Goal: Use online tool/utility: Use online tool/utility

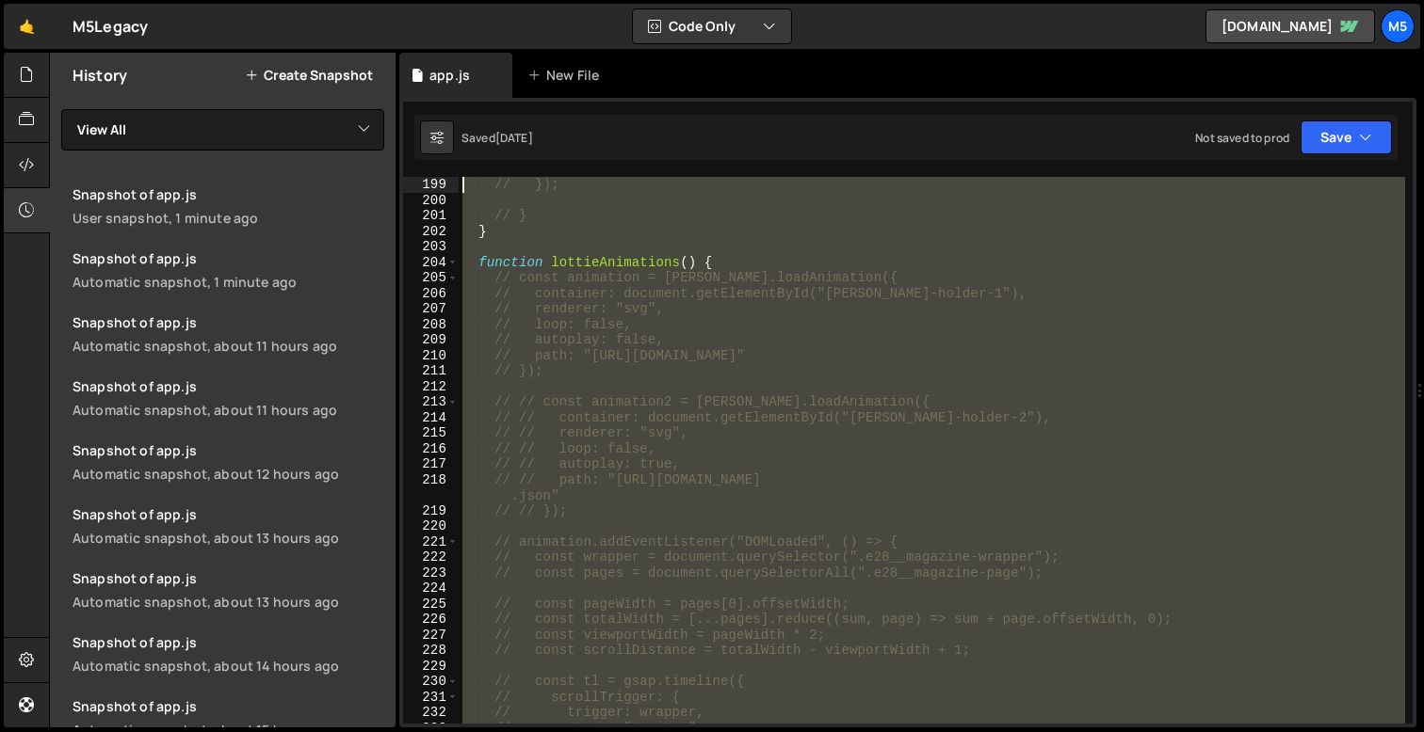
scroll to position [3029, 0]
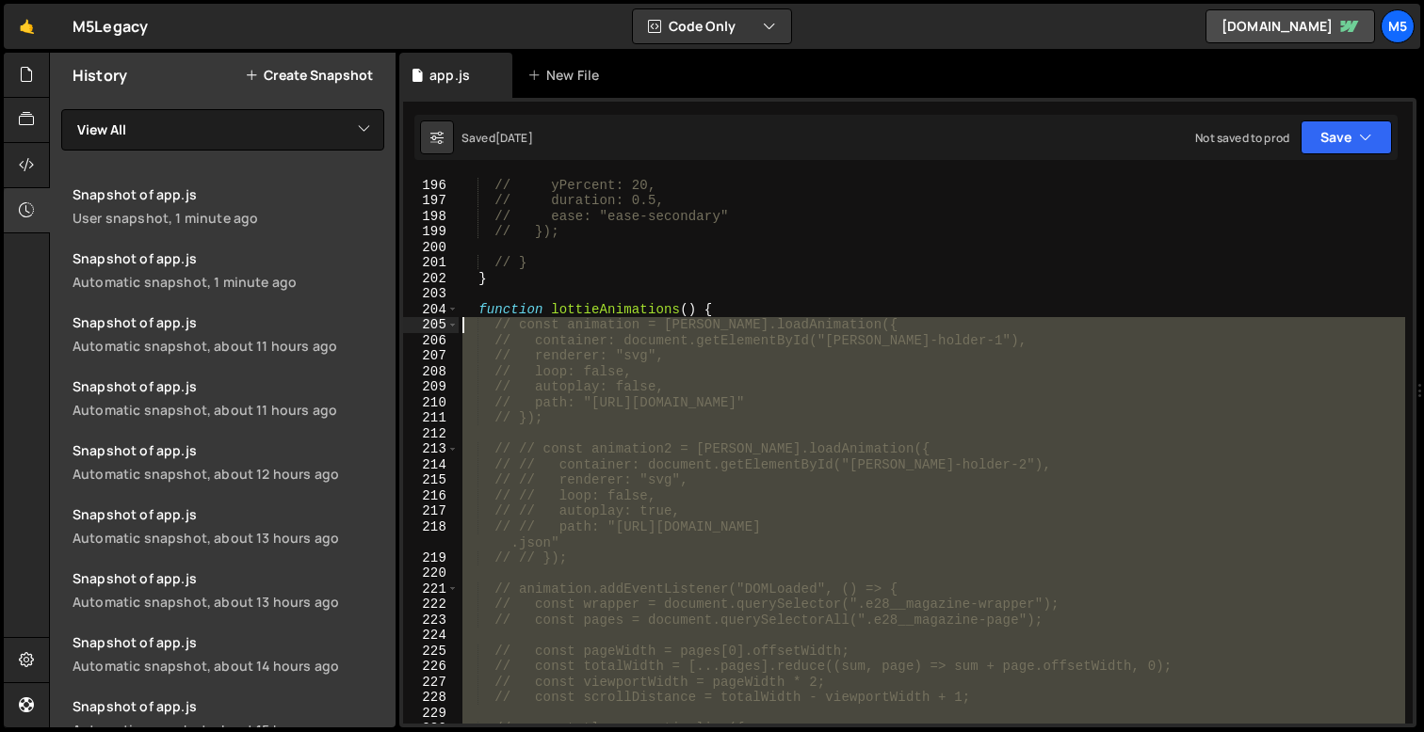
drag, startPoint x: 567, startPoint y: 515, endPoint x: 419, endPoint y: 319, distance: 245.3
click at [419, 319] on div "markers: true, 196 197 198 199 200 201 202 203 204 205 206 207 208 209 210 211 …" at bounding box center [907, 450] width 1009 height 547
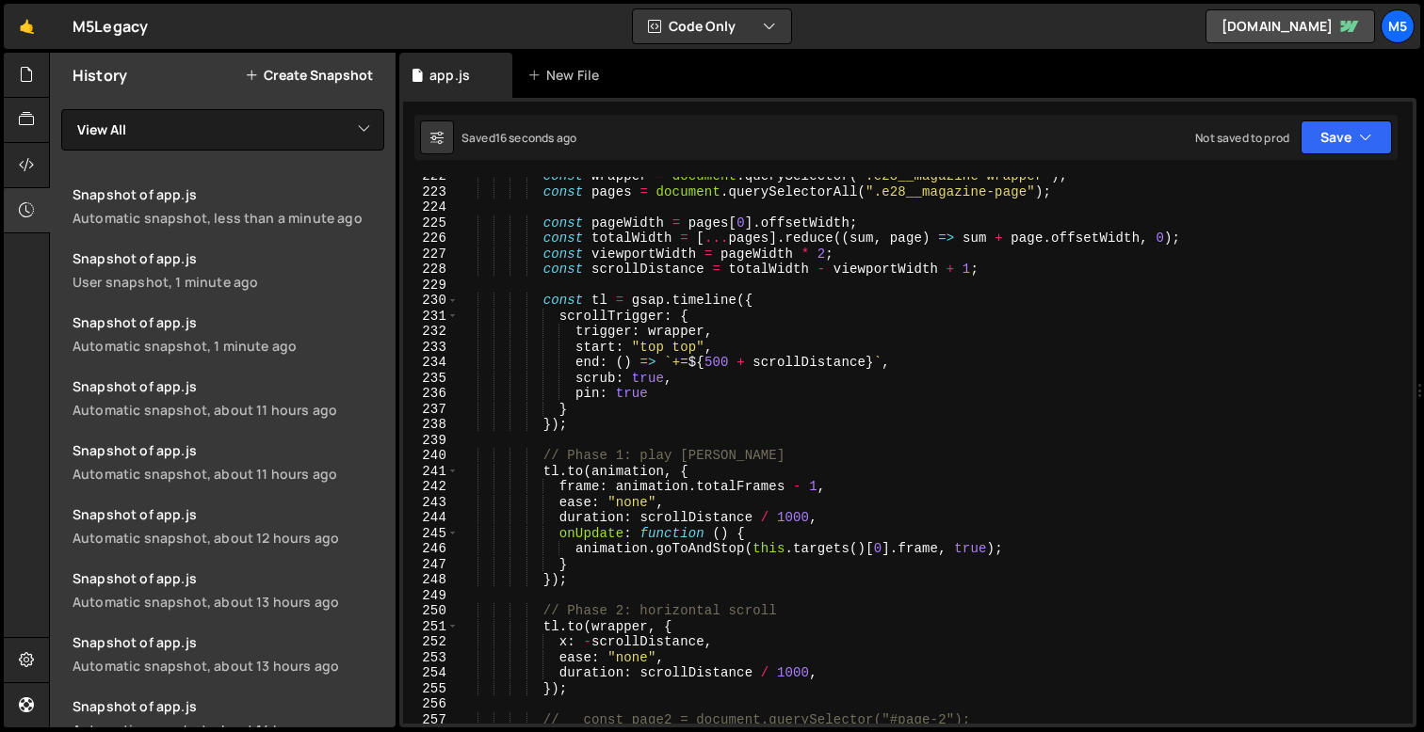
scroll to position [3460, 0]
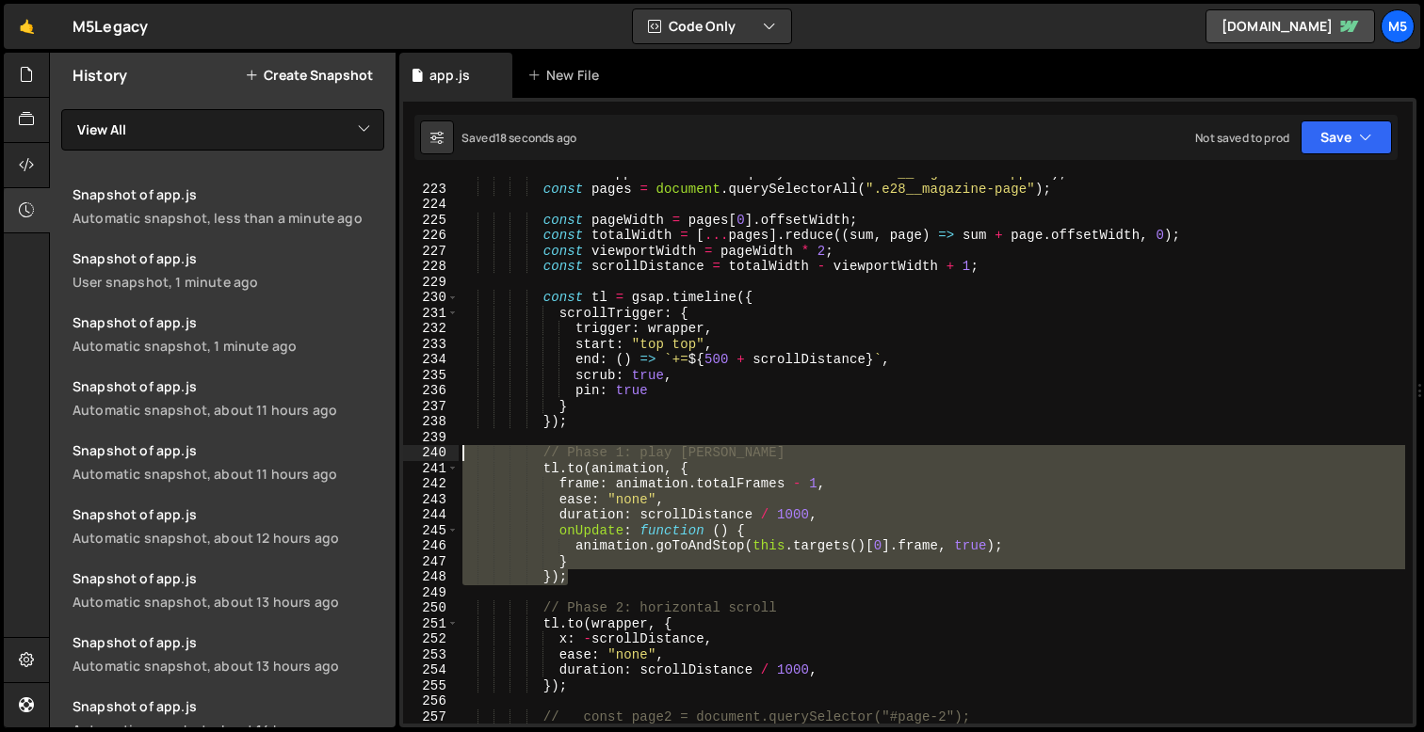
drag, startPoint x: 574, startPoint y: 574, endPoint x: 446, endPoint y: 454, distance: 175.8
click at [446, 454] on div "const animation = [PERSON_NAME].loadAnimation({ 222 223 224 225 226 227 228 229…" at bounding box center [907, 450] width 1009 height 547
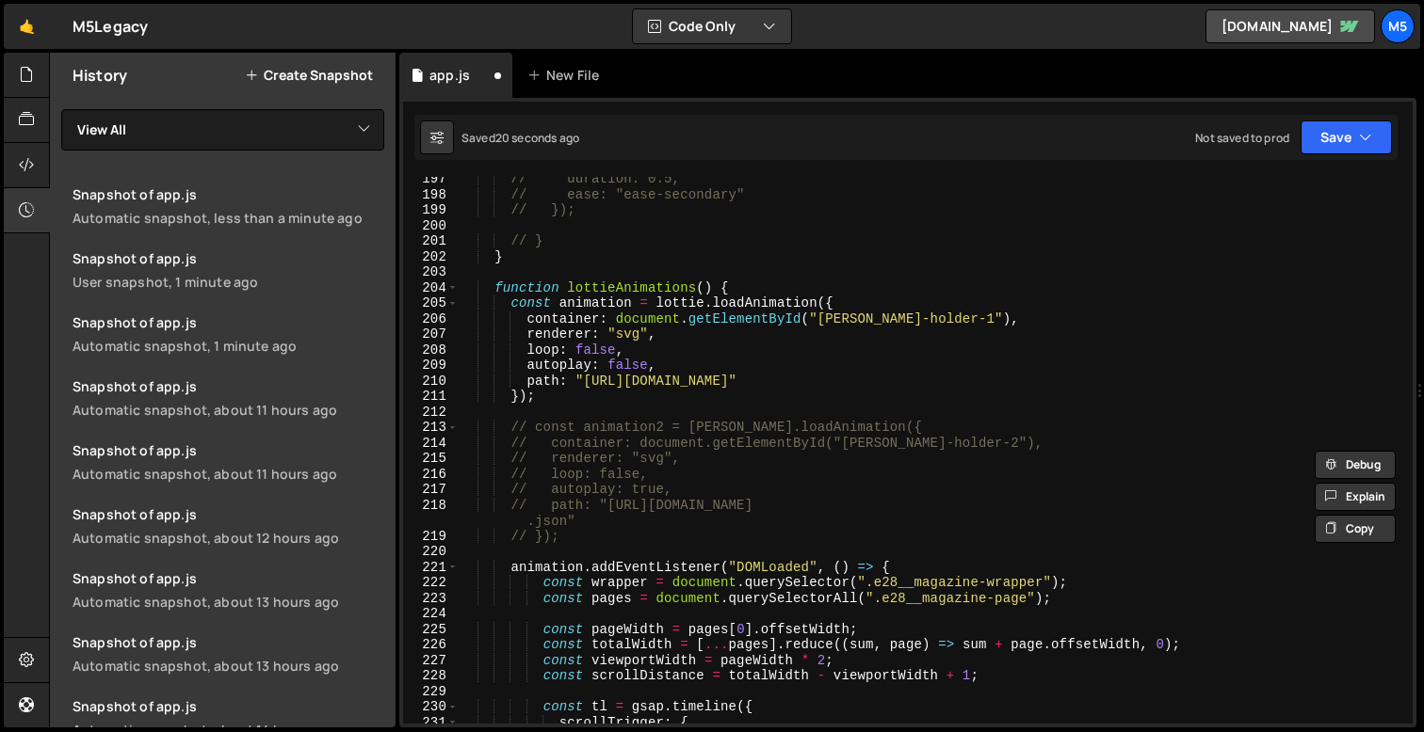
scroll to position [3036, 0]
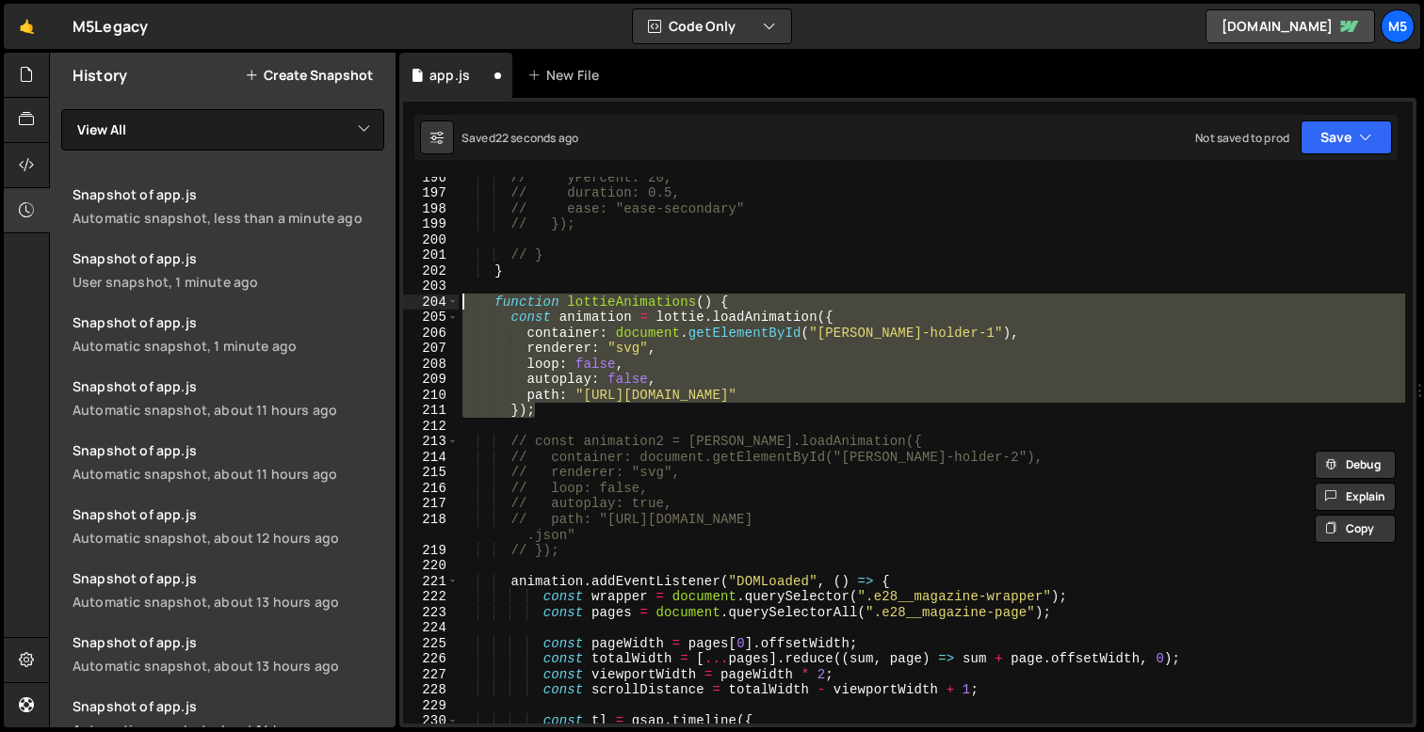
drag, startPoint x: 541, startPoint y: 417, endPoint x: 415, endPoint y: 300, distance: 171.9
click at [415, 300] on div "// // Phase 1: play [PERSON_NAME] // [DOMAIN_NAME](animation, { 196 197 198 199…" at bounding box center [907, 450] width 1009 height 547
click at [617, 403] on div "// yPercent: 20, // duration: 0.5, // ease: "ease-secondary" // }); // } } func…" at bounding box center [931, 458] width 946 height 578
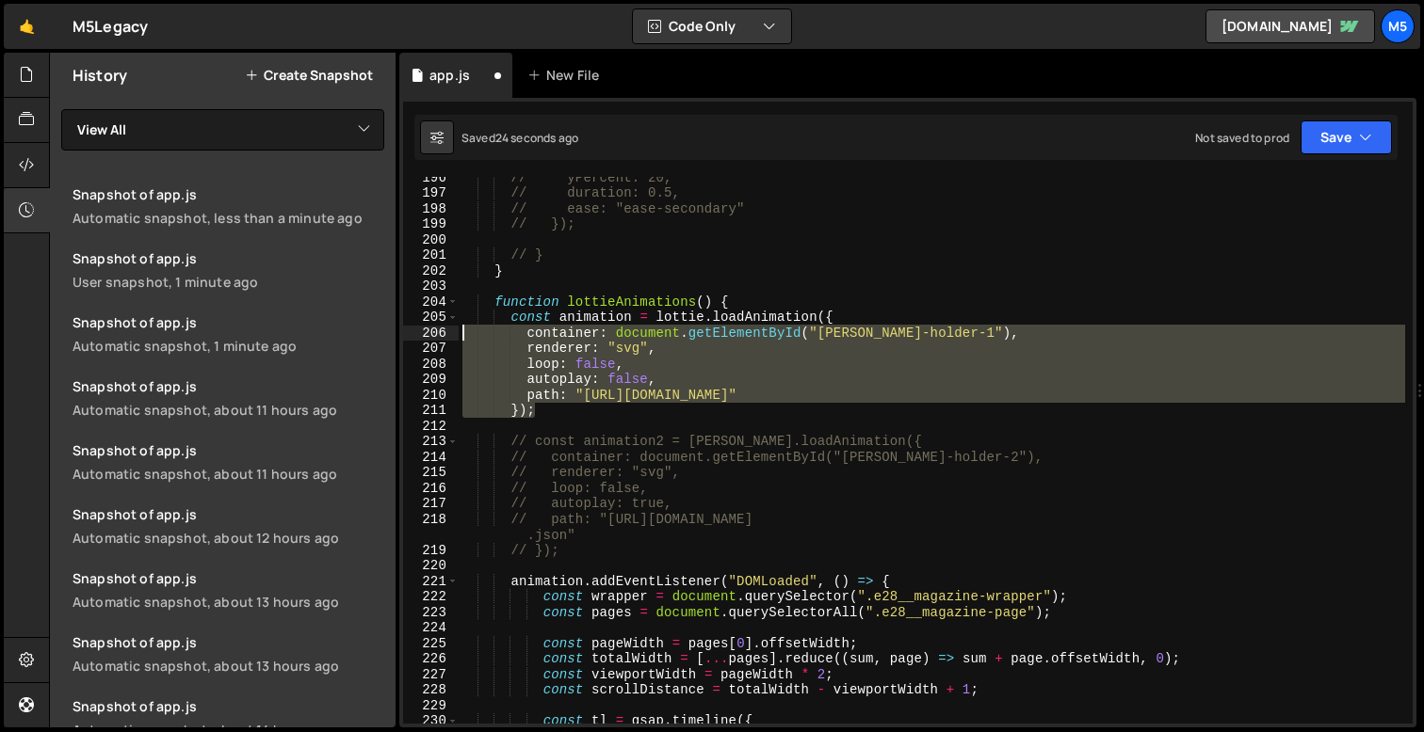
drag, startPoint x: 551, startPoint y: 410, endPoint x: 431, endPoint y: 328, distance: 145.5
click at [431, 330] on div "}); 196 197 198 199 200 201 202 203 204 205 206 207 208 209 210 211 212 213 214…" at bounding box center [907, 450] width 1009 height 547
click at [555, 348] on div "// yPercent: 20, // duration: 0.5, // ease: "ease-secondary" // }); // } } func…" at bounding box center [931, 458] width 946 height 578
drag, startPoint x: 546, startPoint y: 414, endPoint x: 455, endPoint y: 326, distance: 127.2
click at [456, 326] on div "renderer: "svg", 196 197 198 199 200 201 202 203 204 205 206 207 208 209 210 21…" at bounding box center [907, 450] width 1009 height 547
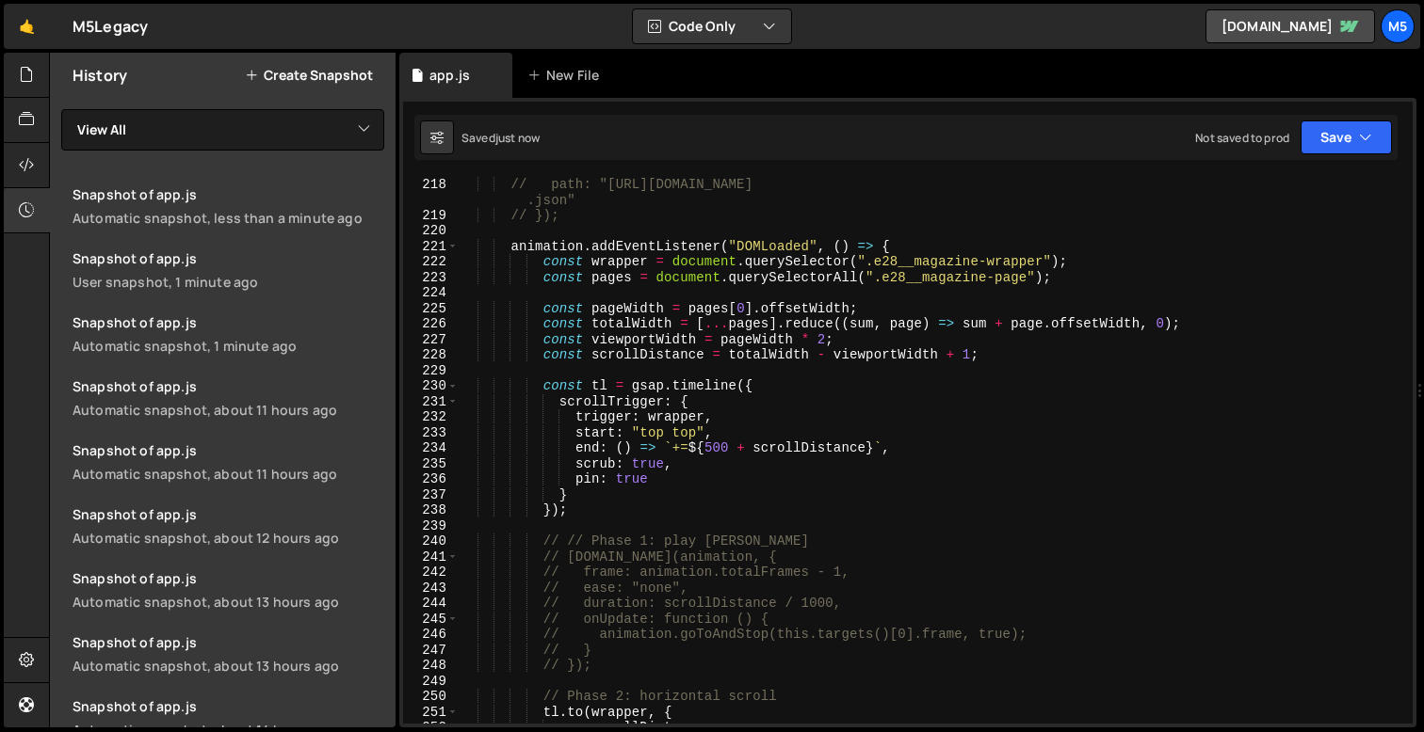
scroll to position [3381, 0]
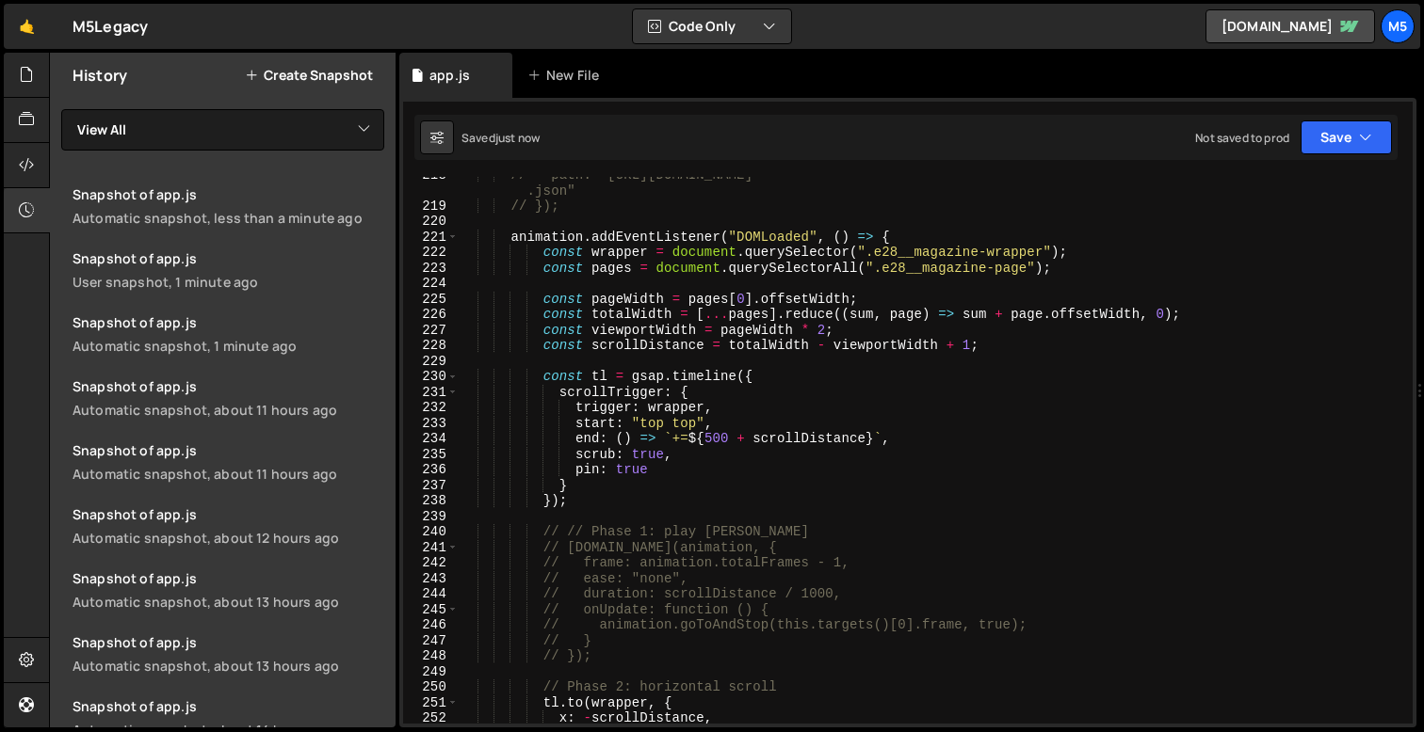
click at [731, 241] on div "// path: "[URL][DOMAIN_NAME] .json" // }); animation . addEventListener ( "DOML…" at bounding box center [931, 464] width 946 height 594
type textarea "animation.addEventListener("DOMLoaded", () => {"
click at [832, 238] on div "// path: "[URL][DOMAIN_NAME] .json" // }); animation . addEventListener ( "DOML…" at bounding box center [931, 464] width 946 height 594
click at [685, 228] on div "// path: "[URL][DOMAIN_NAME] .json" // }); animation . addEventListener ( "DOML…" at bounding box center [931, 464] width 946 height 594
click at [668, 236] on div "// path: "[URL][DOMAIN_NAME] .json" // }); animation . addEventListener ( "DOML…" at bounding box center [931, 464] width 946 height 594
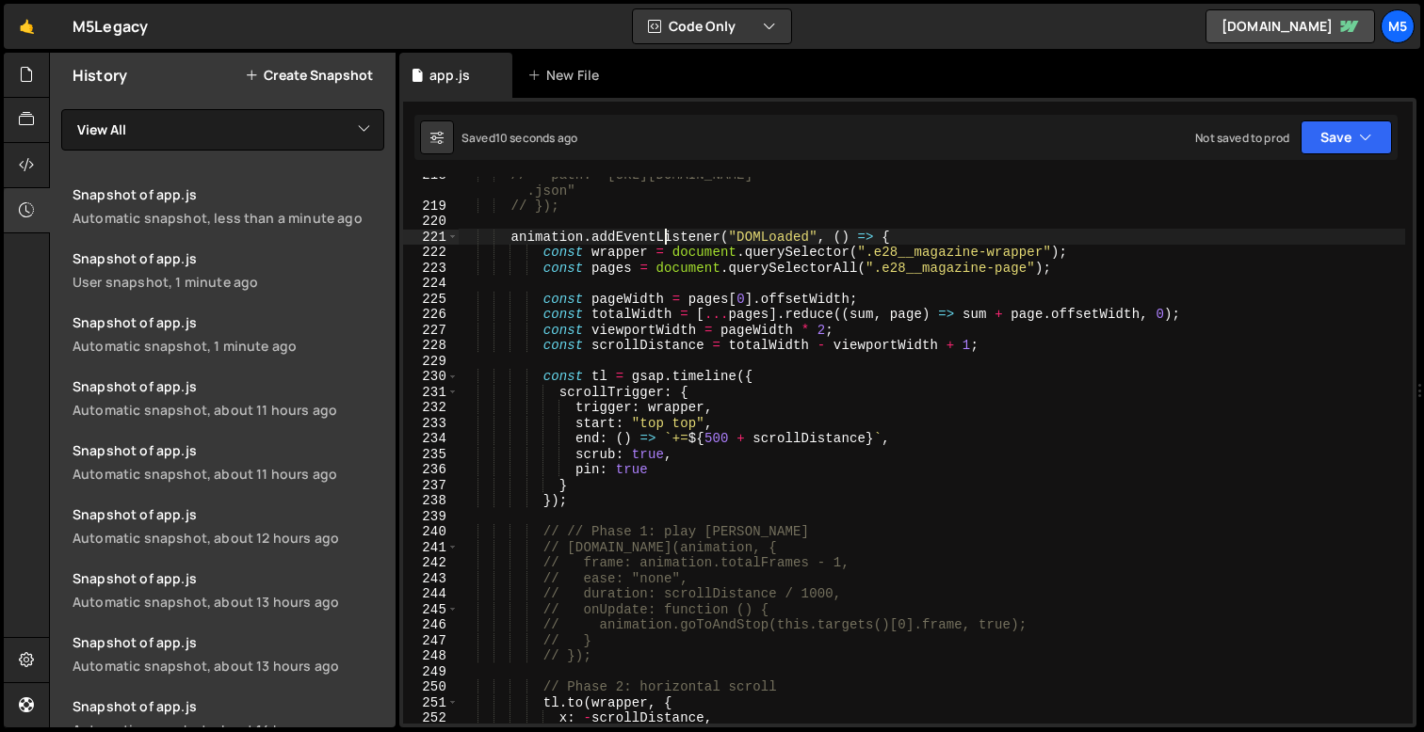
click at [887, 235] on div "// path: "[URL][DOMAIN_NAME] .json" // }); animation . addEventListener ( "DOML…" at bounding box center [931, 464] width 946 height 594
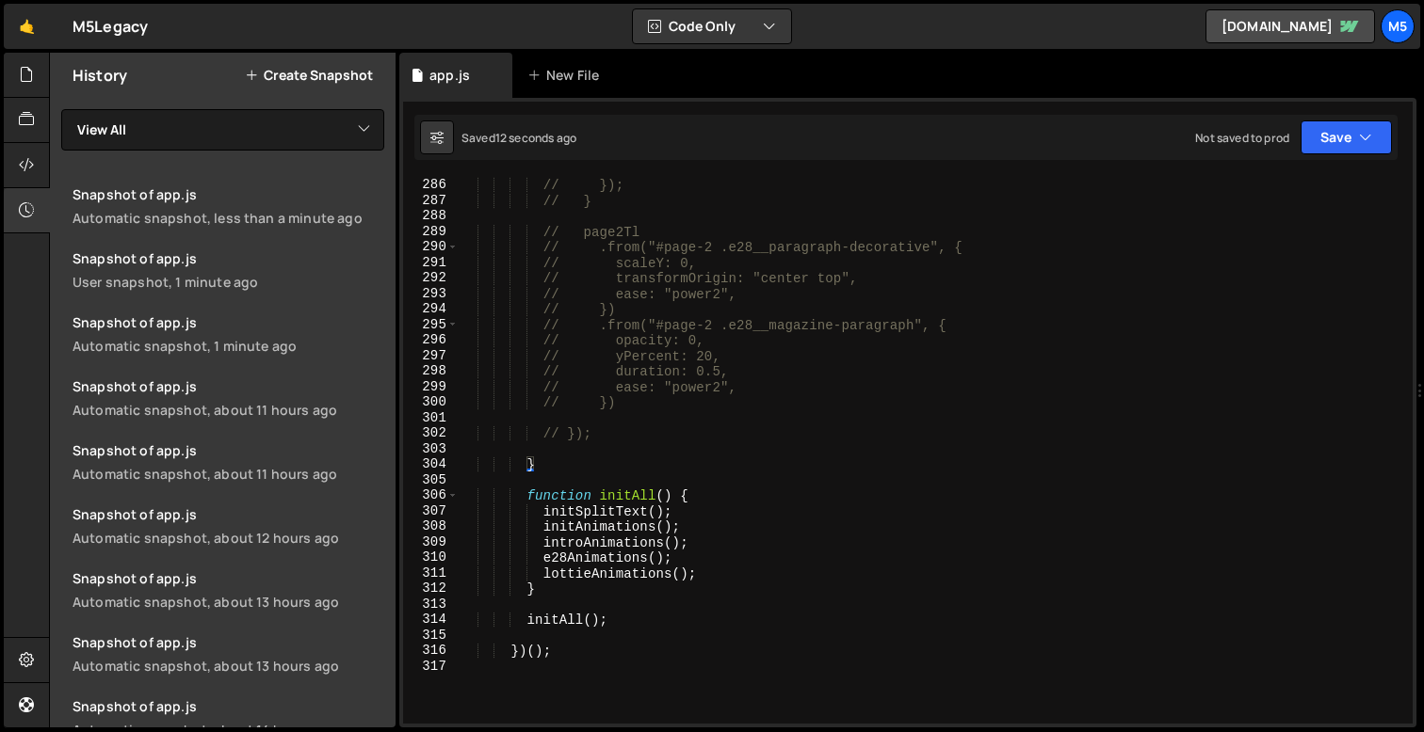
scroll to position [4442, 0]
click at [534, 467] on div "// ease: "primary-ease" // }); // } // page2Tl // .from("#page-2 .e28__paragrap…" at bounding box center [931, 451] width 946 height 578
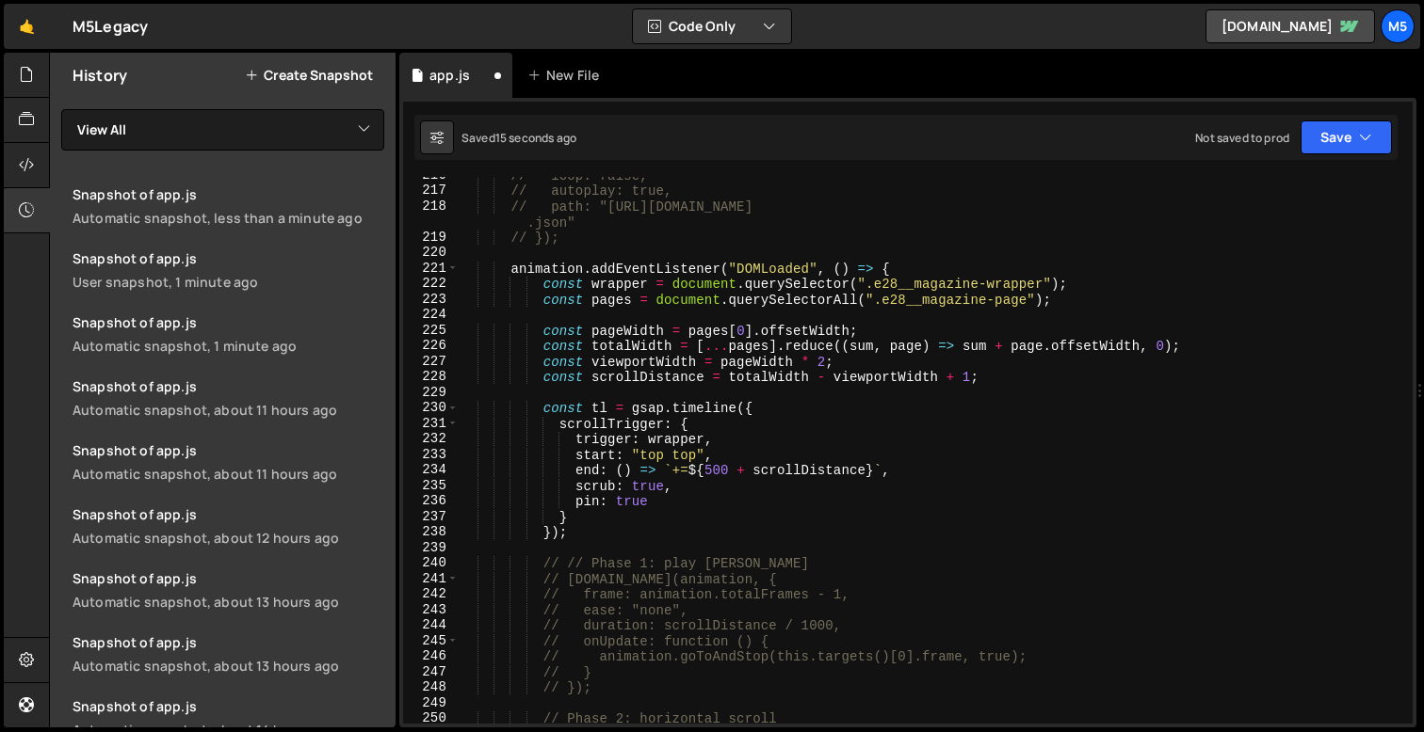
scroll to position [3295, 0]
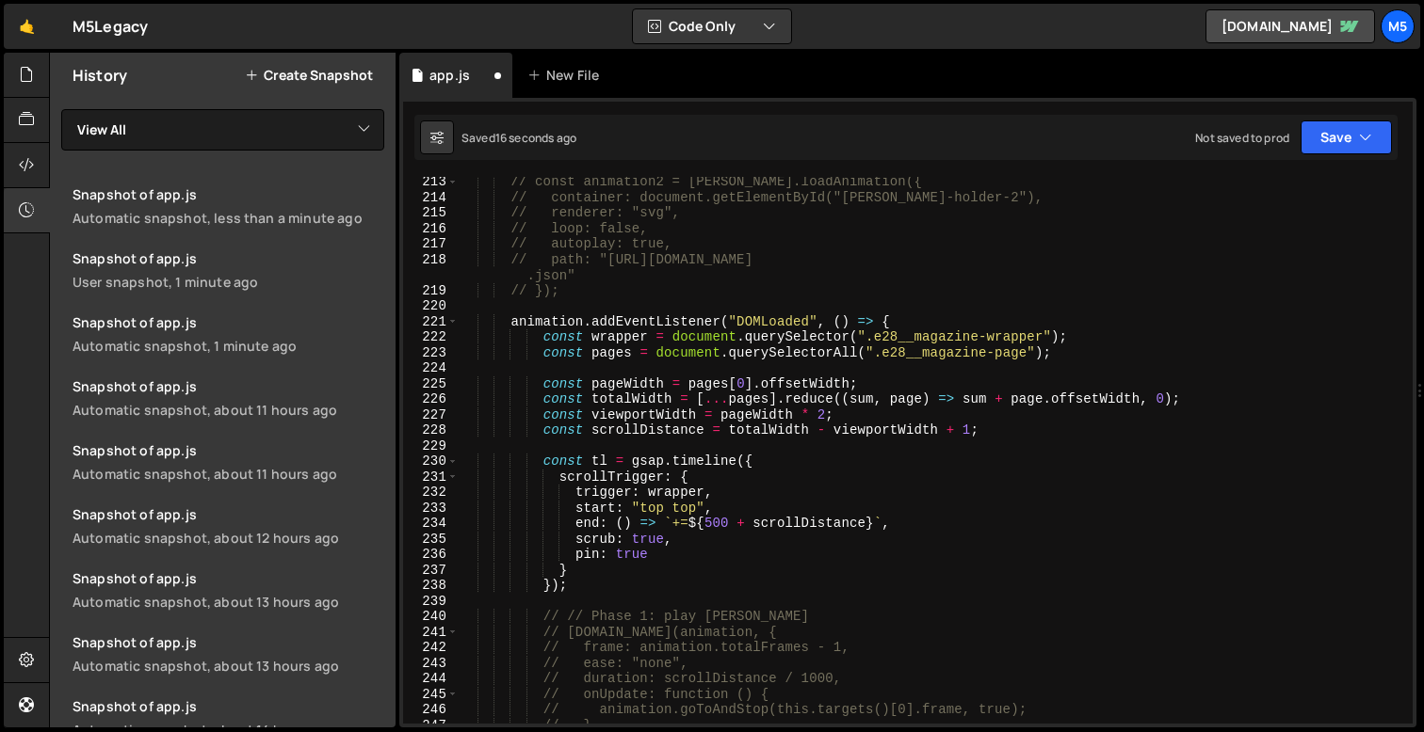
click at [764, 321] on div "// const animation2 = [PERSON_NAME].loadAnimation({ // container: document.getE…" at bounding box center [931, 463] width 946 height 578
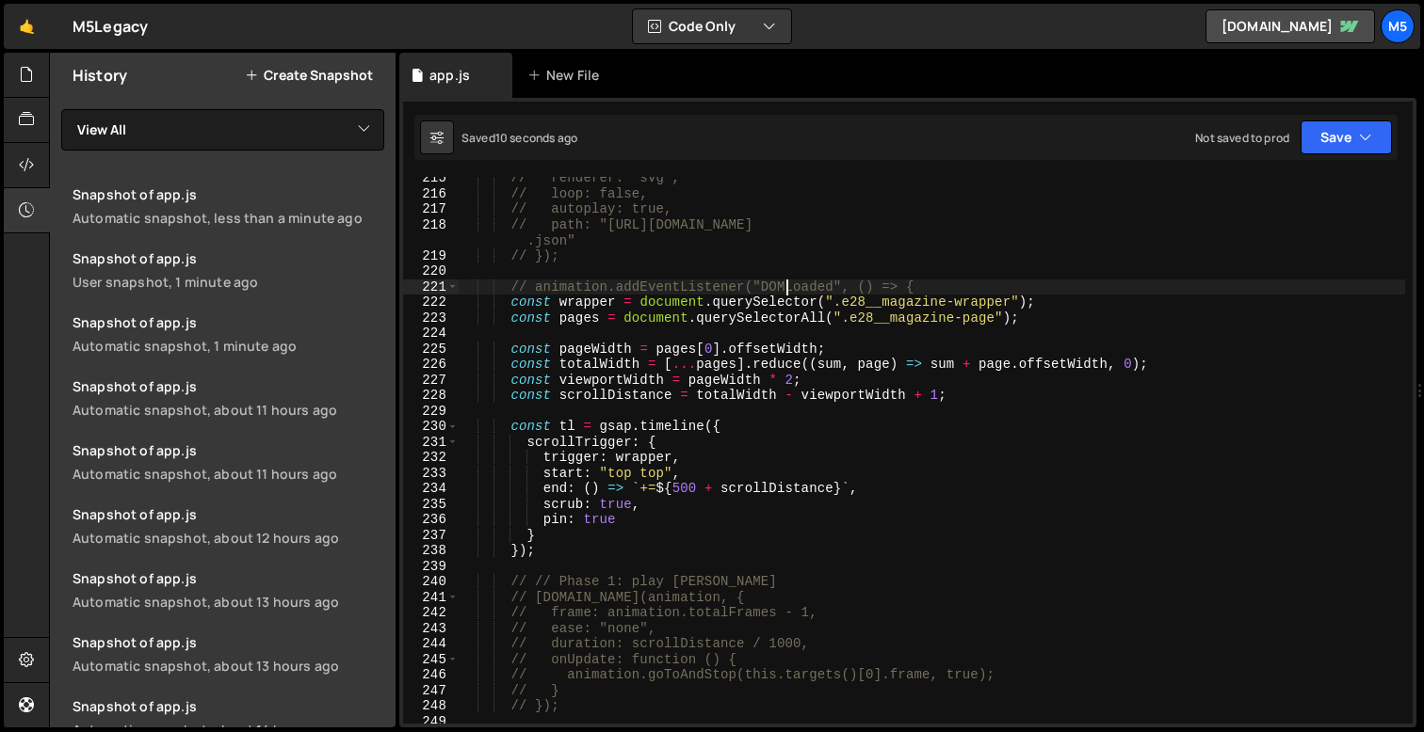
scroll to position [3331, 0]
click at [770, 458] on div "// renderer: "svg", // loop: false, // autoplay: true, // path: "[URL][DOMAIN_N…" at bounding box center [931, 459] width 946 height 578
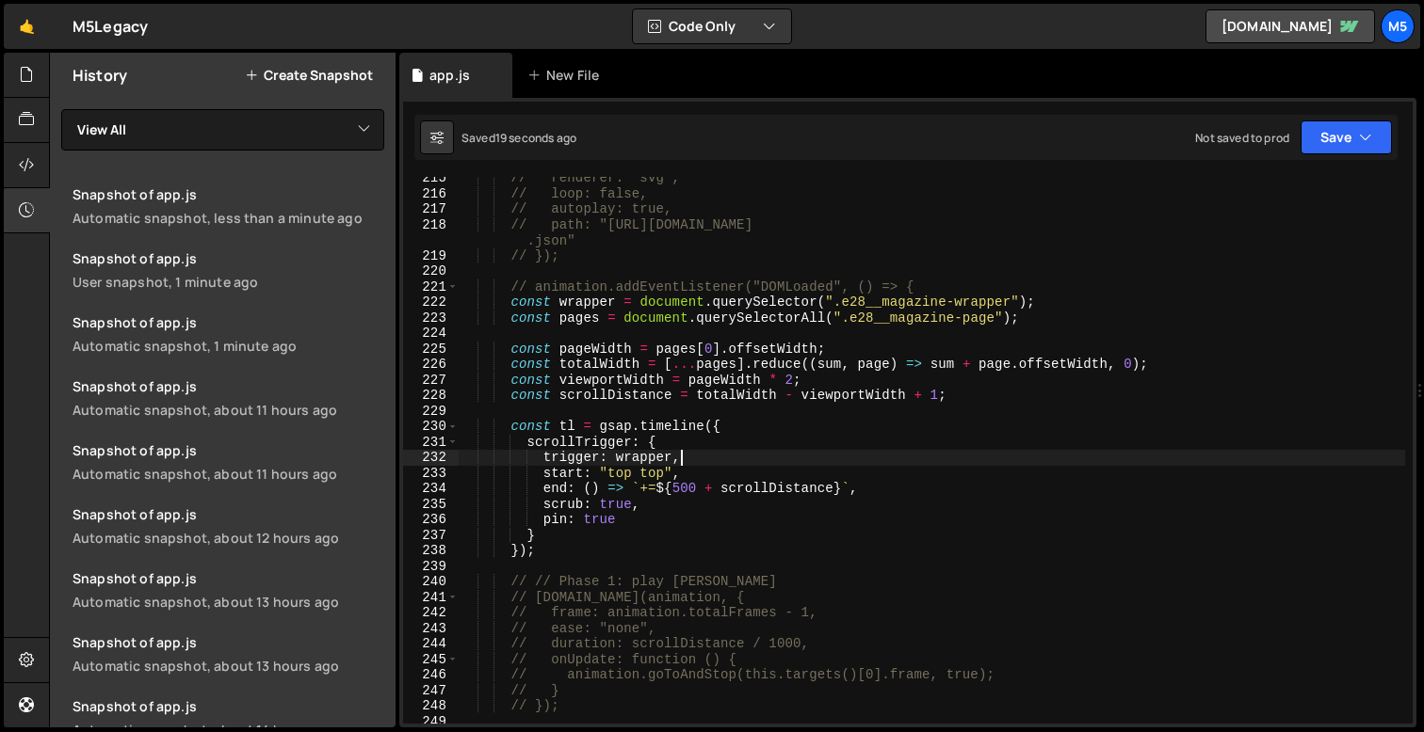
click at [868, 488] on div "// renderer: "svg", // loop: false, // autoplay: true, // path: "[URL][DOMAIN_N…" at bounding box center [931, 459] width 946 height 578
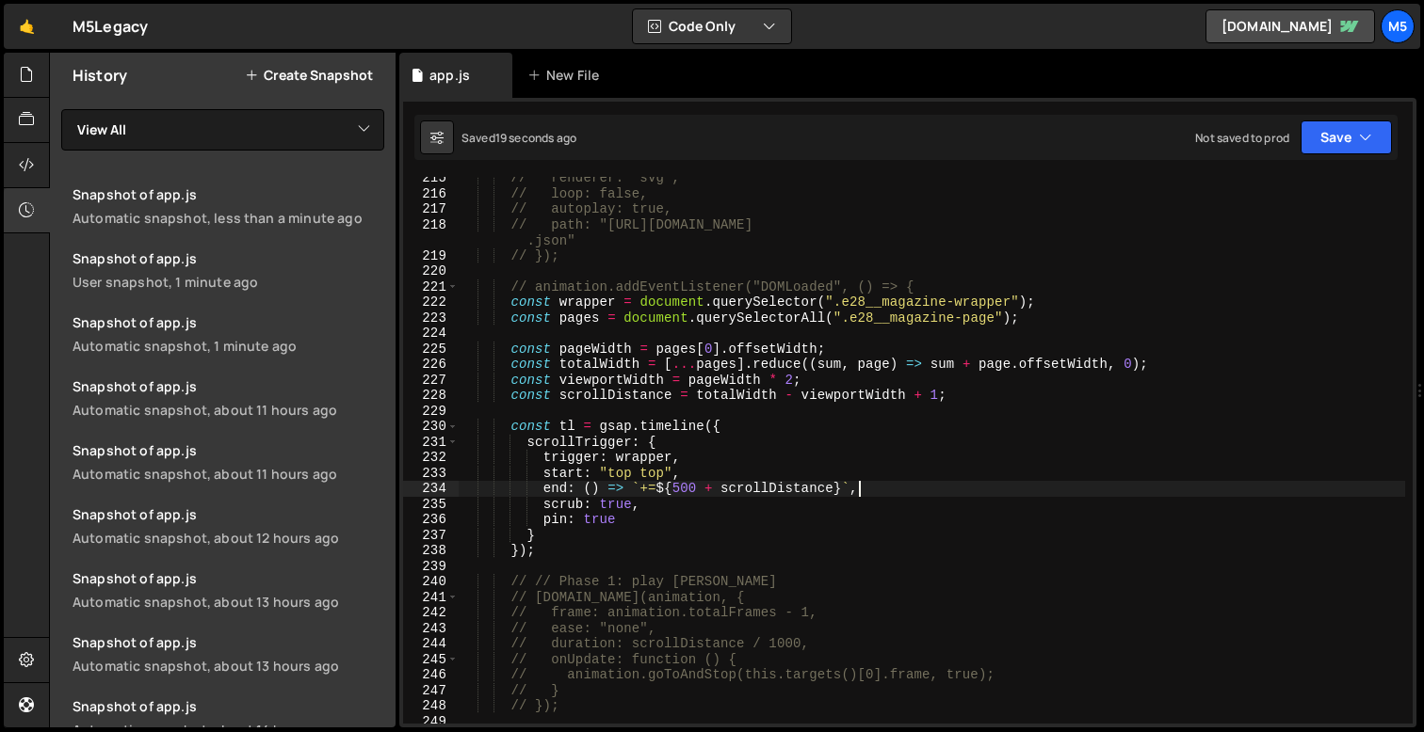
click at [868, 540] on div "// renderer: "svg", // loop: false, // autoplay: true, // path: "[URL][DOMAIN_N…" at bounding box center [931, 459] width 946 height 578
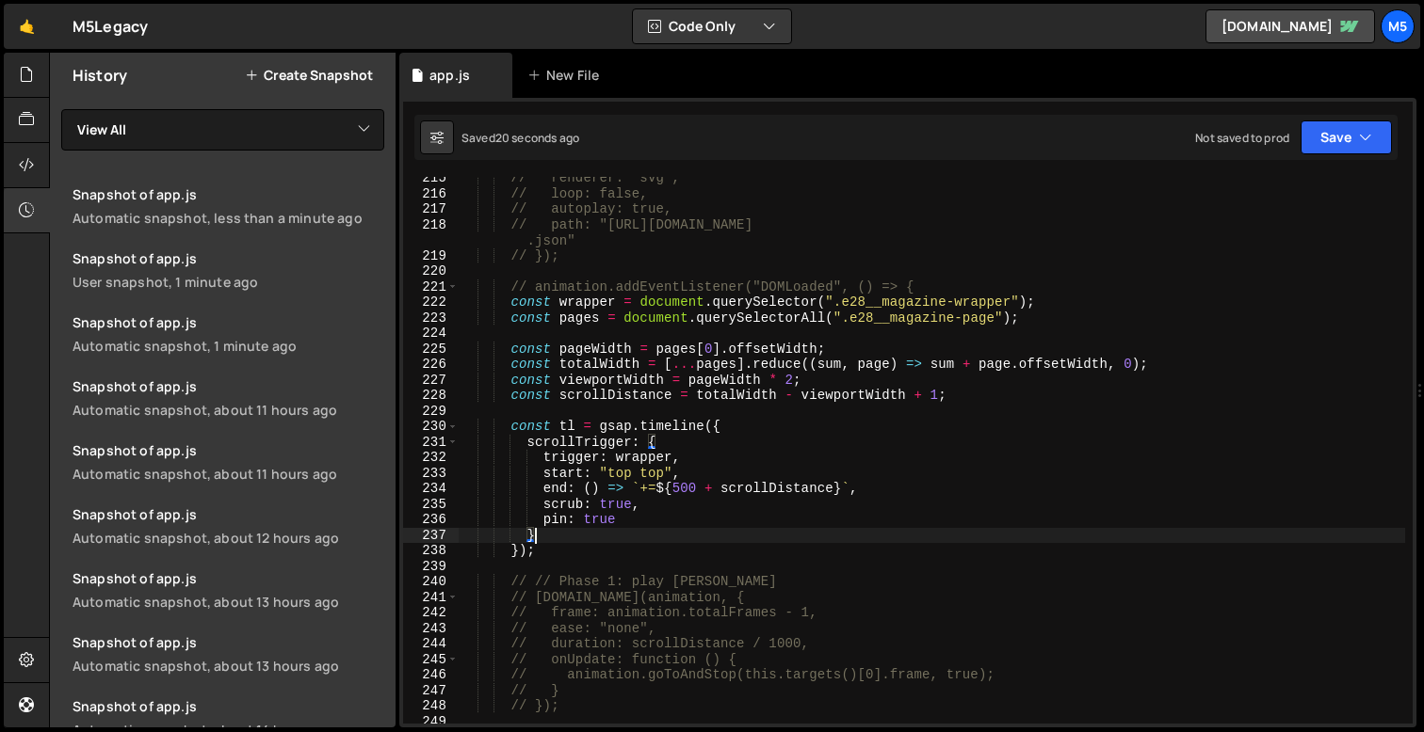
click at [721, 557] on div "// renderer: "svg", // loop: false, // autoplay: true, // path: "[URL][DOMAIN_N…" at bounding box center [931, 459] width 946 height 578
click at [546, 548] on div "// renderer: "svg", // loop: false, // autoplay: true, // path: "[URL][DOMAIN_N…" at bounding box center [931, 459] width 946 height 578
click at [519, 548] on div "// renderer: "svg", // loop: false, // autoplay: true, // path: "[URL][DOMAIN_N…" at bounding box center [931, 459] width 946 height 578
click at [524, 552] on div "// renderer: "svg", // loop: false, // autoplay: true, // path: "[URL][DOMAIN_N…" at bounding box center [931, 459] width 946 height 578
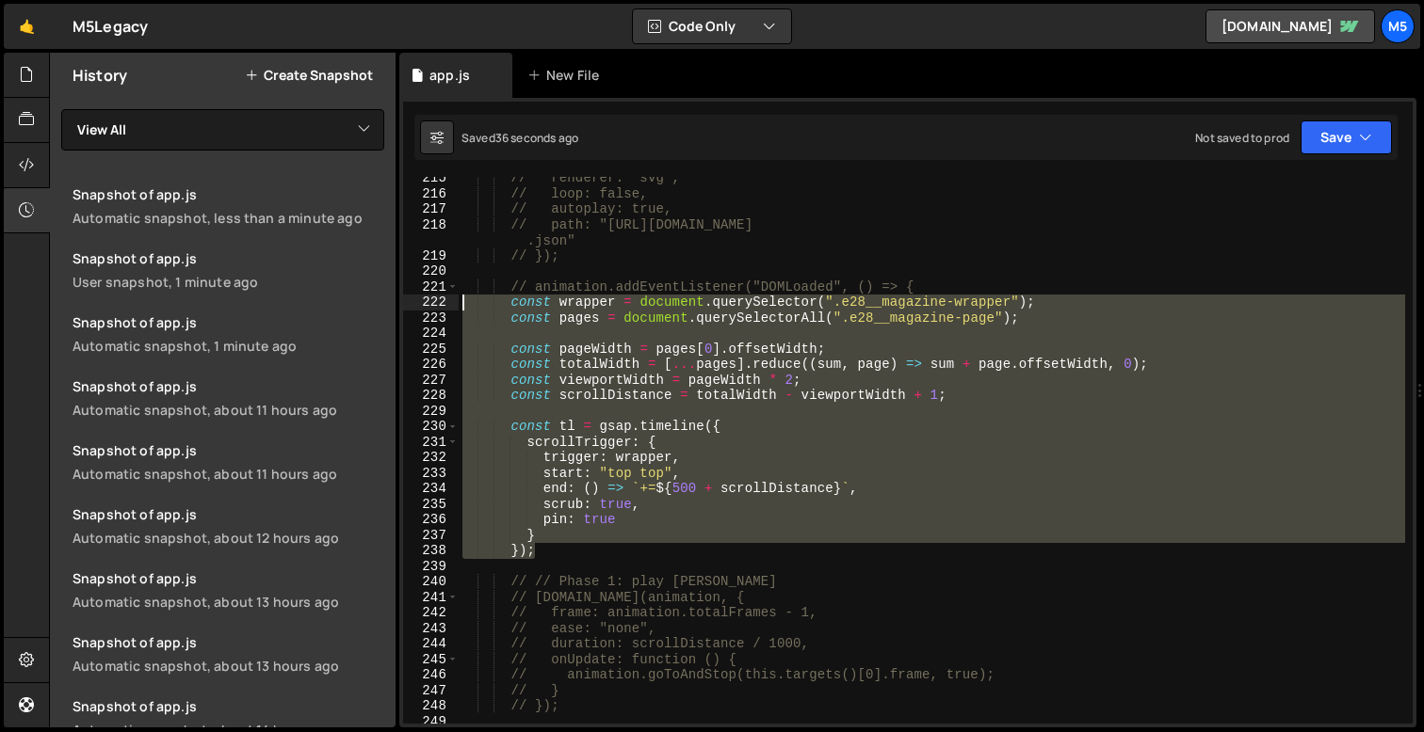
drag, startPoint x: 554, startPoint y: 550, endPoint x: 391, endPoint y: 307, distance: 292.5
click at [391, 307] on div "Files New File Javascript files 1 app.js 0 CSS files Copy share link Edit File …" at bounding box center [736, 391] width 1375 height 676
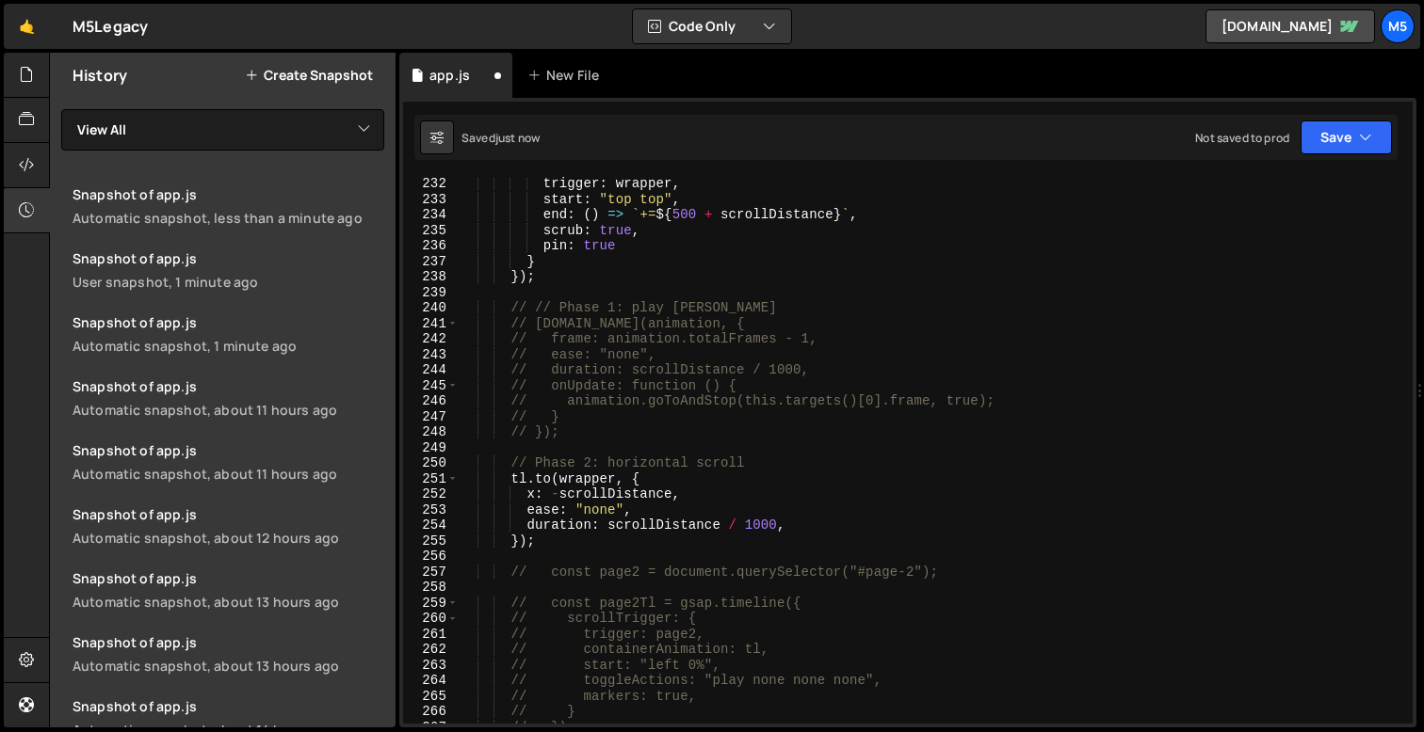
scroll to position [3648, 0]
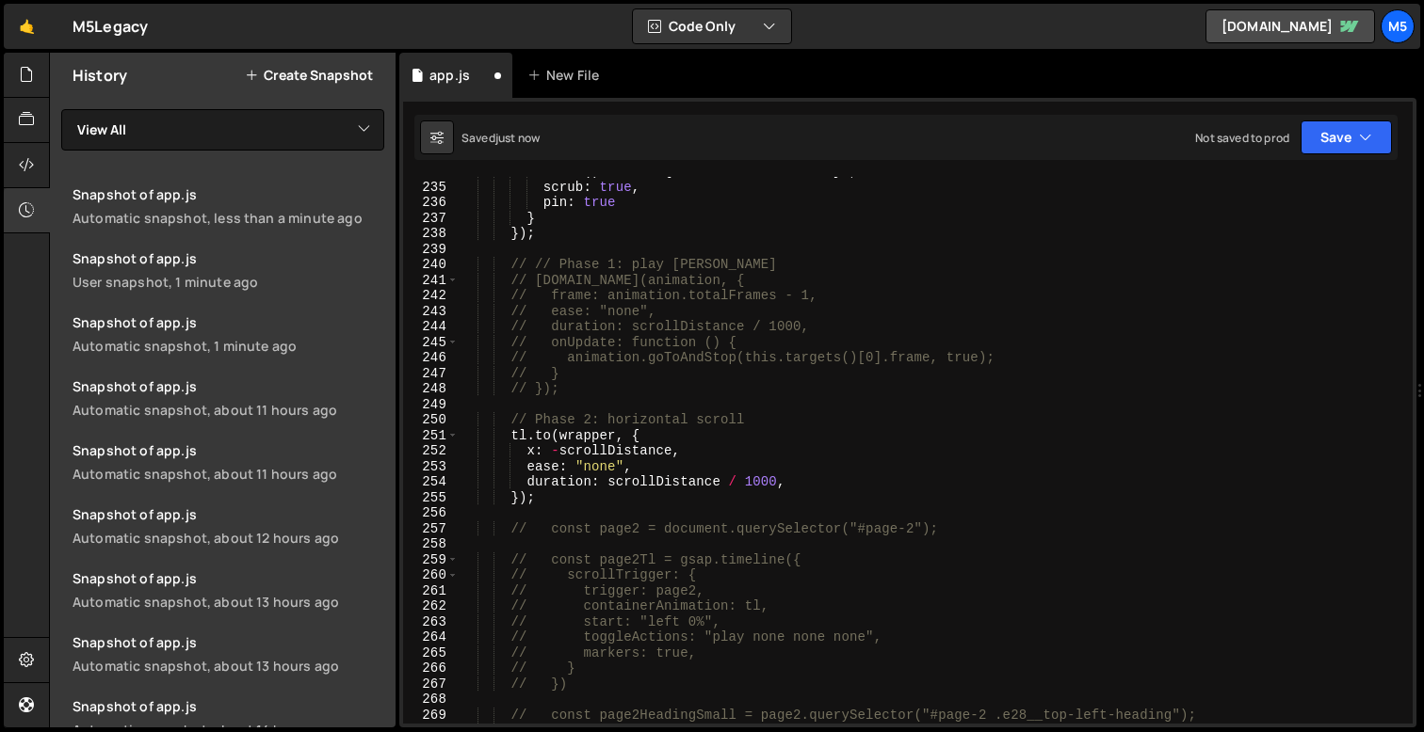
click at [588, 486] on div "end : ( ) => ` += ${ 500 + scrollDistance } ` , scrub : true , pin : true } }) …" at bounding box center [931, 453] width 946 height 578
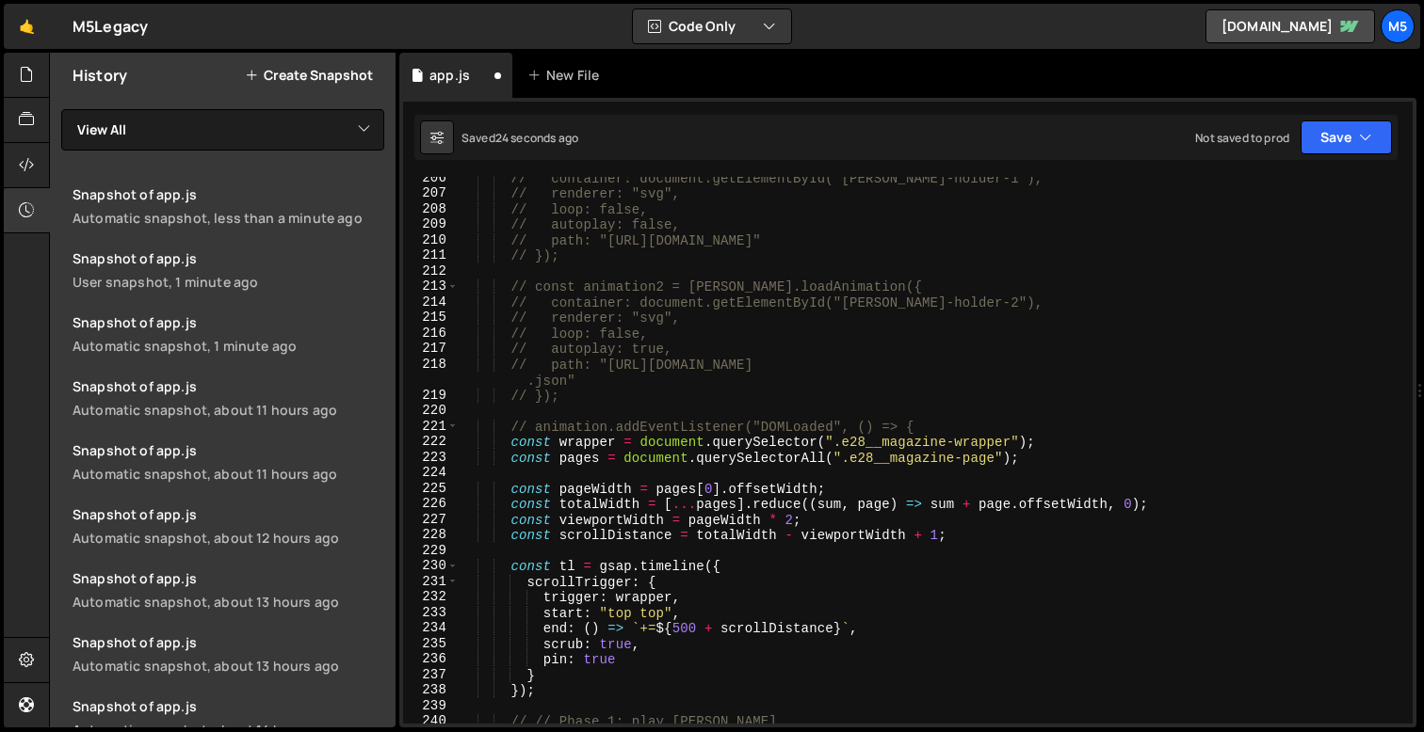
scroll to position [3233, 0]
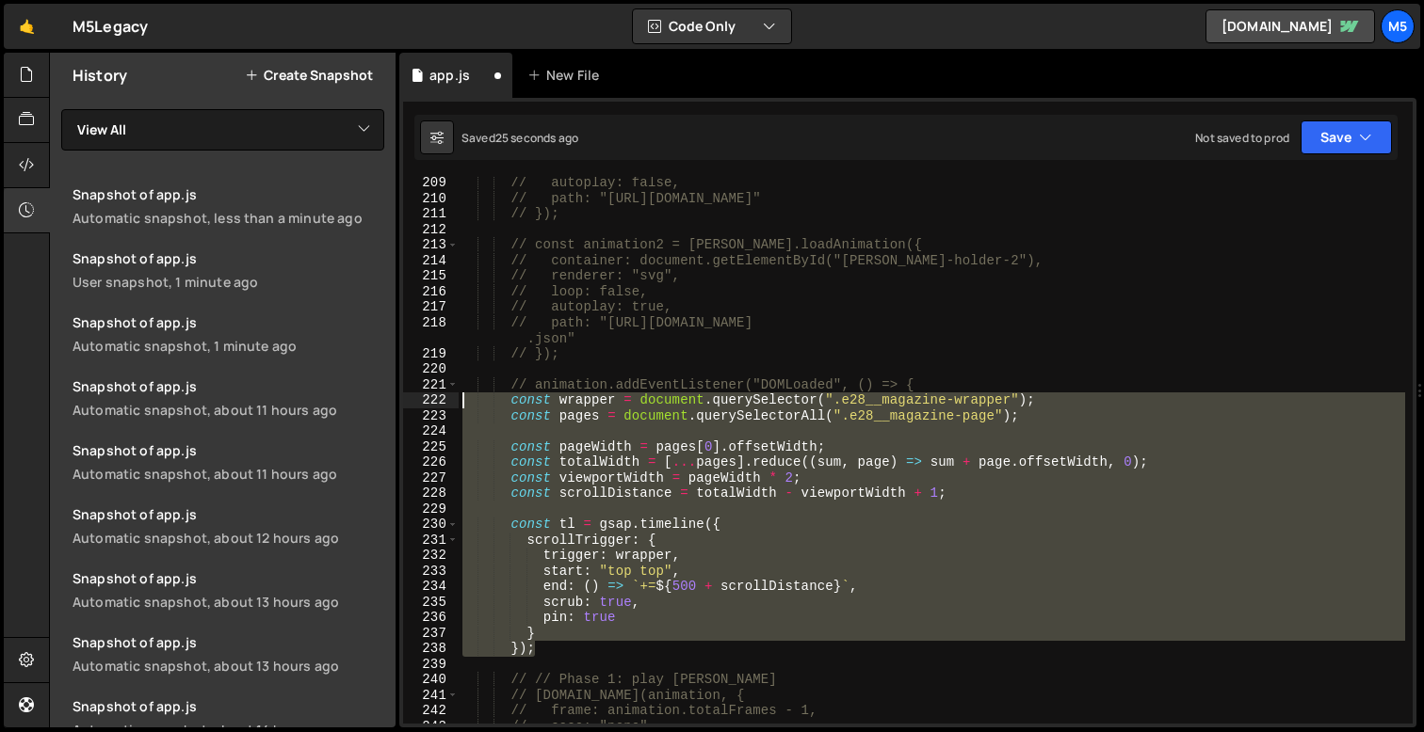
drag, startPoint x: 547, startPoint y: 655, endPoint x: 389, endPoint y: 407, distance: 294.6
click at [389, 407] on div "Files New File Javascript files 1 app.js 0 CSS files Copy share link Edit File …" at bounding box center [736, 391] width 1375 height 676
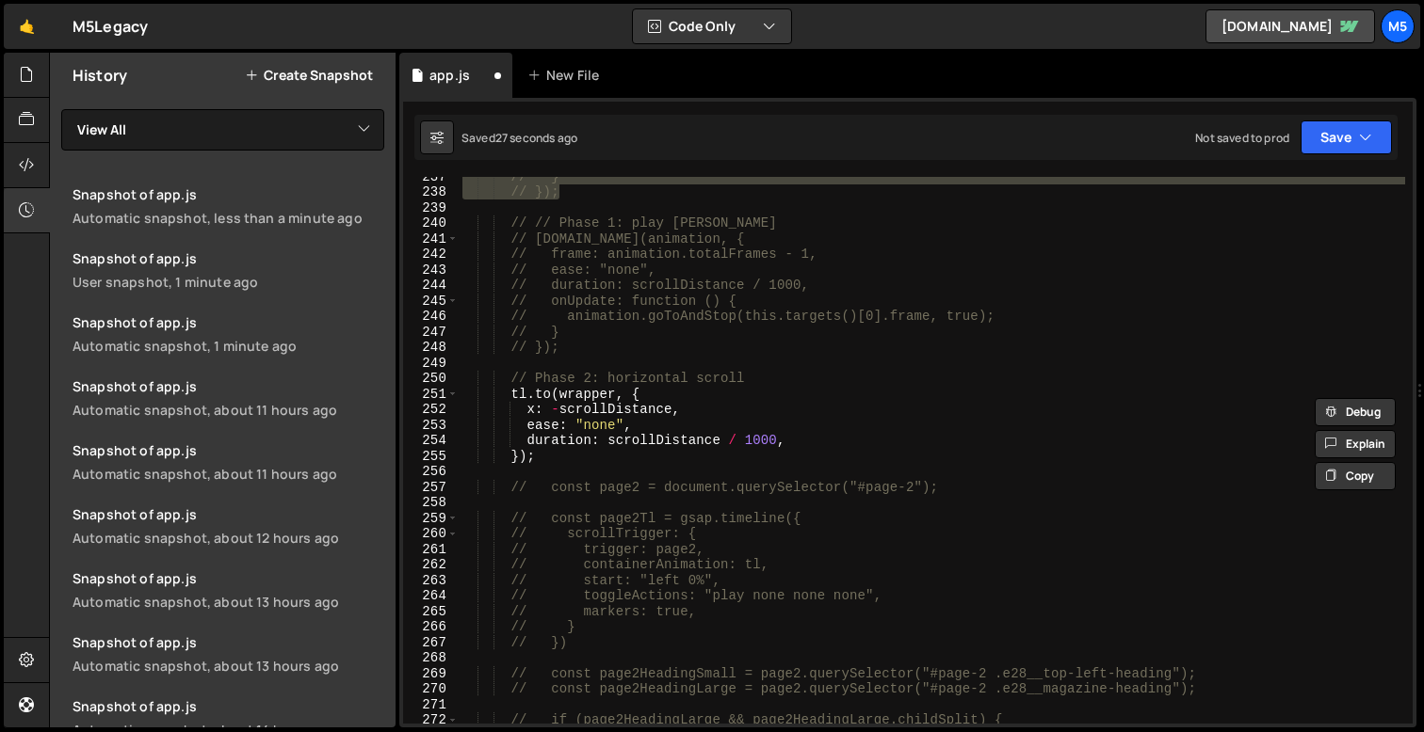
scroll to position [3702, 0]
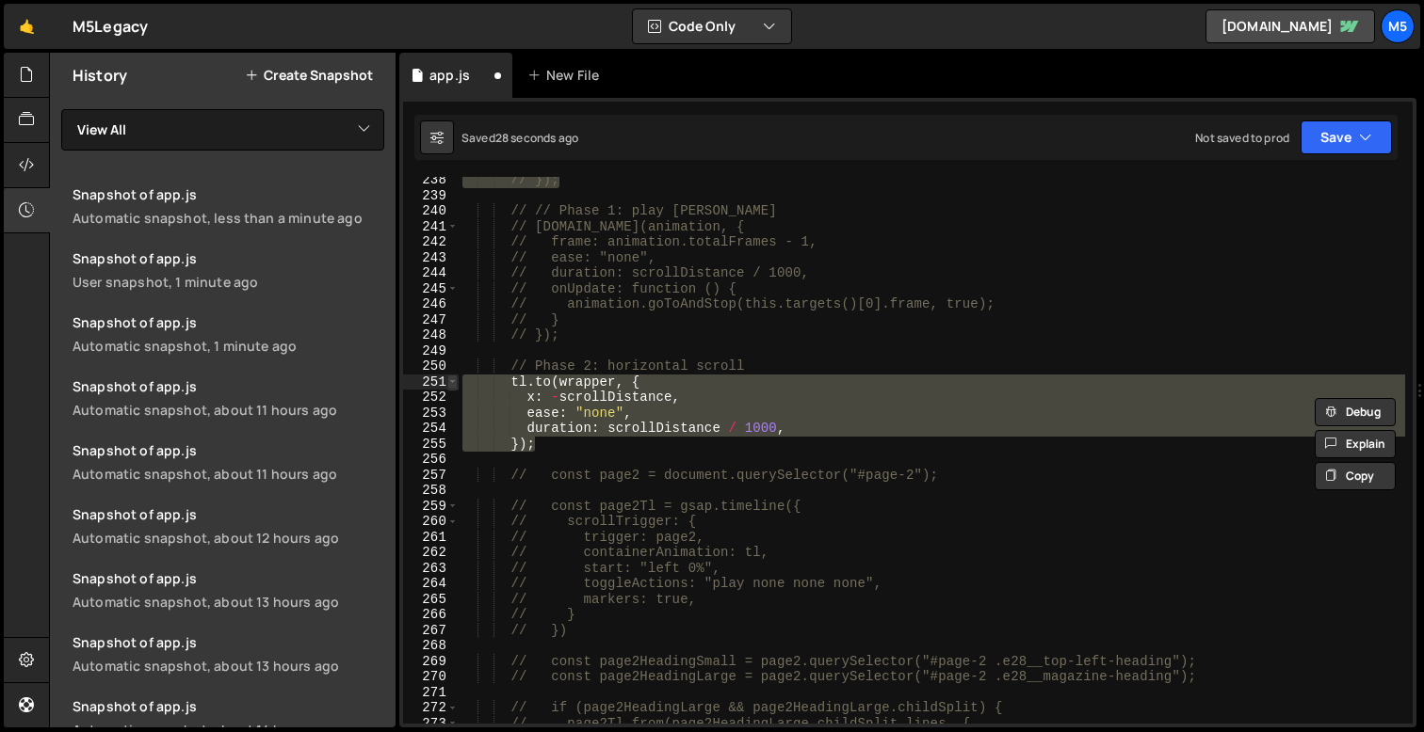
drag, startPoint x: 542, startPoint y: 445, endPoint x: 454, endPoint y: 376, distance: 112.6
click at [454, 376] on div "// const wrapper = document.querySelector(".e28__magazine-wrapper"); // const p…" at bounding box center [907, 450] width 1009 height 547
click at [454, 376] on span at bounding box center [452, 383] width 10 height 16
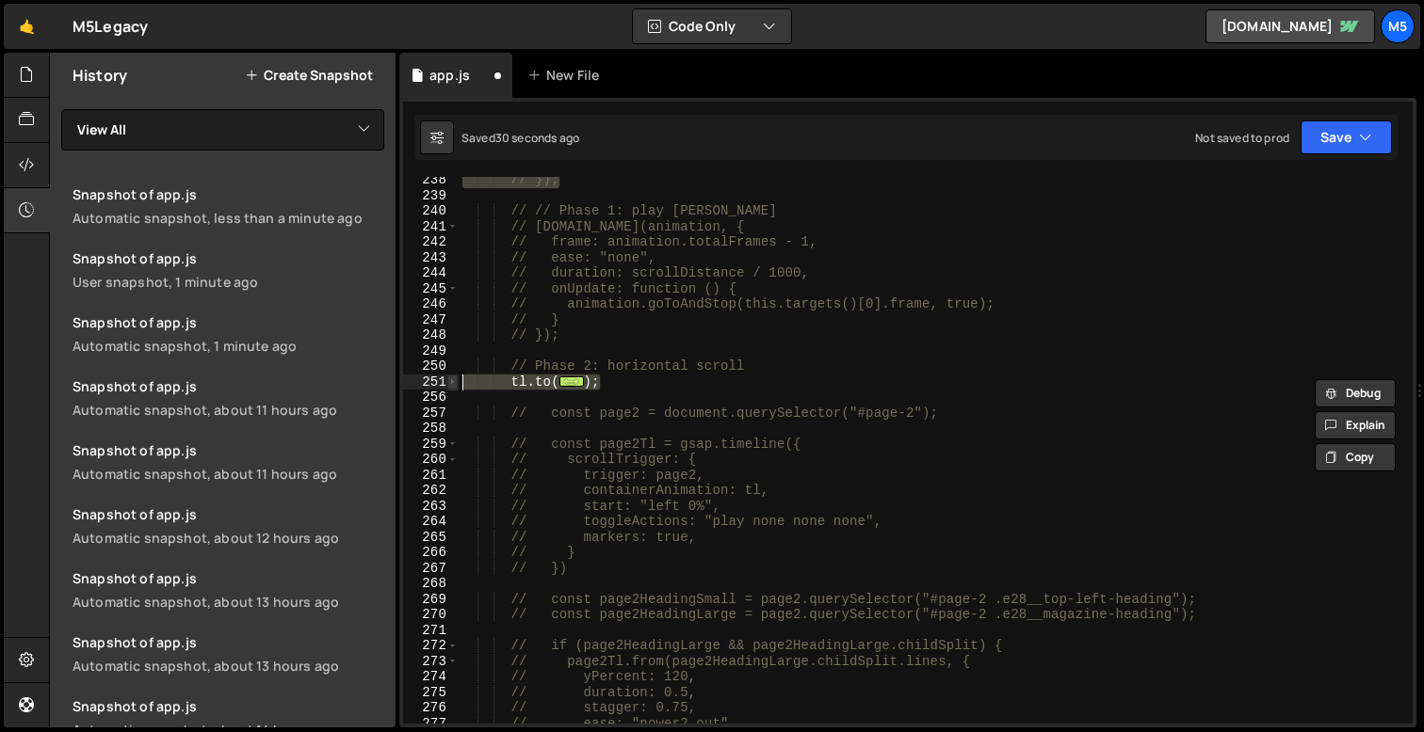
click at [447, 382] on span at bounding box center [452, 383] width 10 height 16
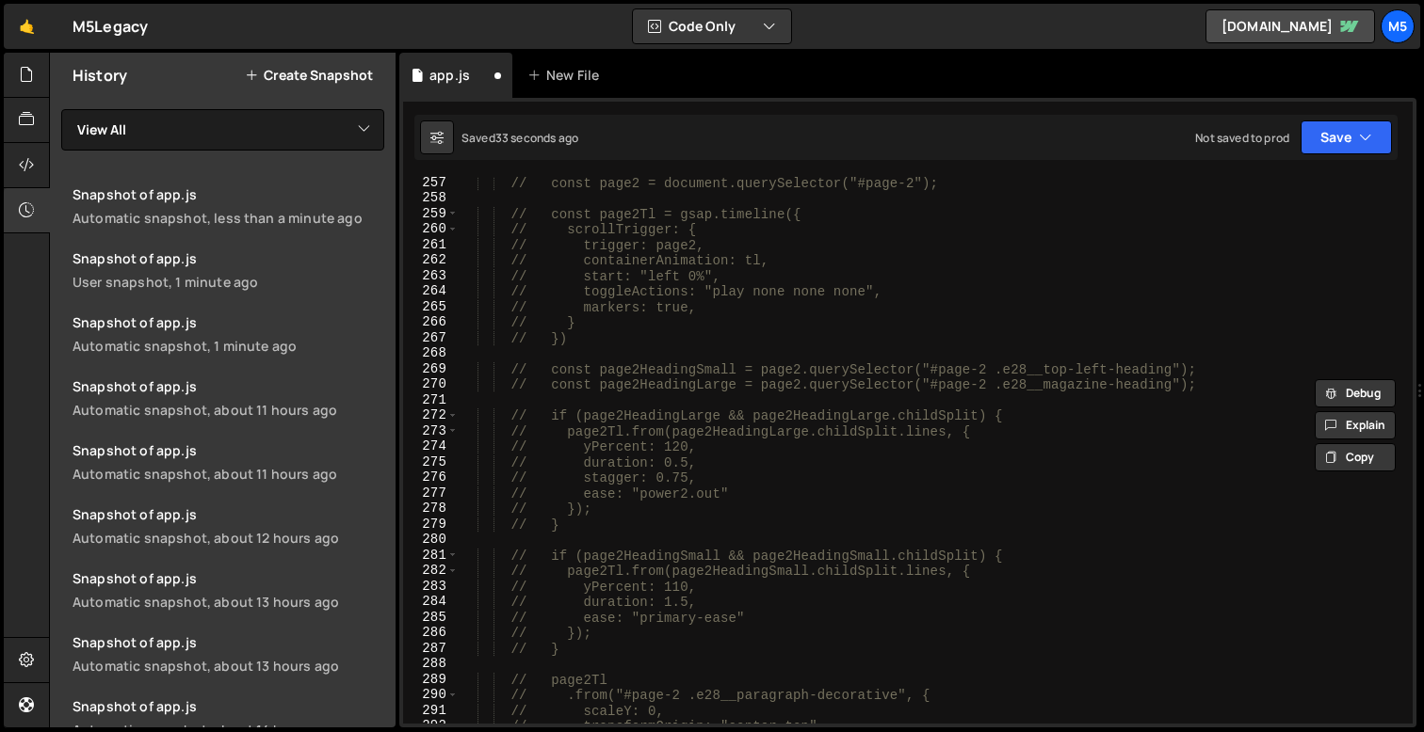
scroll to position [3626, 0]
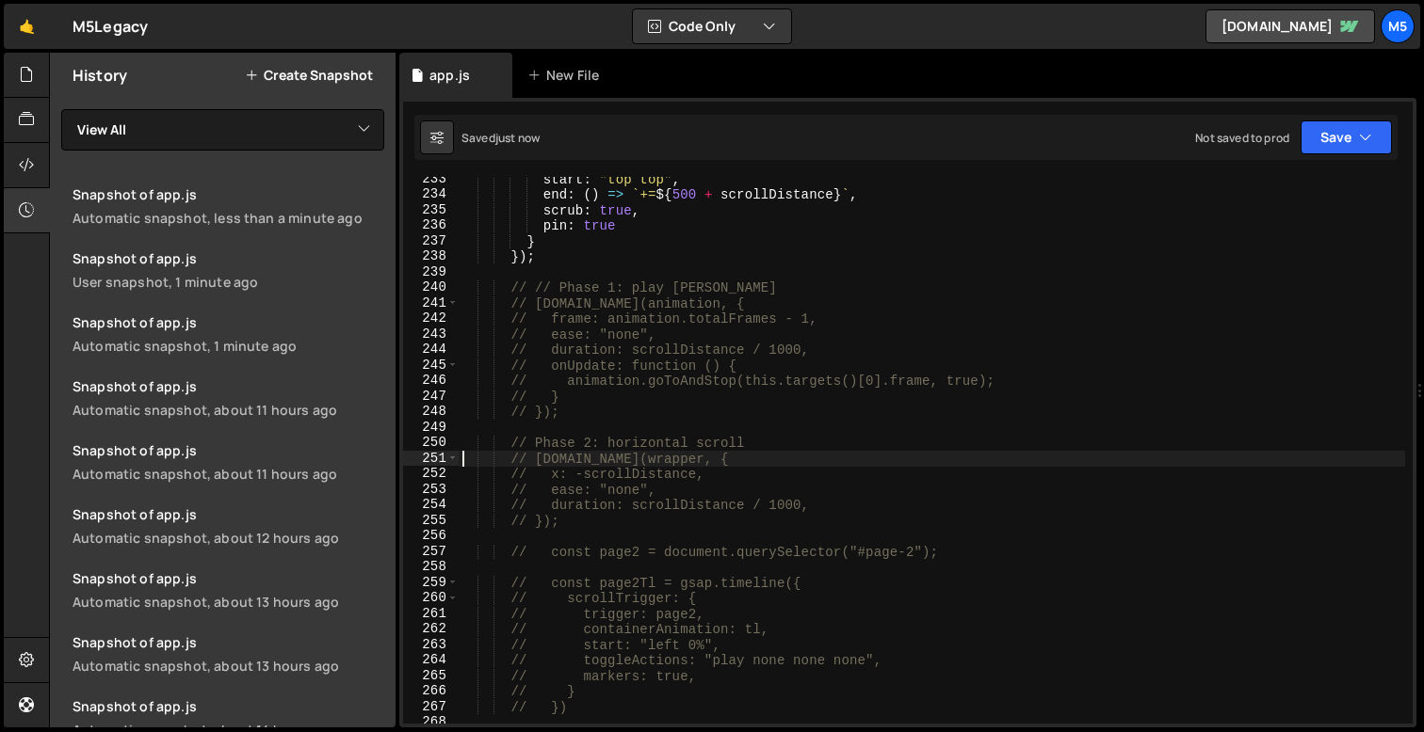
click at [625, 213] on div "start : "top top" , end : ( ) => ` += ${ 500 + scrollDistance } ` , scrub : tru…" at bounding box center [931, 460] width 946 height 578
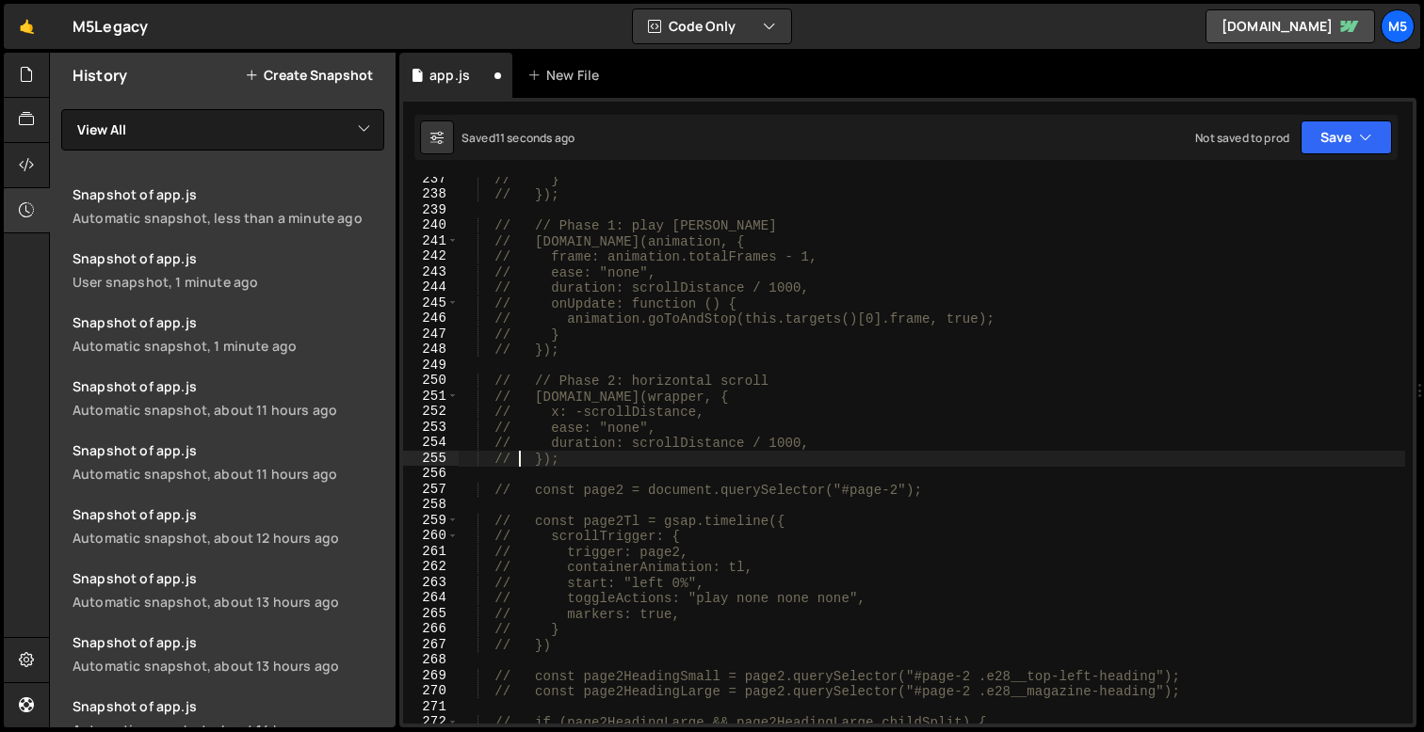
scroll to position [3688, 0]
click at [626, 351] on div "// } // }); // // Phase 1: play [PERSON_NAME] // [DOMAIN_NAME](animation, { // …" at bounding box center [931, 460] width 946 height 578
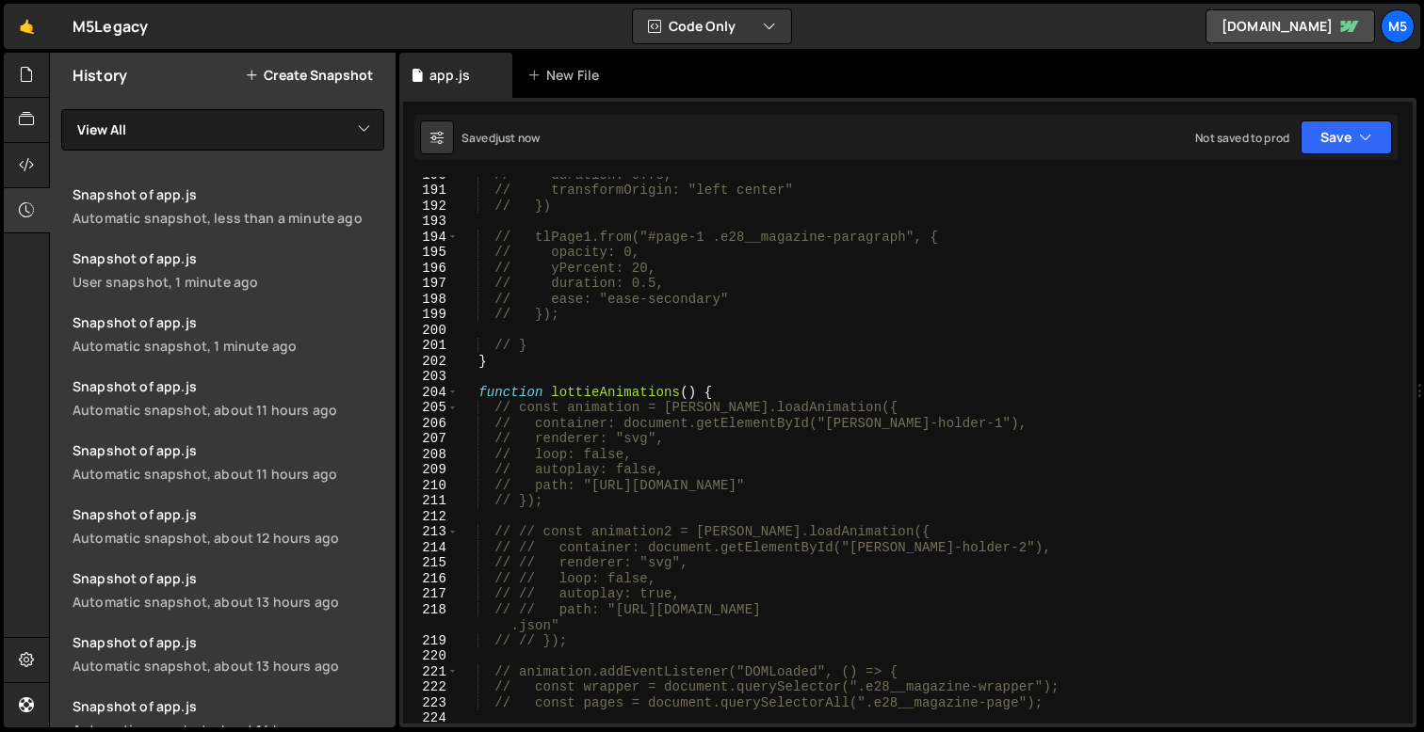
scroll to position [2970, 0]
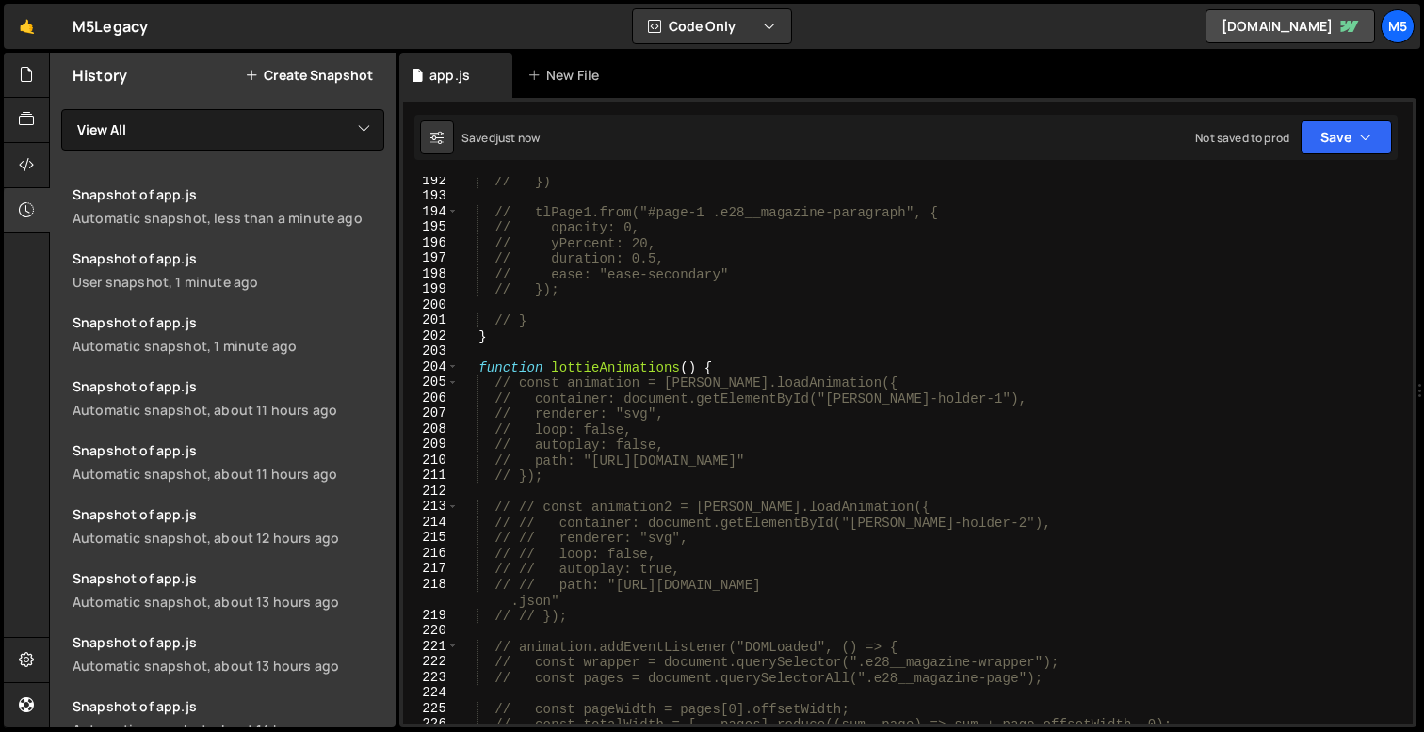
click at [710, 368] on div "// }) // tlPage1.from("#page-1 .e28__magazine-paragraph", { // opacity: 0, // y…" at bounding box center [931, 462] width 946 height 578
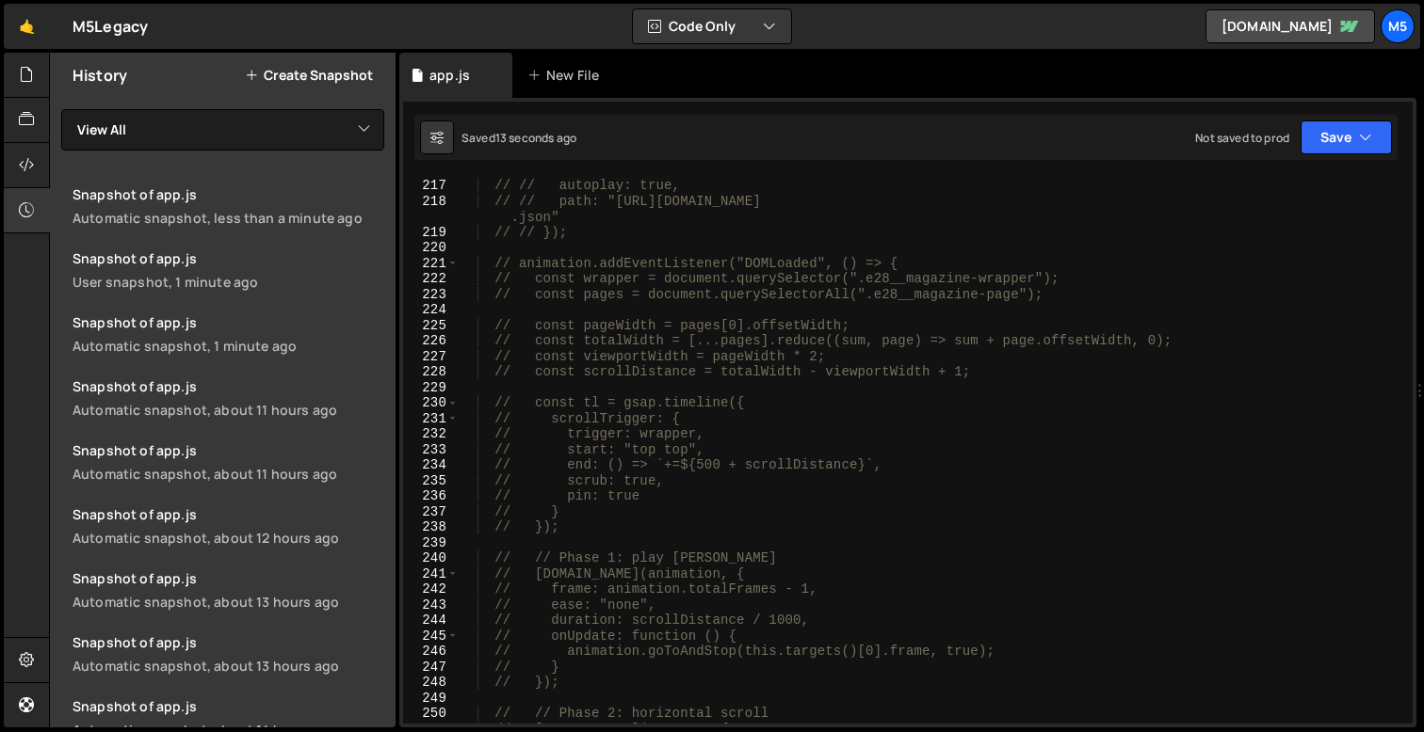
scroll to position [3354, 0]
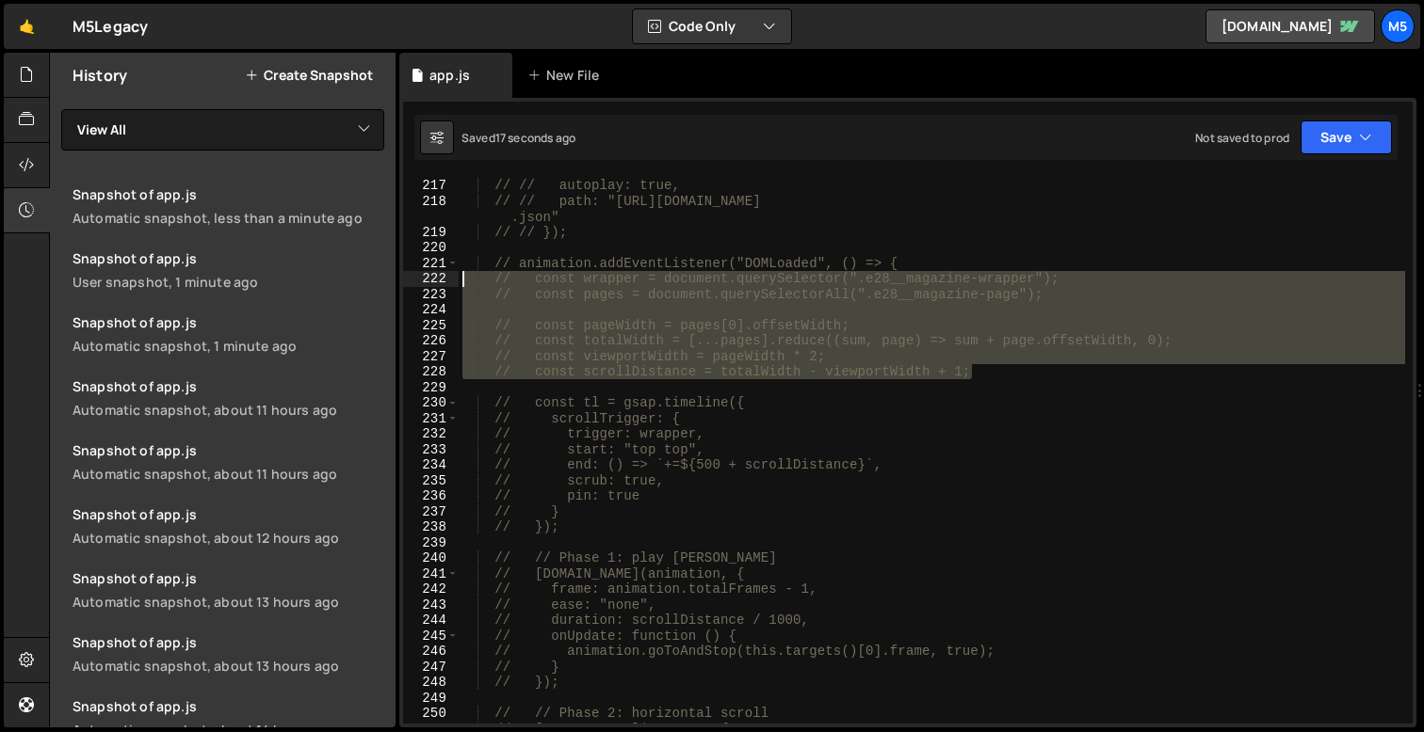
drag, startPoint x: 996, startPoint y: 374, endPoint x: 456, endPoint y: 278, distance: 548.9
click at [456, 278] on div "function lottieAnimations() { 216 217 218 219 220 221 222 223 224 225 226 227 2…" at bounding box center [907, 450] width 1009 height 547
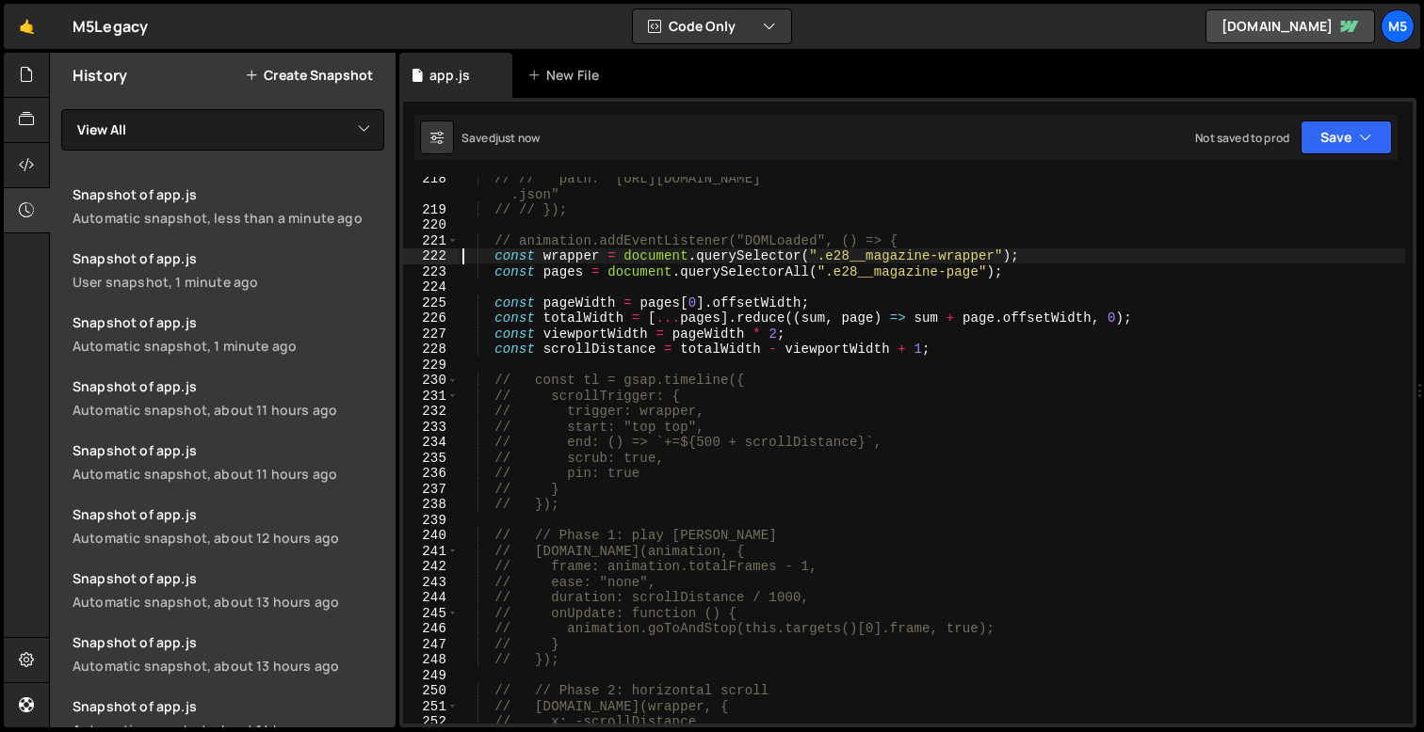
scroll to position [3384, 0]
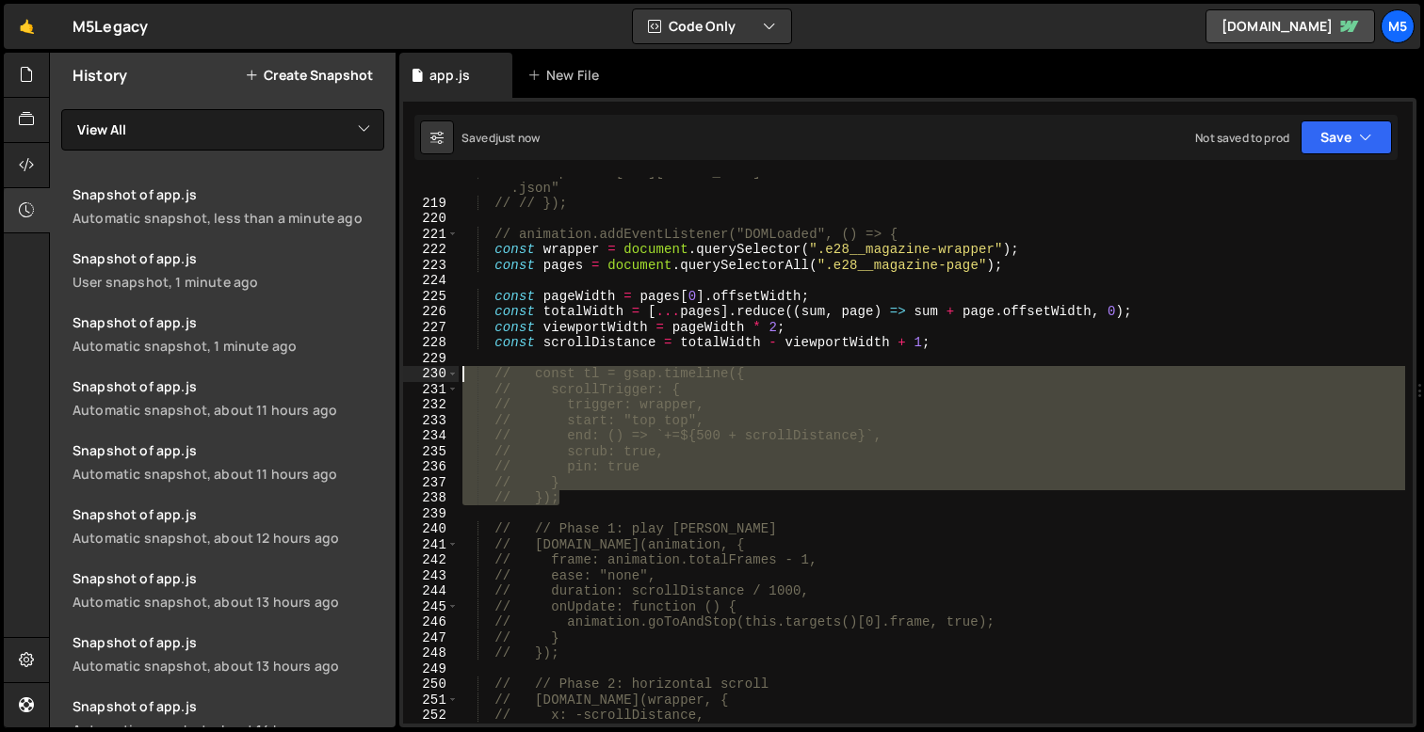
drag, startPoint x: 564, startPoint y: 498, endPoint x: 443, endPoint y: 373, distance: 173.8
click at [443, 373] on div "const wrapper = document.querySelector(".e28__magazine-wrapper"); 218 219 220 2…" at bounding box center [907, 450] width 1009 height 547
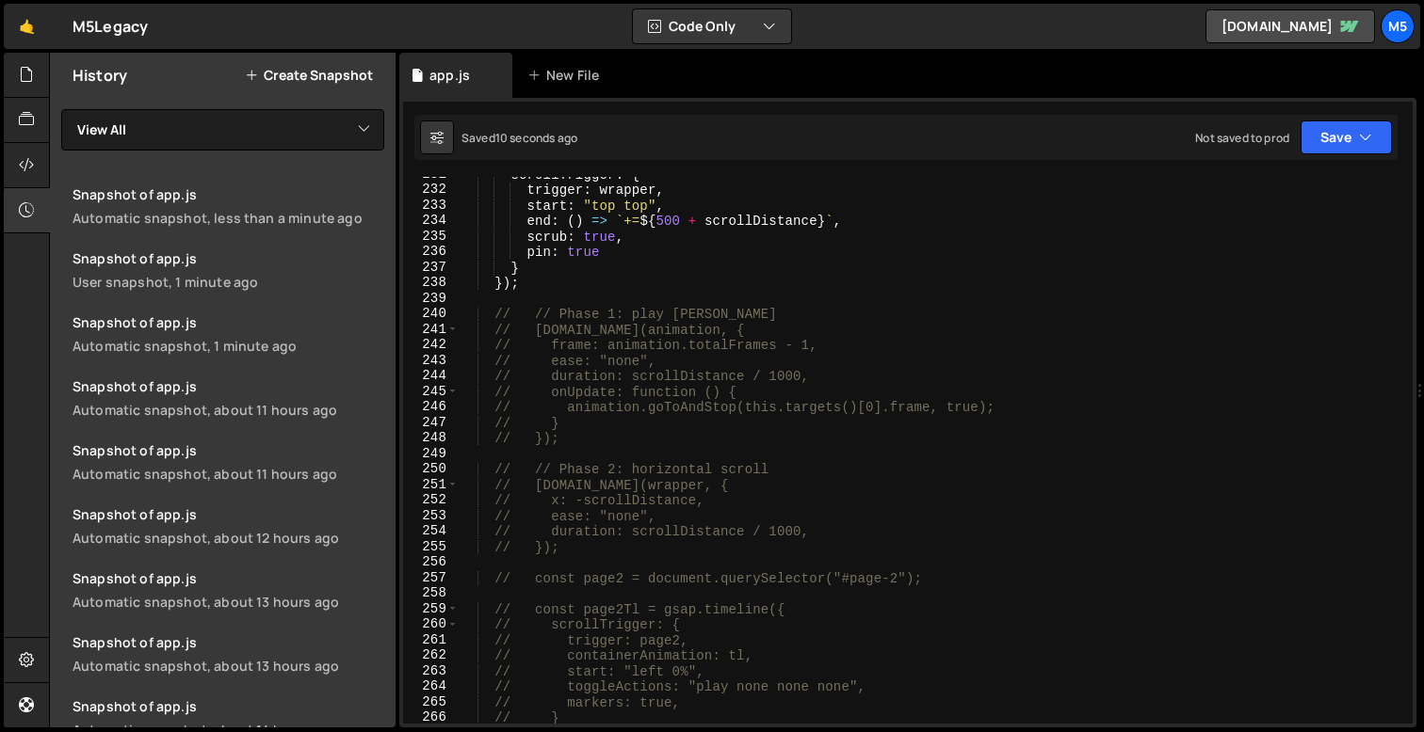
scroll to position [3619, 0]
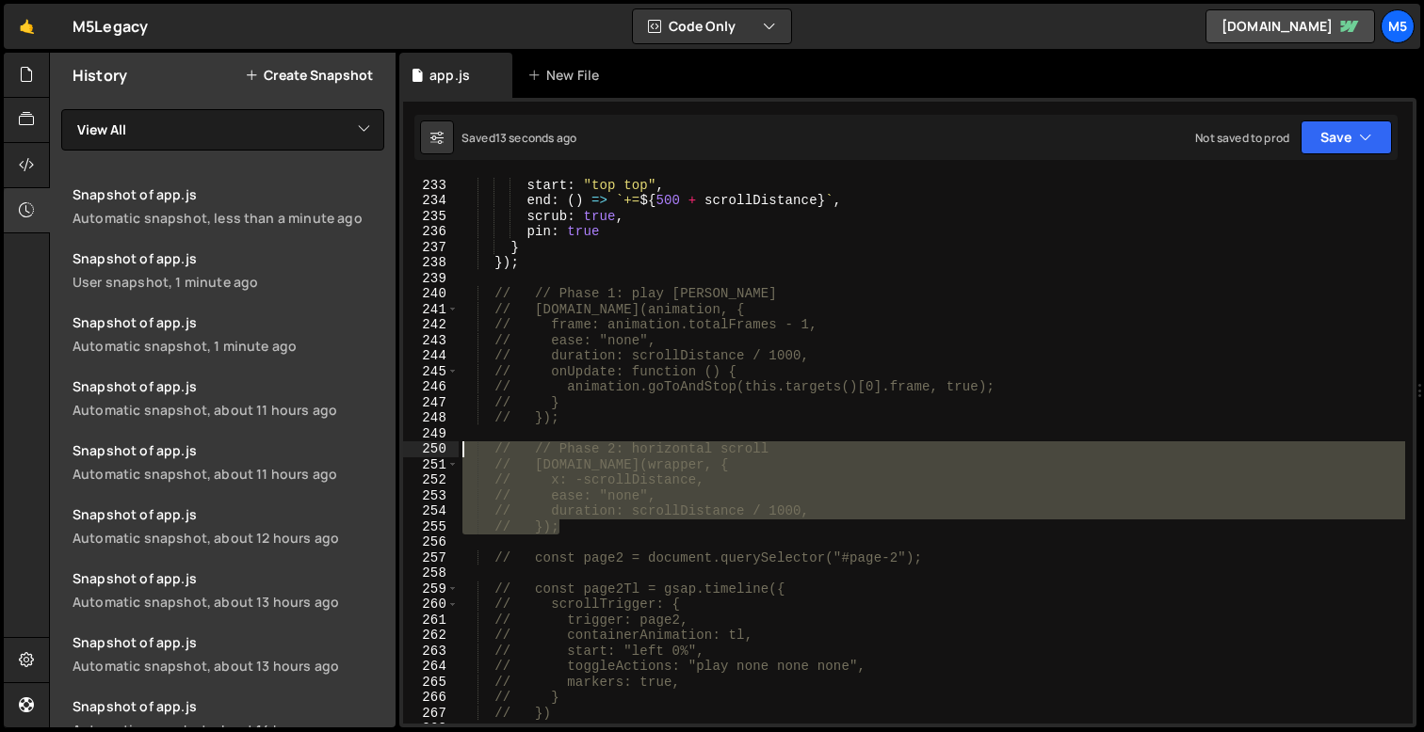
drag, startPoint x: 570, startPoint y: 531, endPoint x: 425, endPoint y: 443, distance: 169.4
click at [425, 443] on div "const tl = gsap.timeline({ 232 233 234 235 236 237 238 239 240 241 242 243 244 …" at bounding box center [907, 450] width 1009 height 547
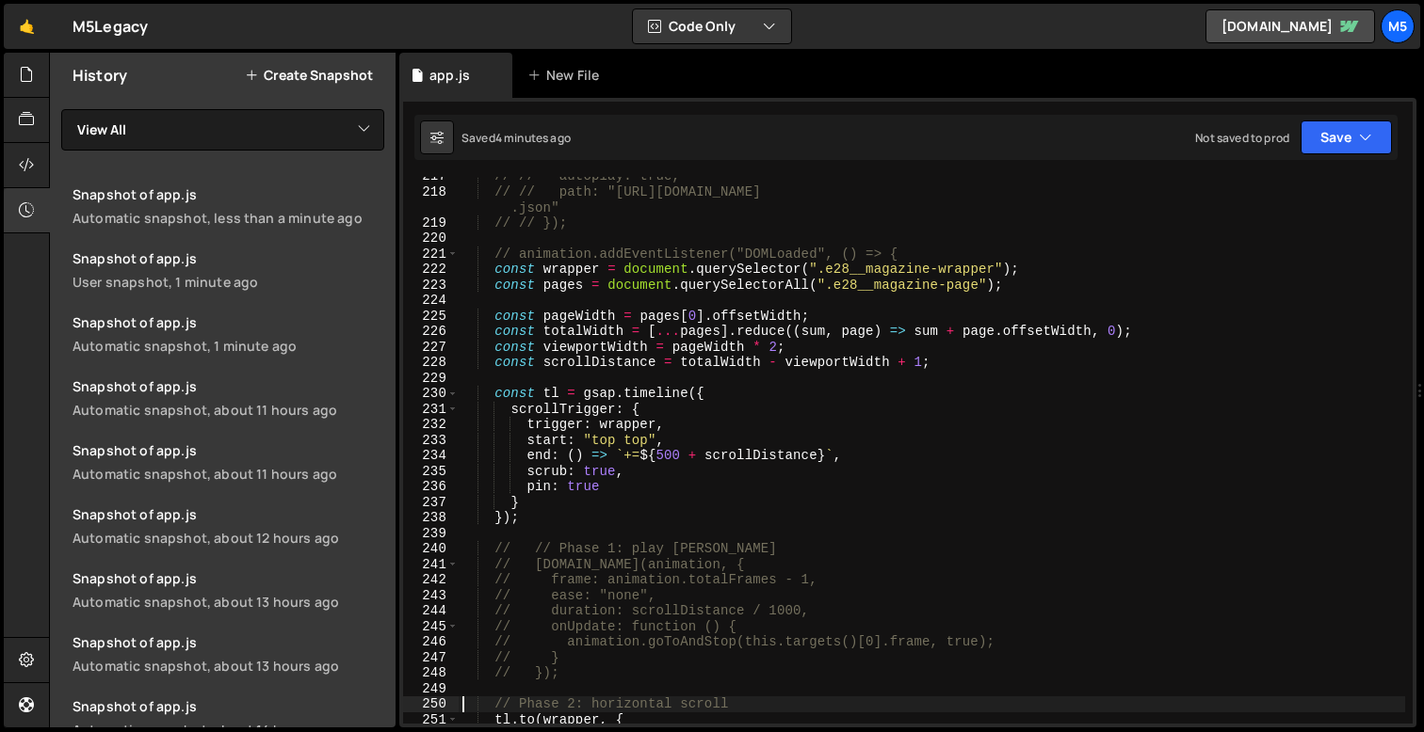
scroll to position [3358, 0]
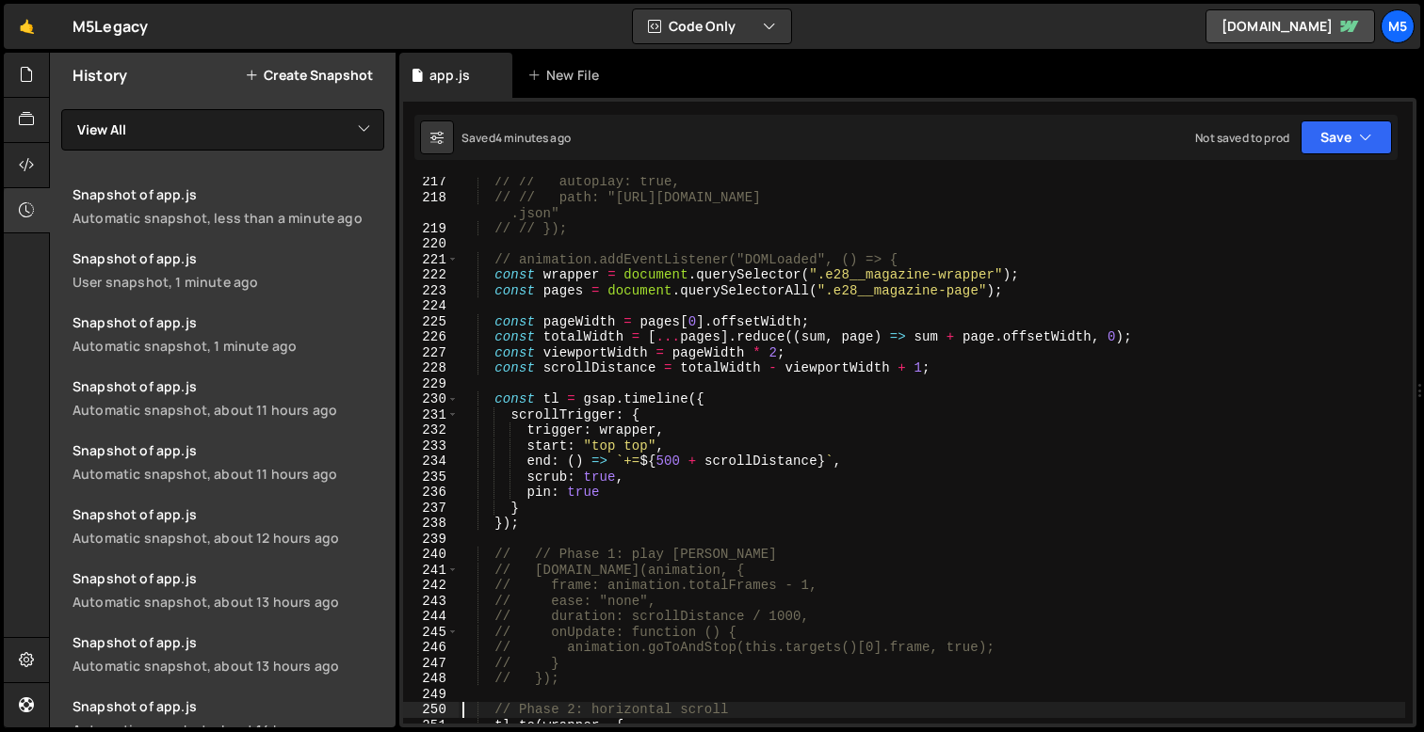
click at [919, 364] on div "// // autoplay: true, // // path: "[URL][DOMAIN_NAME] .json" // // }); // anima…" at bounding box center [931, 463] width 946 height 578
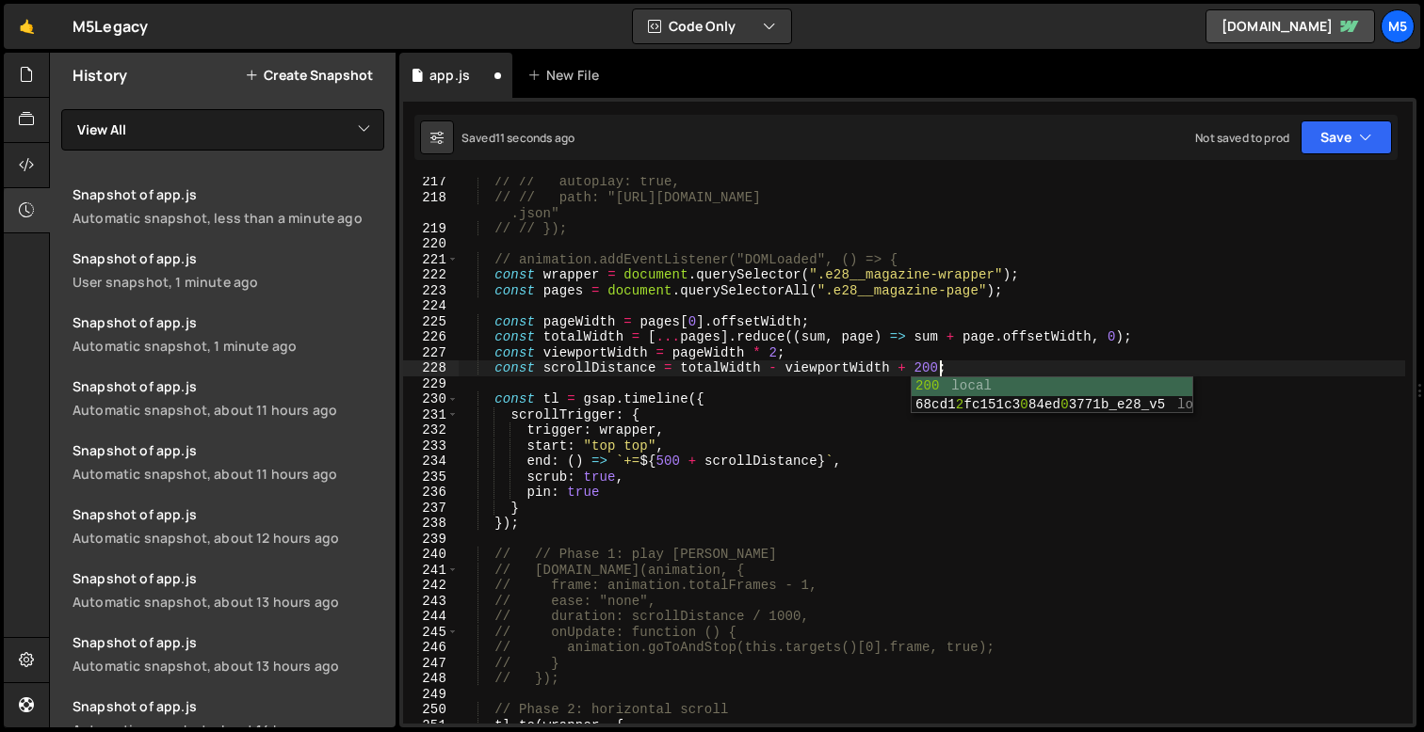
scroll to position [0, 33]
click at [775, 452] on div "// // autoplay: true, // // path: "[URL][DOMAIN_NAME] .json" // // }); // anima…" at bounding box center [931, 463] width 946 height 578
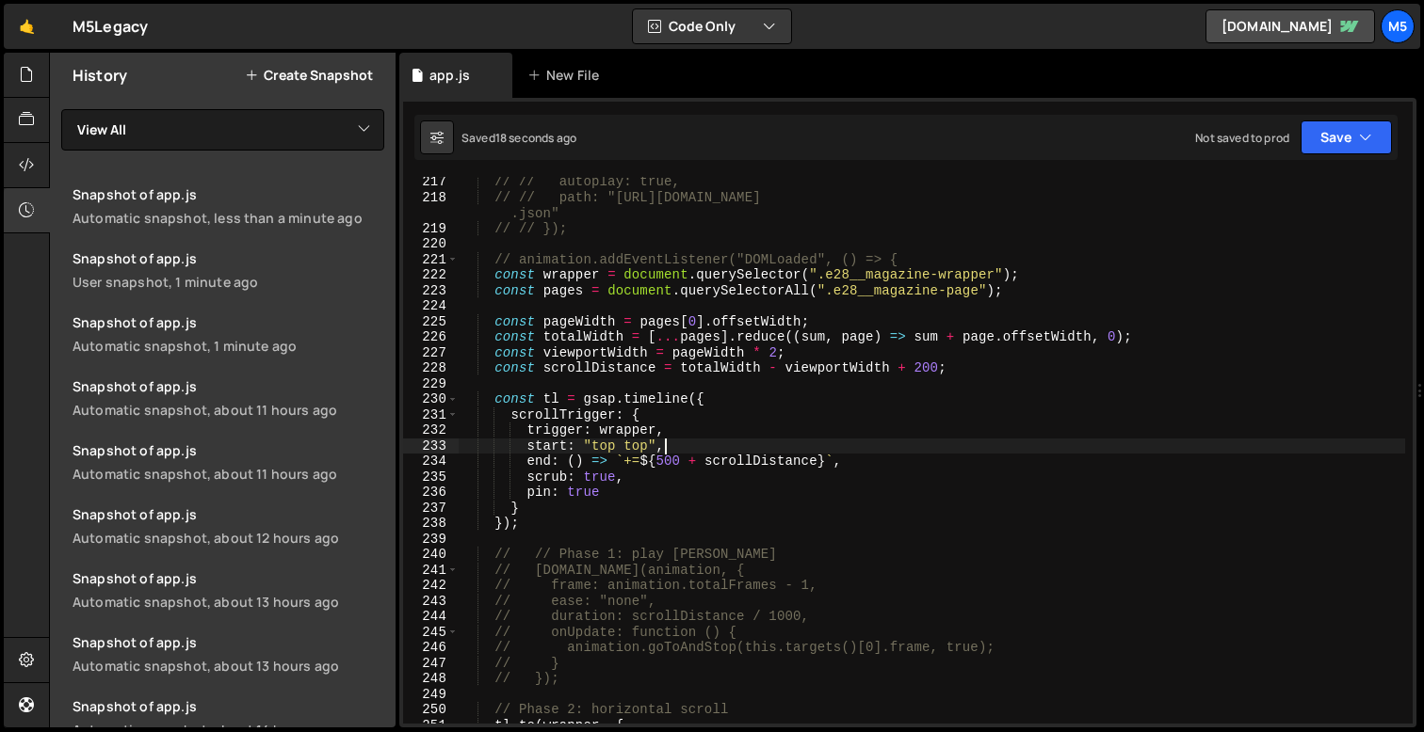
scroll to position [0, 13]
click at [1139, 337] on div "// // autoplay: true, // // path: "[URL][DOMAIN_NAME] .json" // // }); // anima…" at bounding box center [931, 463] width 946 height 578
type textarea "const totalWidth = [...pages].reduce((sum, page) => sum + page.offsetWidth, 0);"
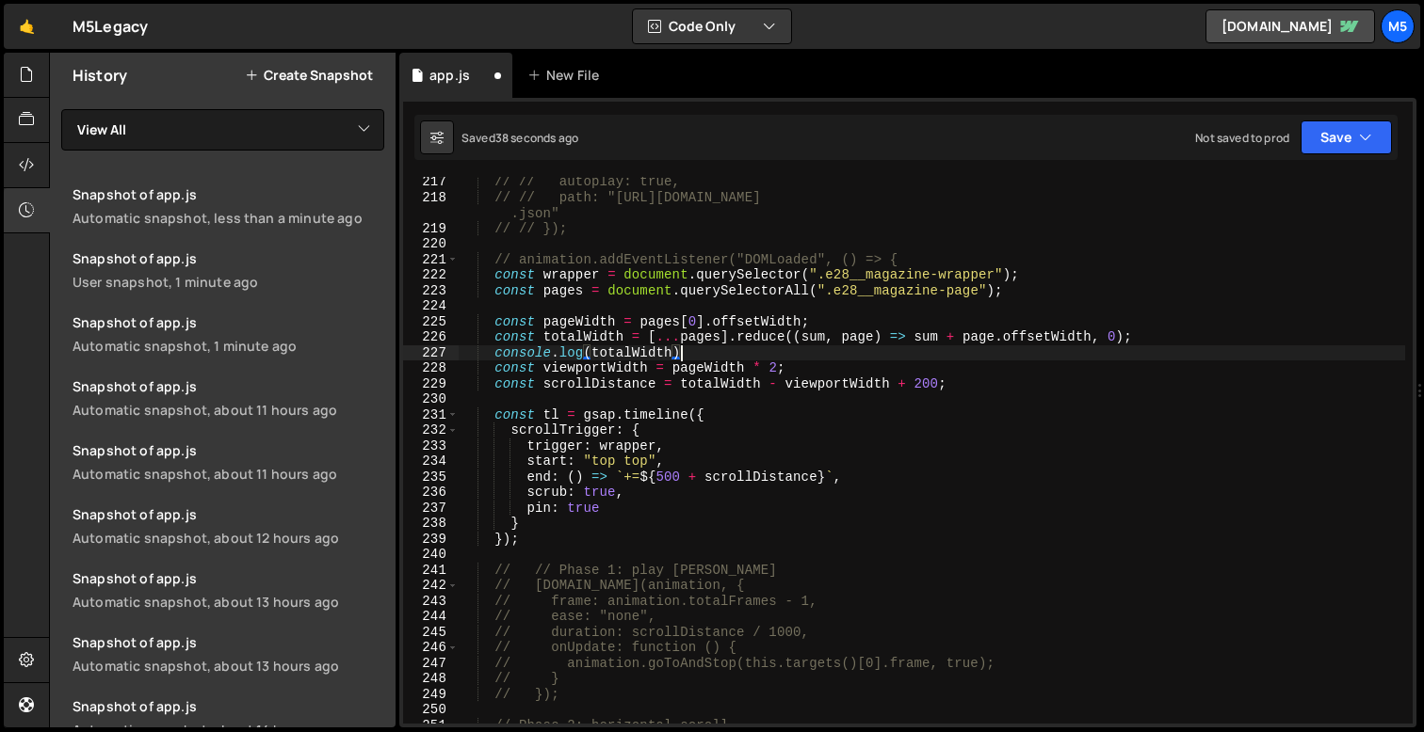
scroll to position [0, 14]
type textarea "console.log(totalWidth);"
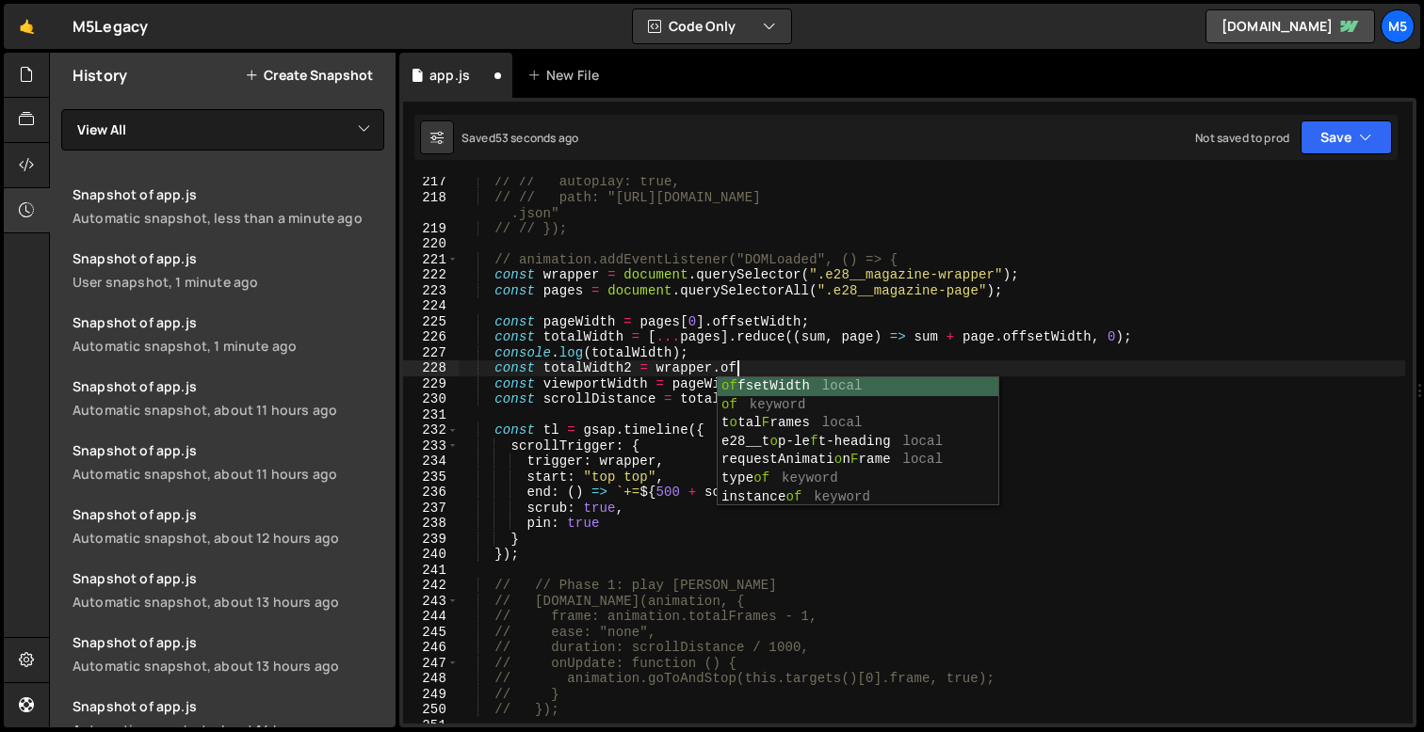
scroll to position [0, 19]
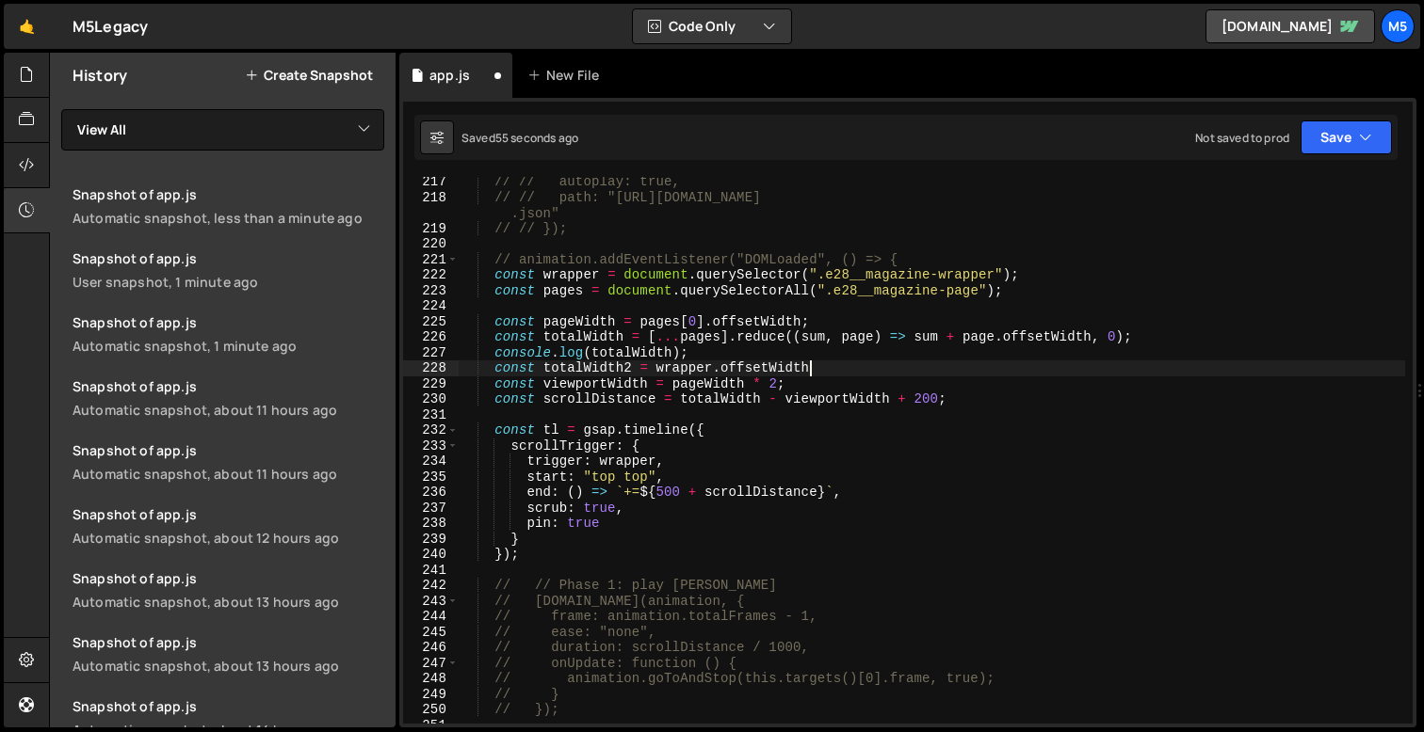
type textarea "const totalWidth2 = wrapper.offsetWidth;"
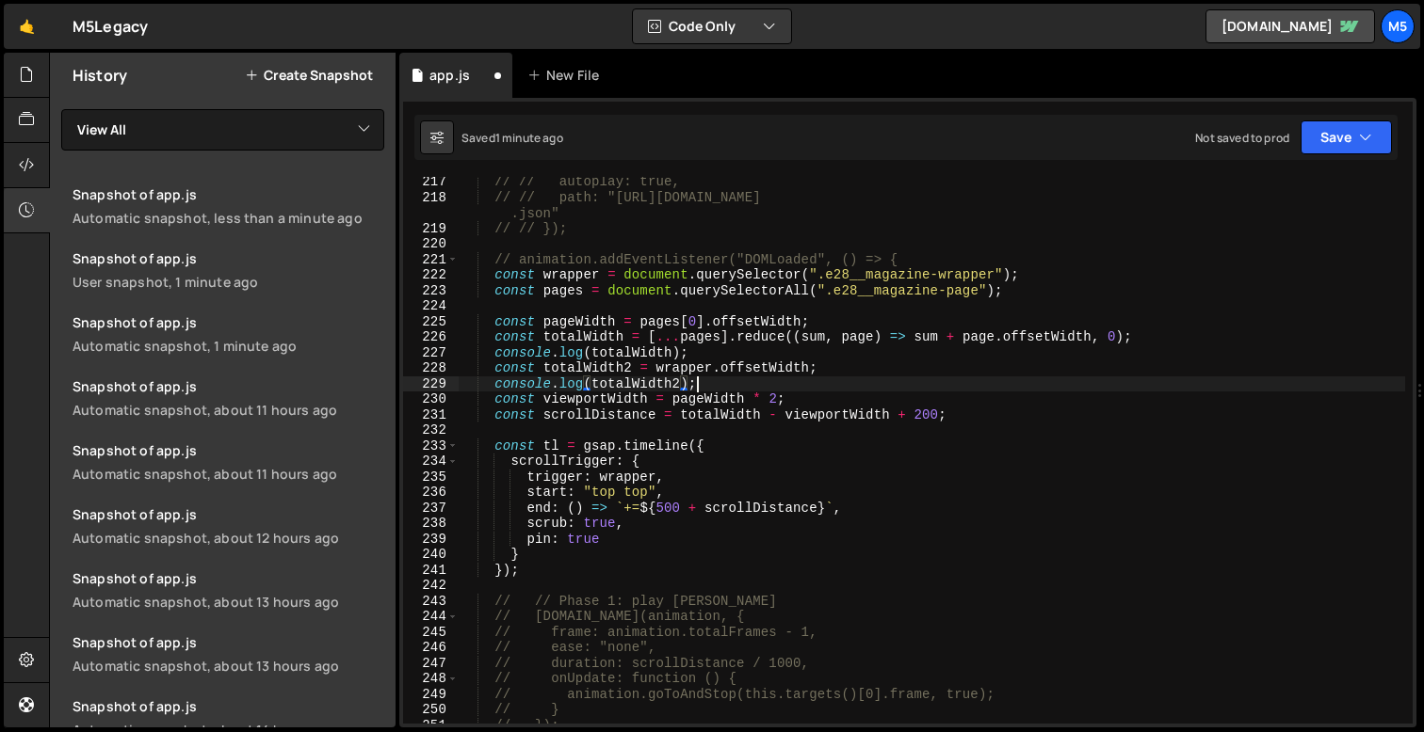
scroll to position [0, 15]
click at [941, 415] on div "// // autoplay: true, // // path: "[URL][DOMAIN_NAME] .json" // // }); // anima…" at bounding box center [931, 463] width 946 height 578
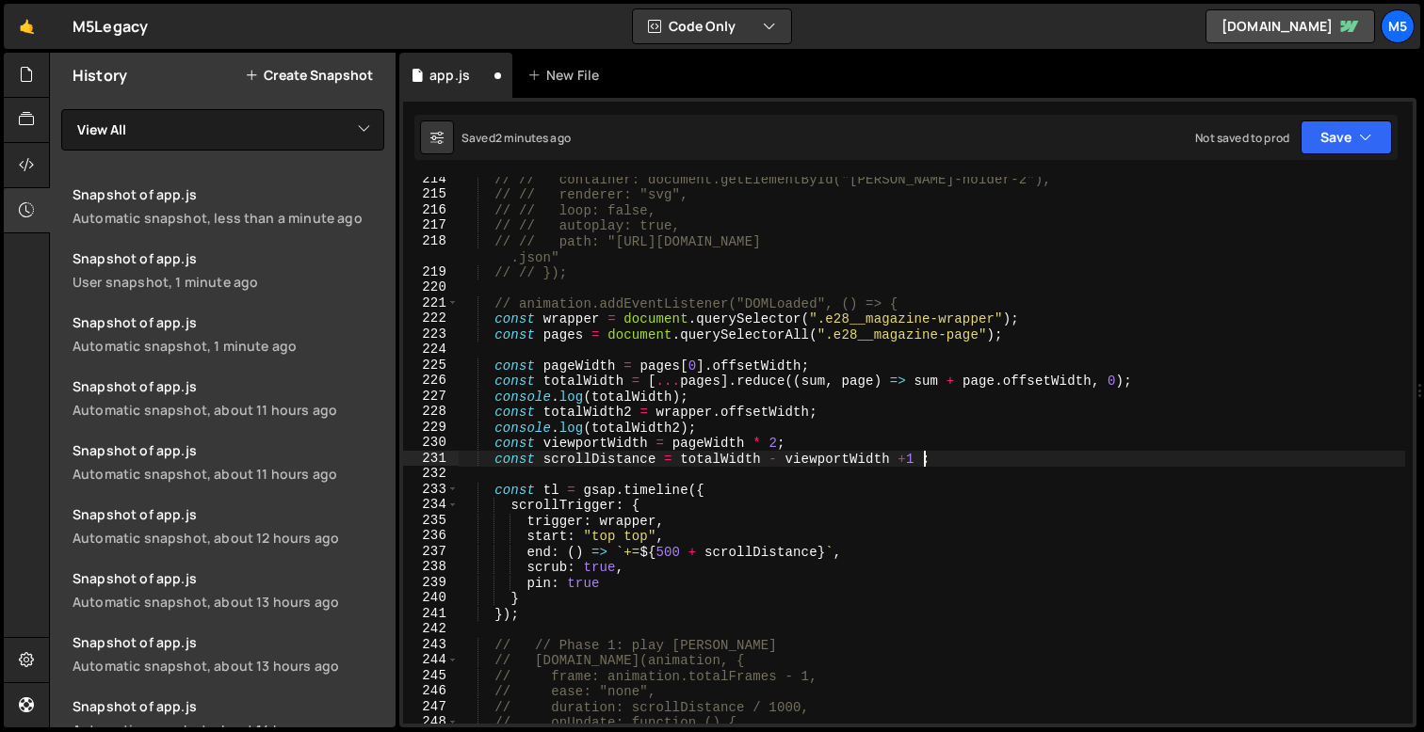
scroll to position [0, 31]
click at [764, 410] on div "// // container: document.getElementById("[PERSON_NAME]-holder-2"), // // rende…" at bounding box center [931, 460] width 946 height 578
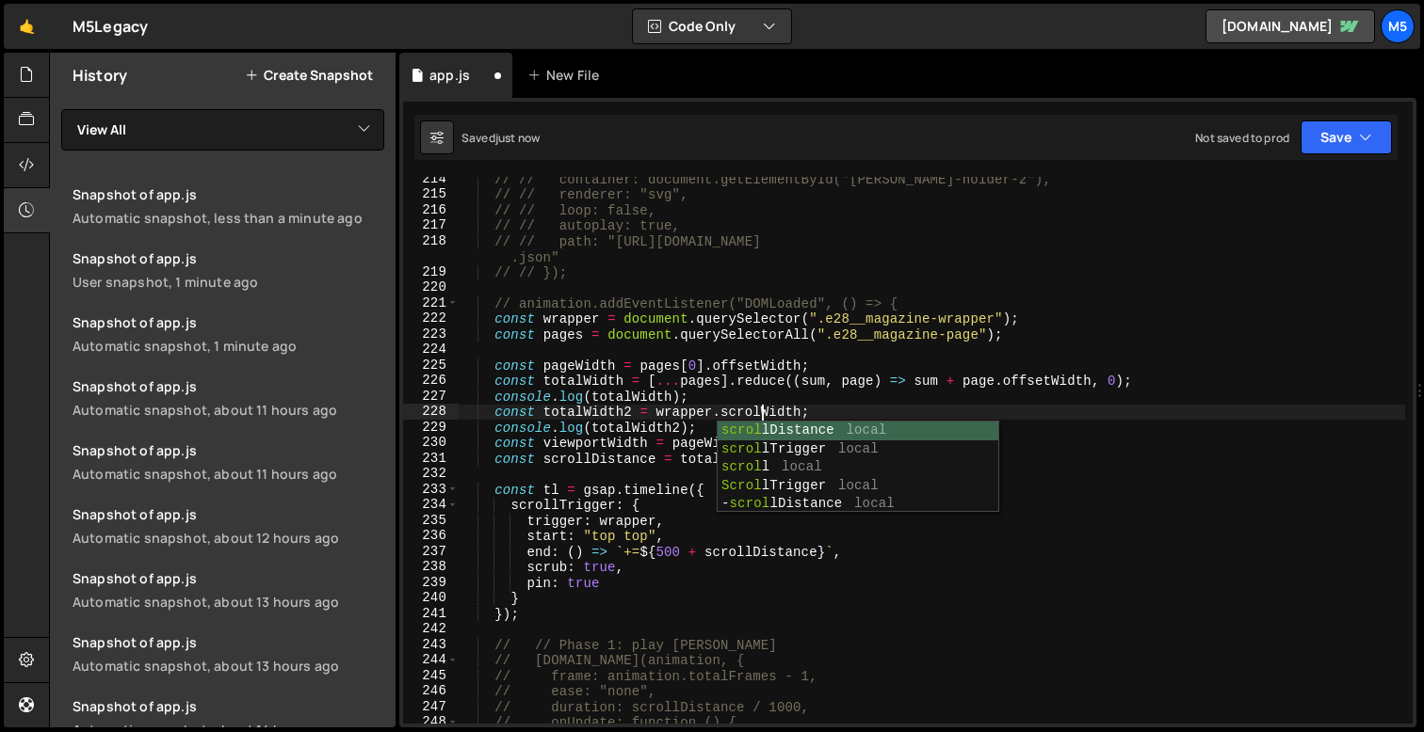
scroll to position [0, 21]
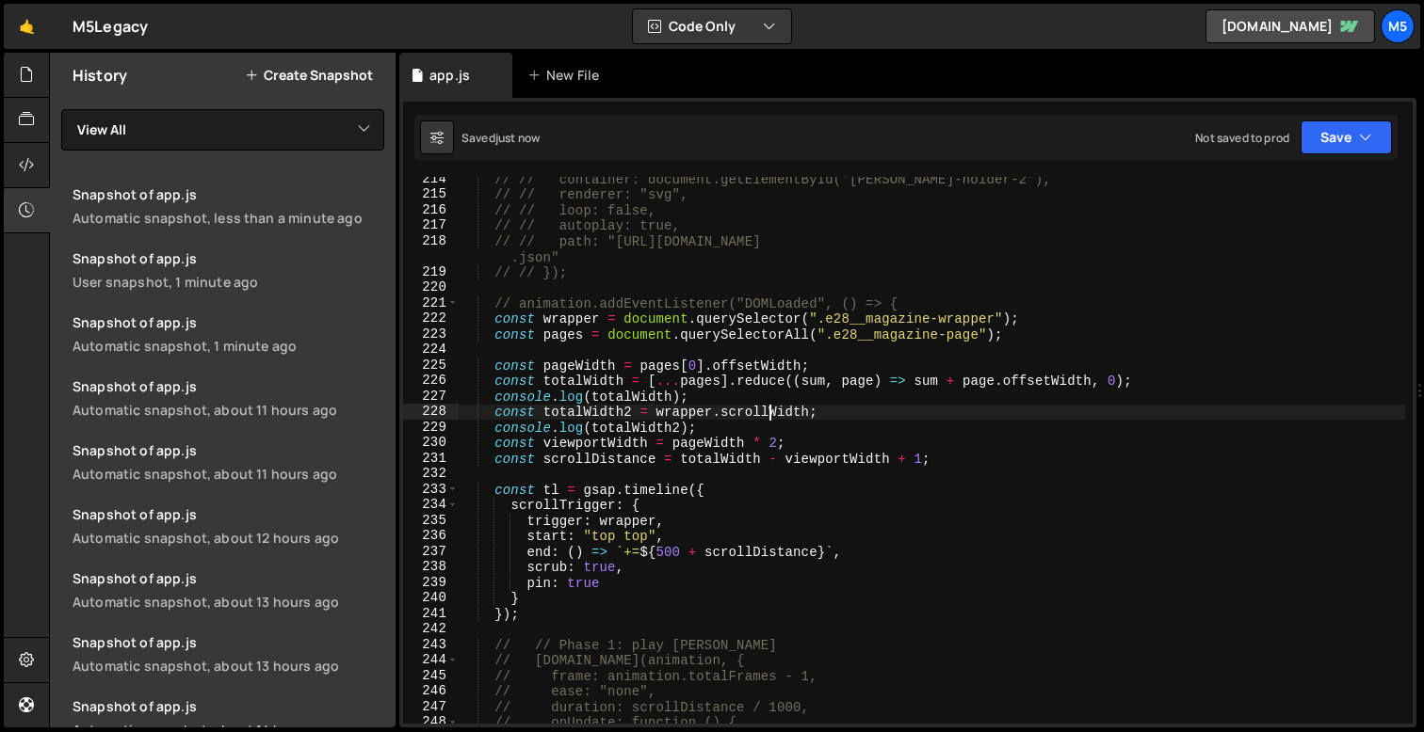
click at [790, 432] on div "// // container: document.getElementById("[PERSON_NAME]-holder-2"), // // rende…" at bounding box center [931, 460] width 946 height 578
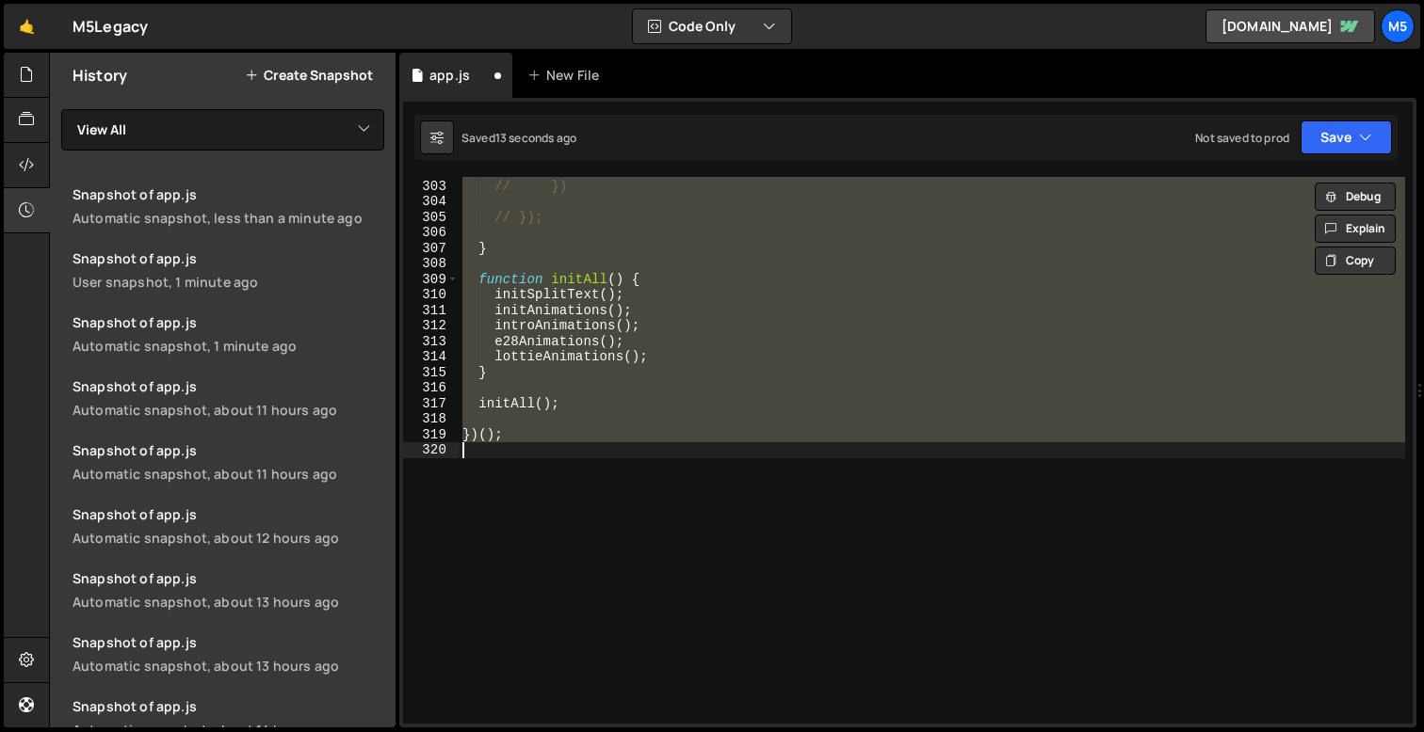
scroll to position [3284, 0]
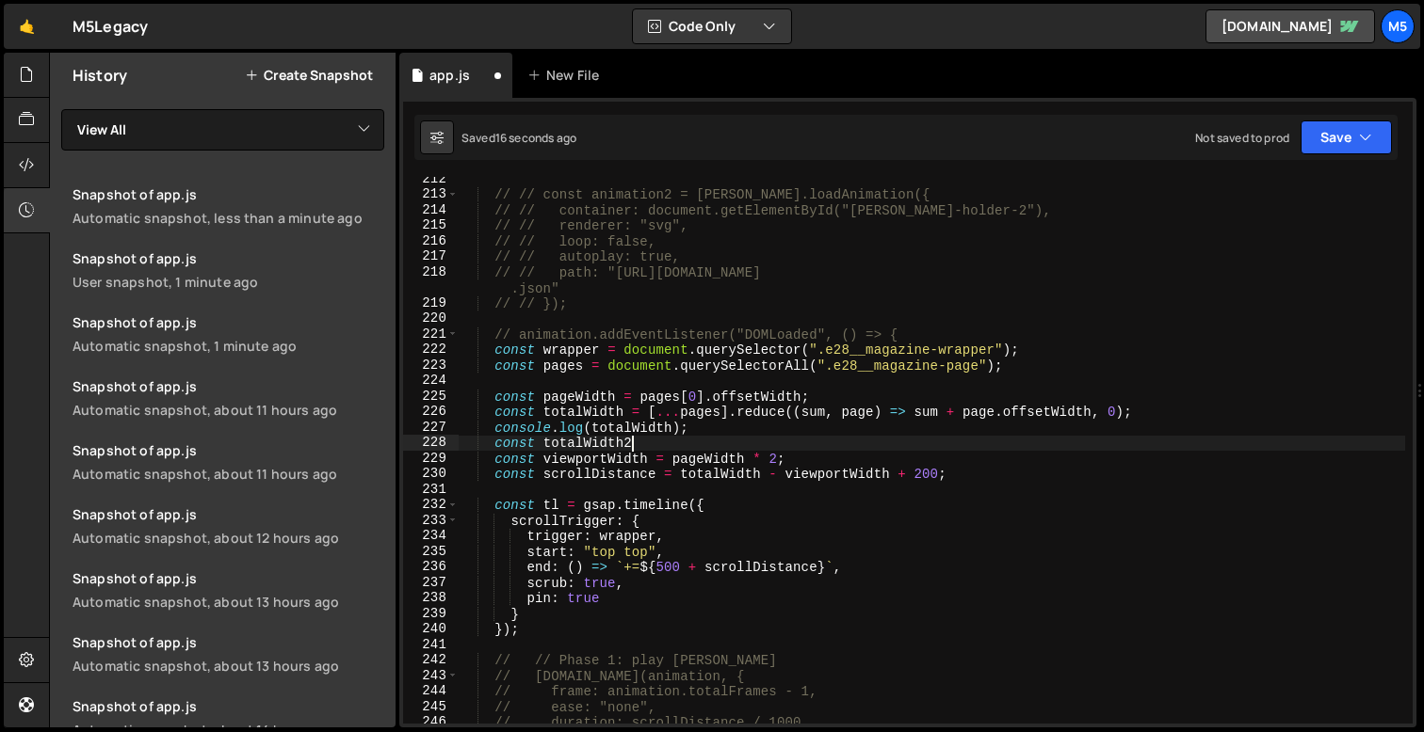
type textarea "const"
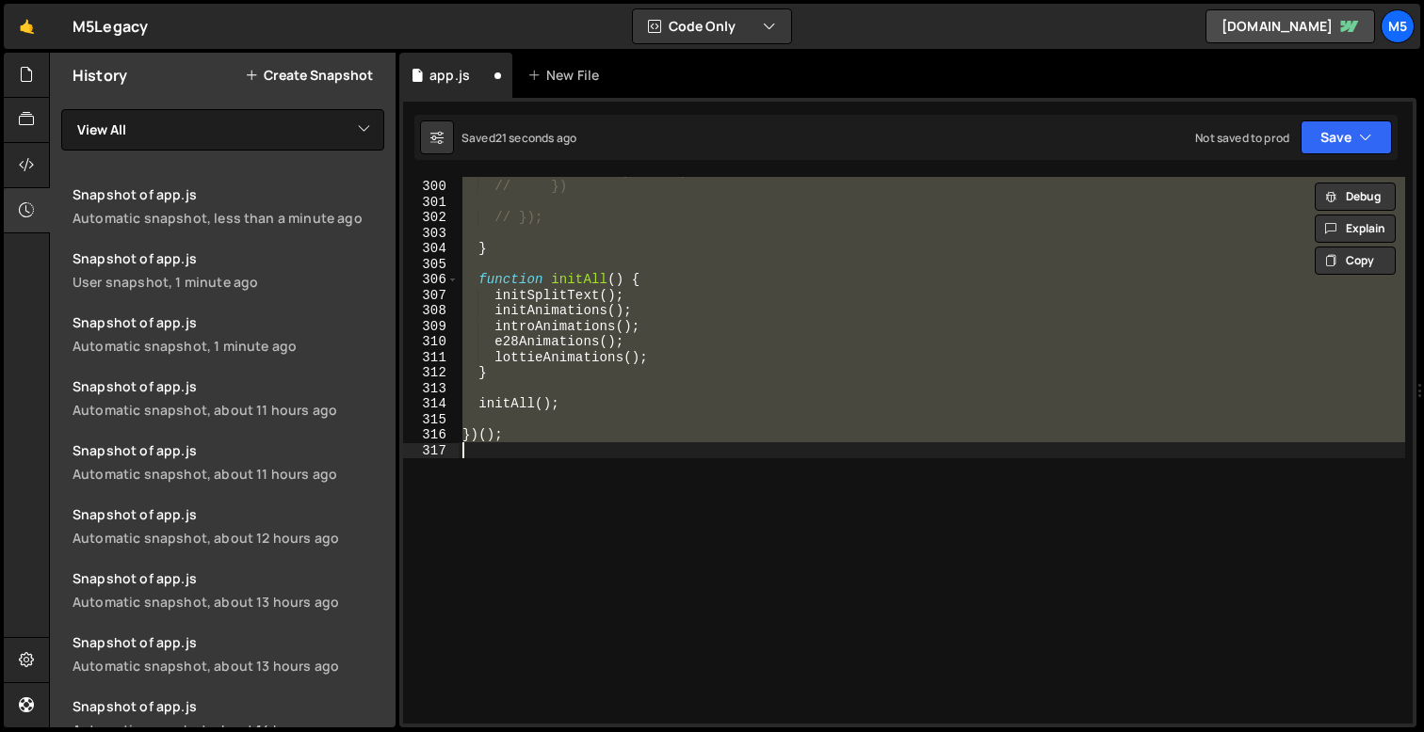
scroll to position [3268, 0]
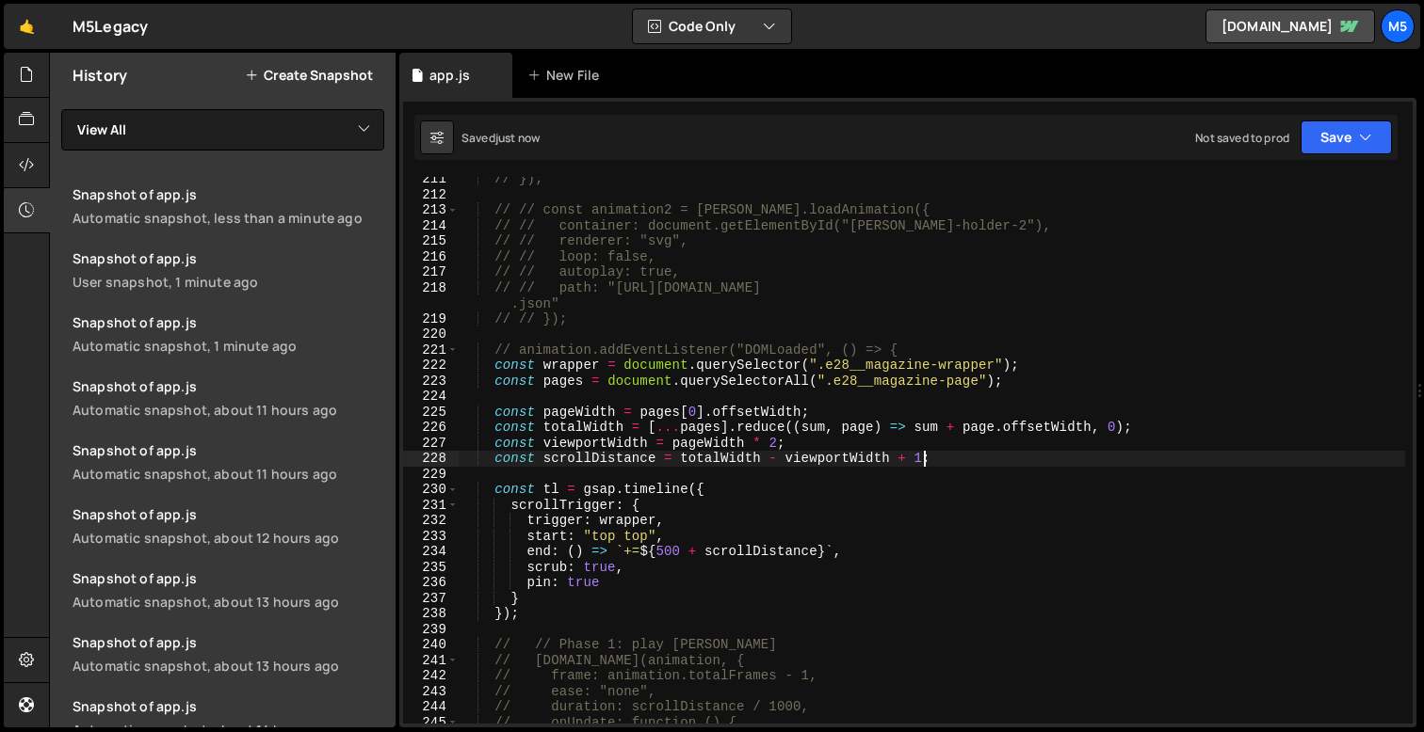
click at [830, 435] on div "// }); // // const animation2 = [PERSON_NAME].loadAnimation({ // // container: …" at bounding box center [931, 460] width 946 height 578
type textarea "const viewportWidth = pageWidth * 2;"
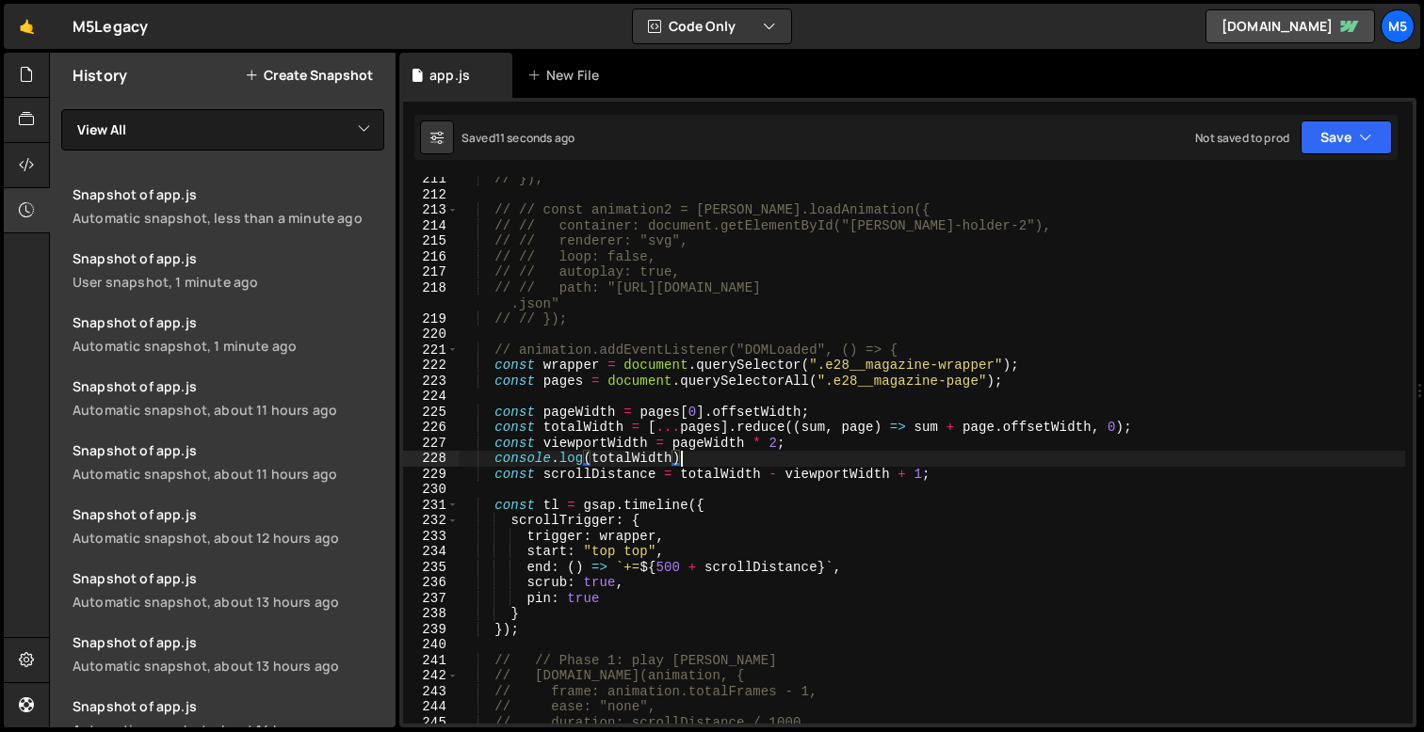
scroll to position [0, 14]
click at [587, 459] on div "// }); // // const animation2 = [PERSON_NAME].loadAnimation({ // // container: …" at bounding box center [931, 460] width 946 height 578
type textarea "console.log(totalWidth);"
click at [712, 462] on div "// }); // // const animation2 = [PERSON_NAME].loadAnimation({ // // container: …" at bounding box center [931, 460] width 946 height 578
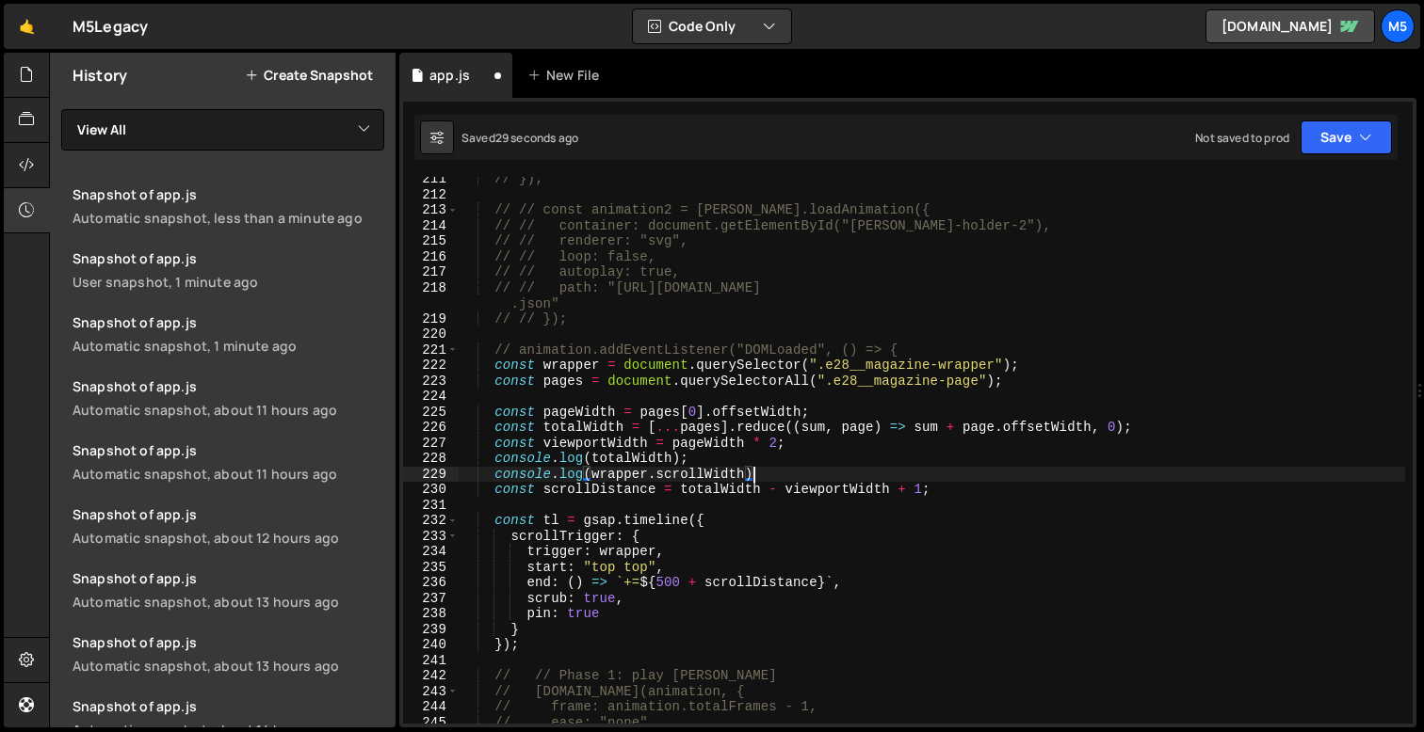
scroll to position [0, 20]
click at [765, 489] on div "// }); // // const animation2 = [PERSON_NAME].loadAnimation({ // // container: …" at bounding box center [931, 460] width 946 height 578
click at [863, 563] on div "// }); // // const animation2 = [PERSON_NAME].loadAnimation({ // // container: …" at bounding box center [931, 460] width 946 height 578
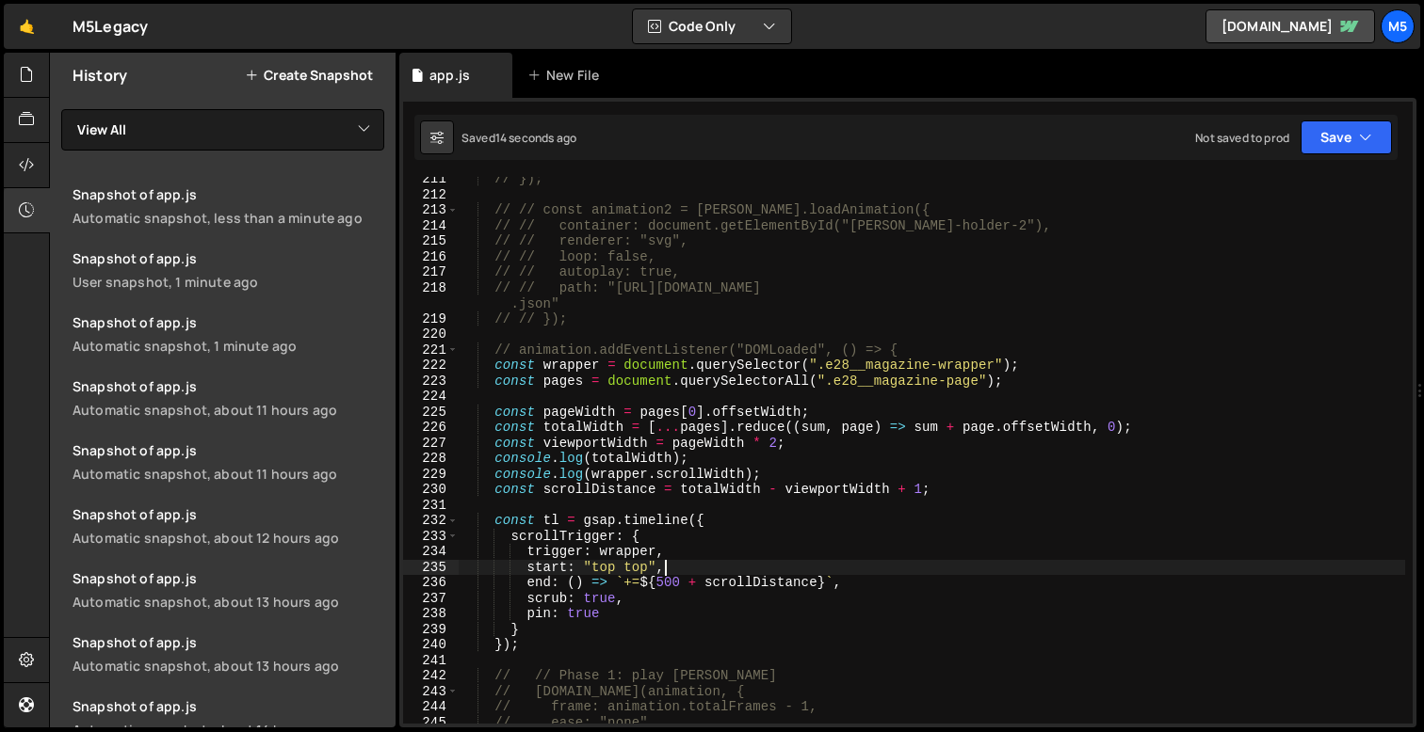
scroll to position [0, 13]
click at [761, 524] on div "// }); // // const animation2 = [PERSON_NAME].loadAnimation({ // // container: …" at bounding box center [931, 460] width 946 height 578
click at [761, 473] on div "// }); // // const animation2 = [PERSON_NAME].loadAnimation({ // // container: …" at bounding box center [931, 460] width 946 height 578
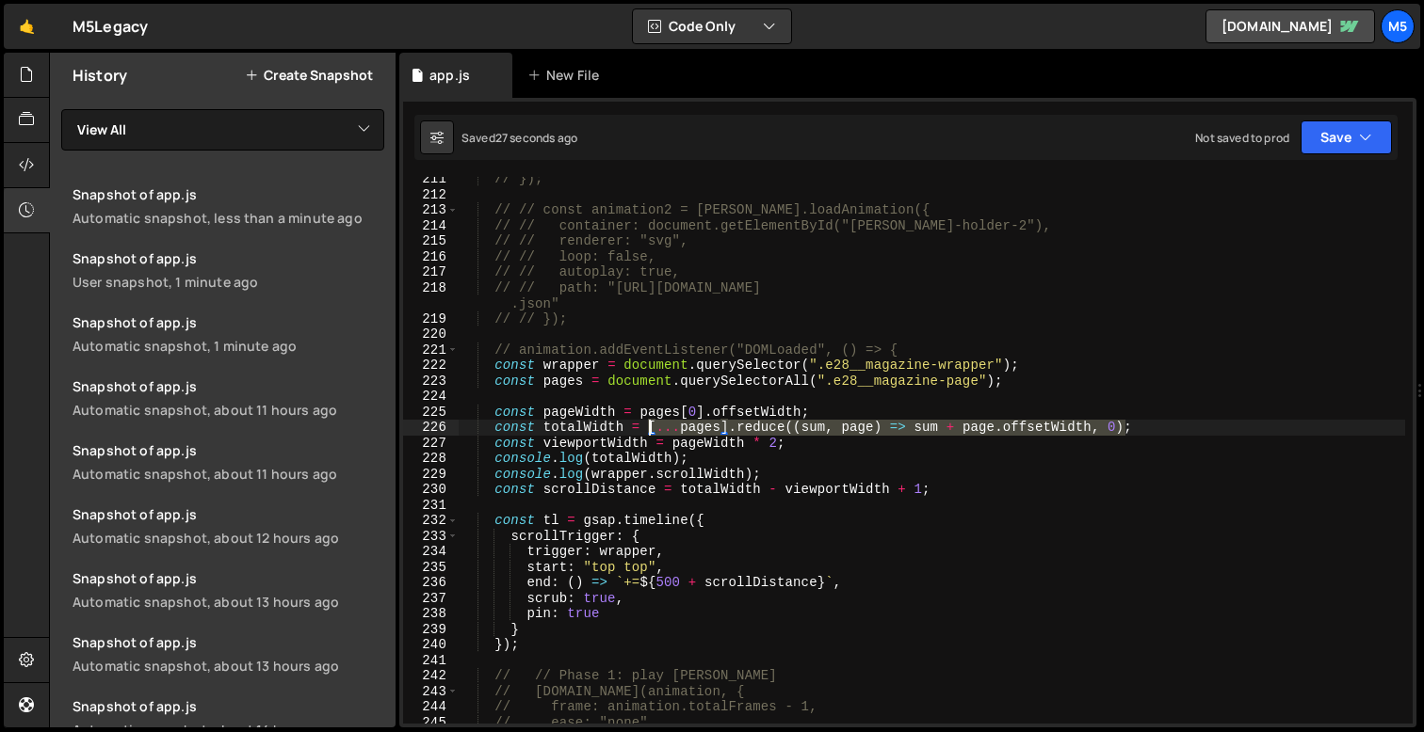
drag, startPoint x: 1126, startPoint y: 426, endPoint x: 651, endPoint y: 430, distance: 475.5
click at [650, 430] on div "// }); // // const animation2 = [PERSON_NAME].loadAnimation({ // // container: …" at bounding box center [931, 460] width 946 height 578
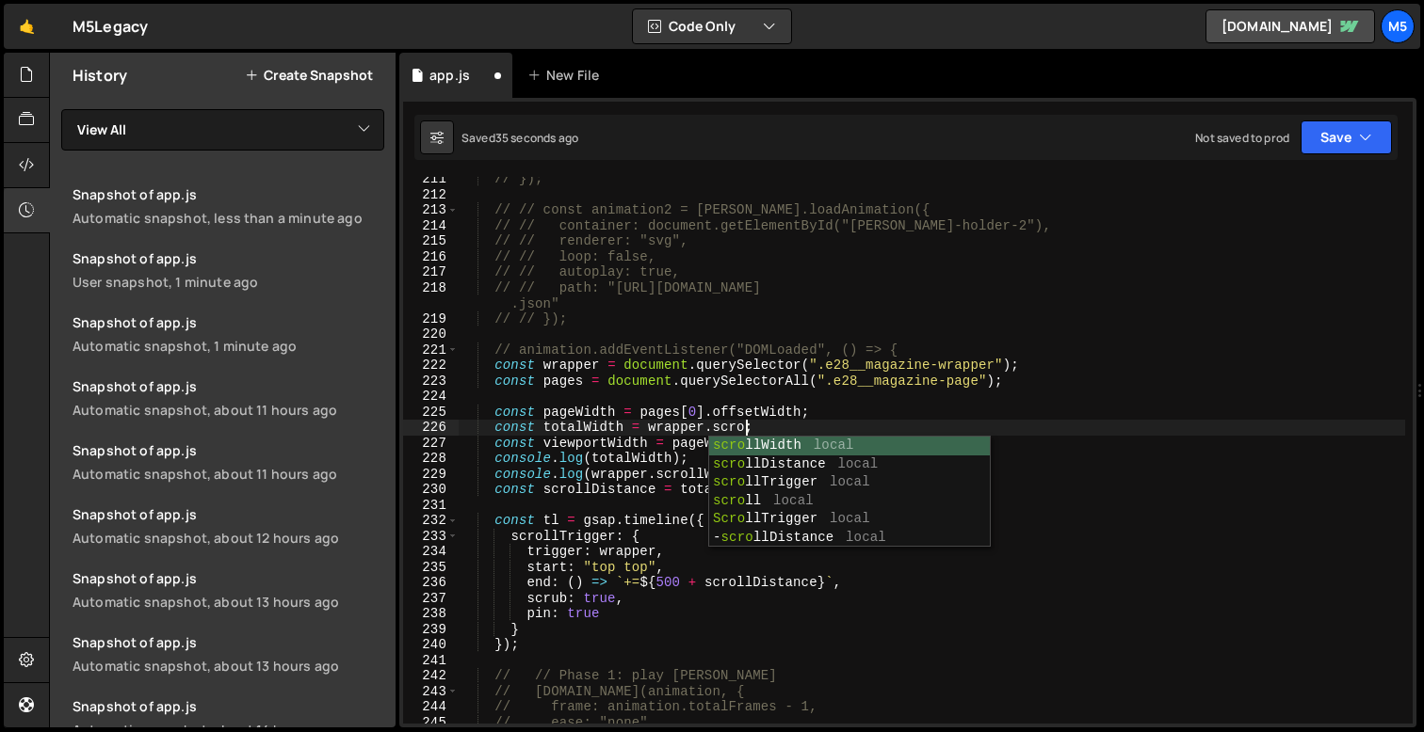
scroll to position [0, 20]
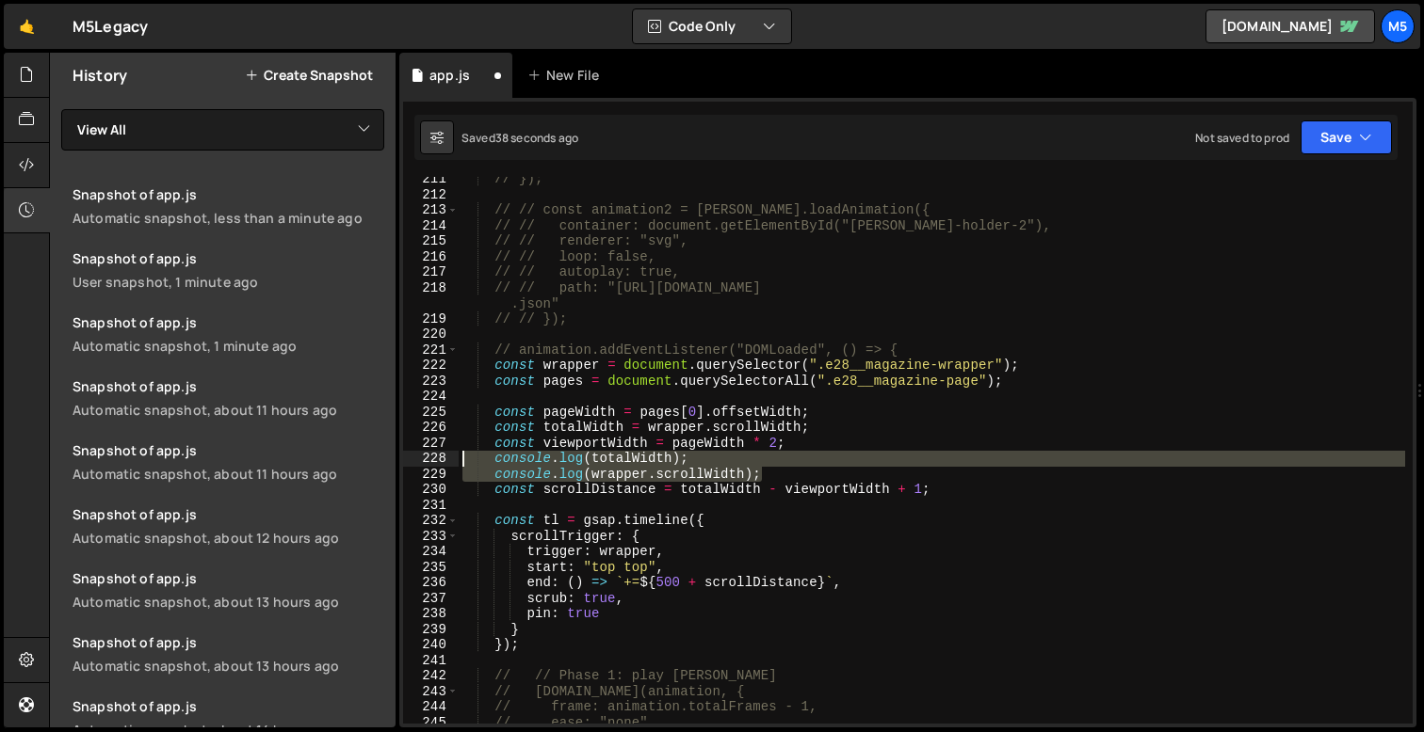
drag, startPoint x: 766, startPoint y: 475, endPoint x: 394, endPoint y: 462, distance: 372.1
click at [394, 462] on div "Files New File Javascript files 1 app.js 0 CSS files Copy share link Edit File …" at bounding box center [736, 391] width 1375 height 676
type textarea "console.log(totalWidth); console.log(wrapper.scrollWidth);"
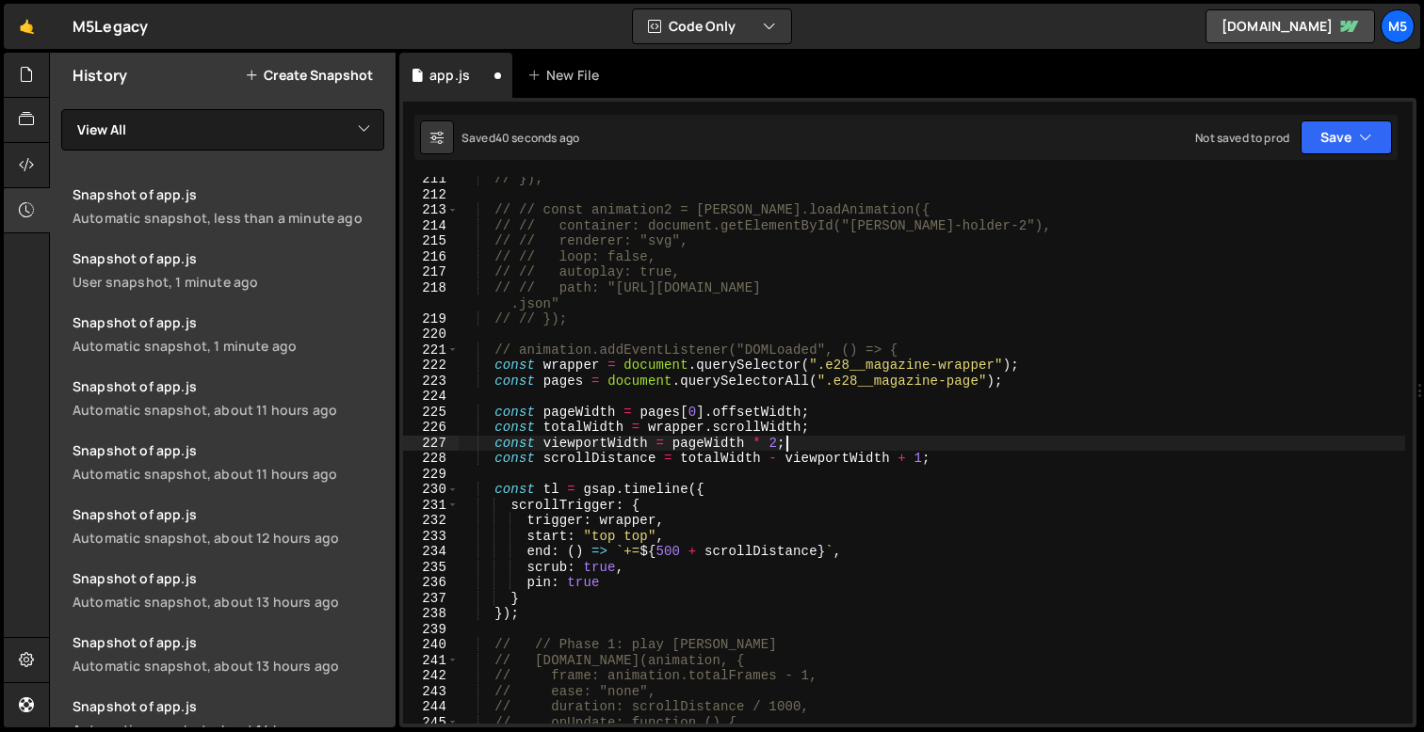
click at [928, 454] on div "// }); // // const animation2 = [PERSON_NAME].loadAnimation({ // // container: …" at bounding box center [931, 460] width 946 height 578
click at [810, 450] on div "// }); // // const animation2 = [PERSON_NAME].loadAnimation({ // // container: …" at bounding box center [931, 460] width 946 height 578
drag, startPoint x: 673, startPoint y: 443, endPoint x: 781, endPoint y: 447, distance: 108.3
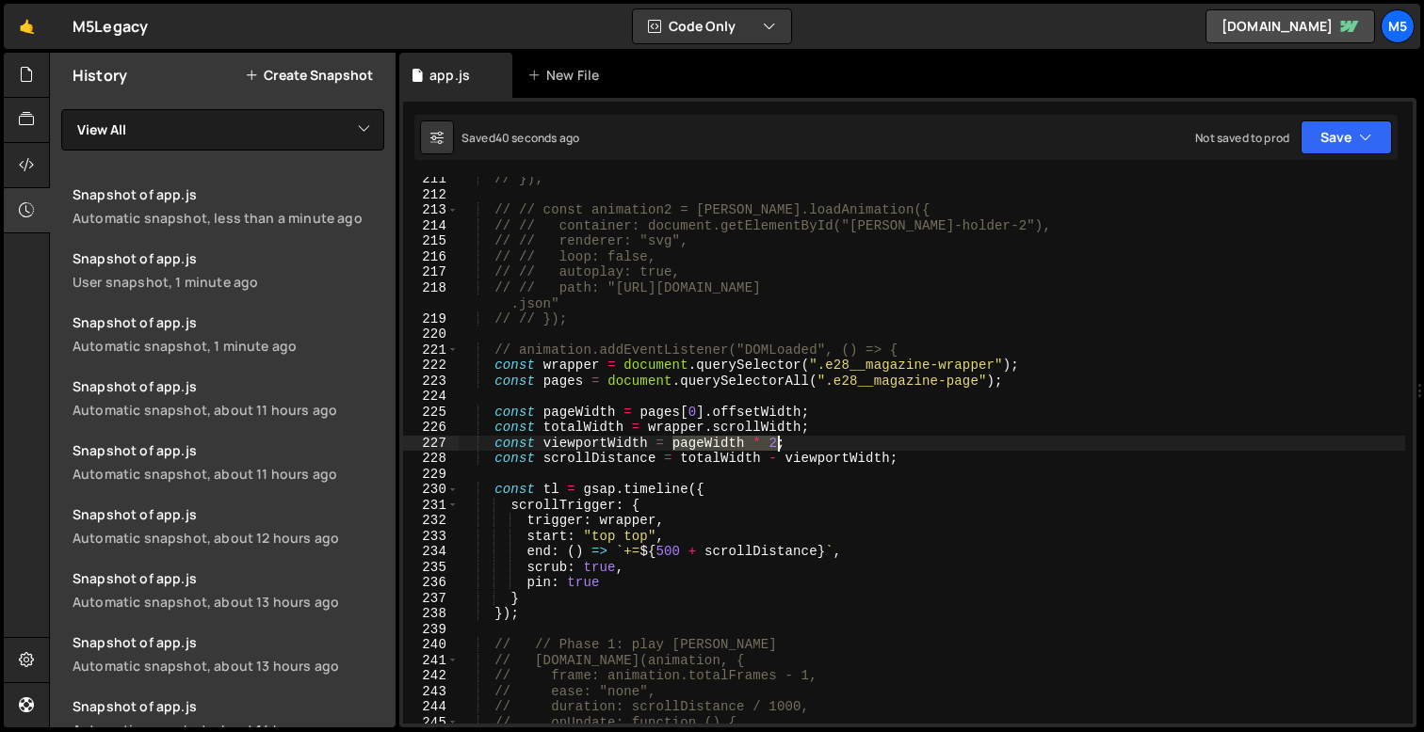
click at [781, 447] on div "// }); // // const animation2 = [PERSON_NAME].loadAnimation({ // // container: …" at bounding box center [931, 460] width 946 height 578
paste textarea "window.innerWidth"
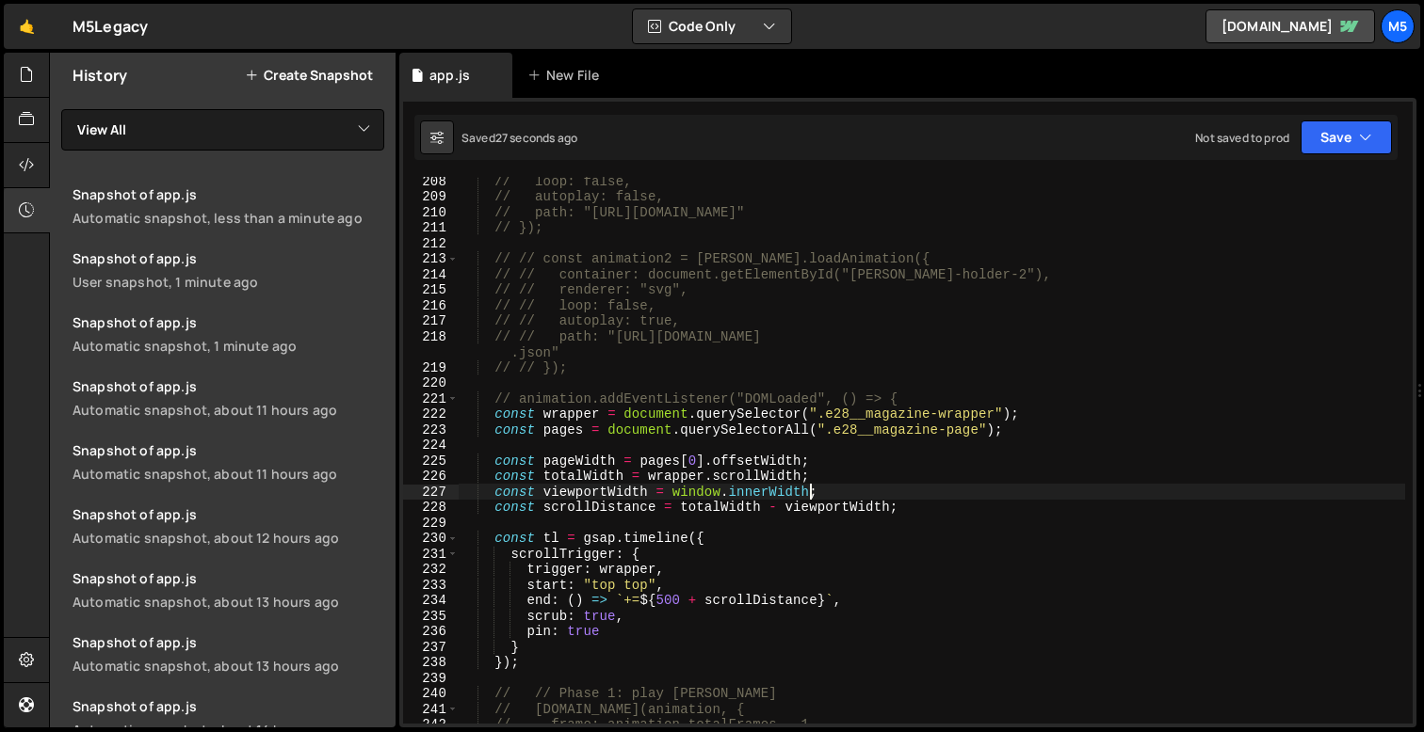
scroll to position [3262, 0]
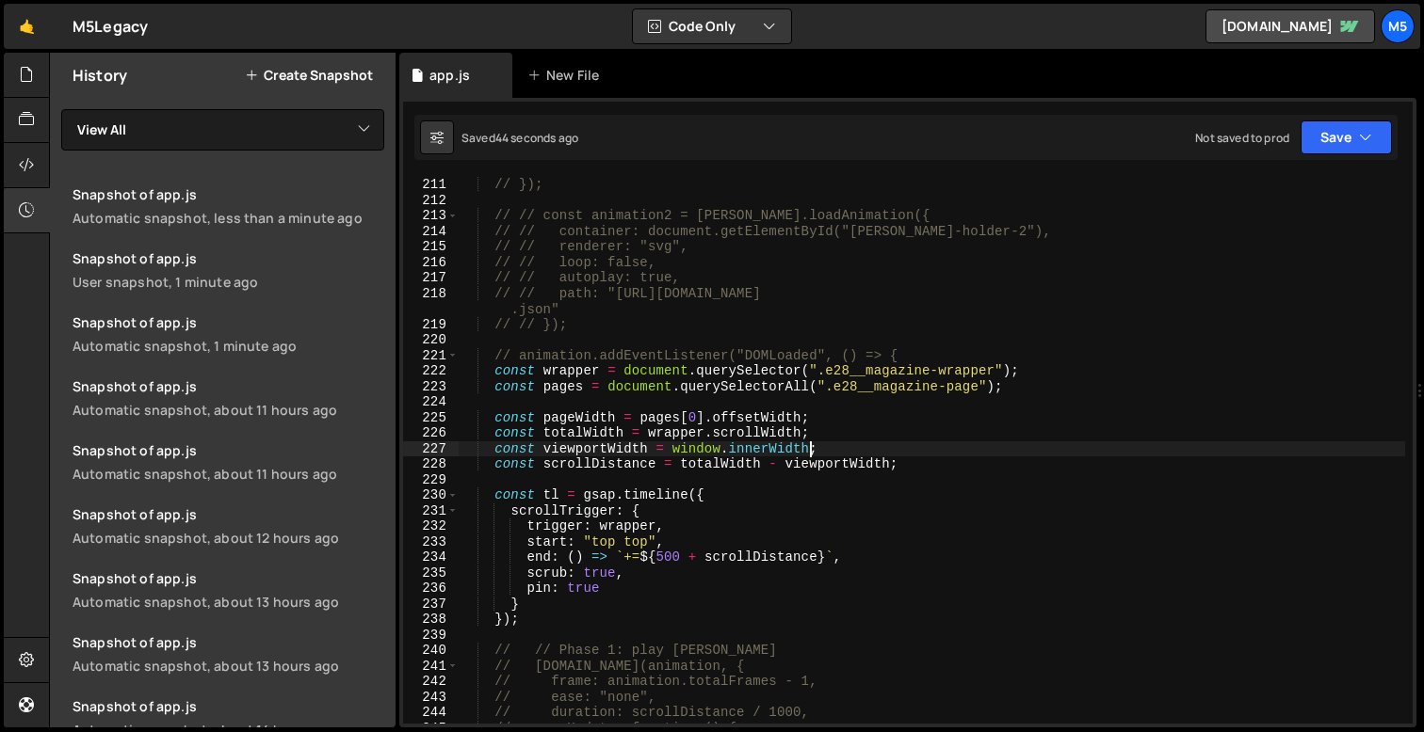
click at [893, 461] on div "// }); // // const animation2 = [PERSON_NAME].loadAnimation({ // // container: …" at bounding box center [931, 466] width 946 height 578
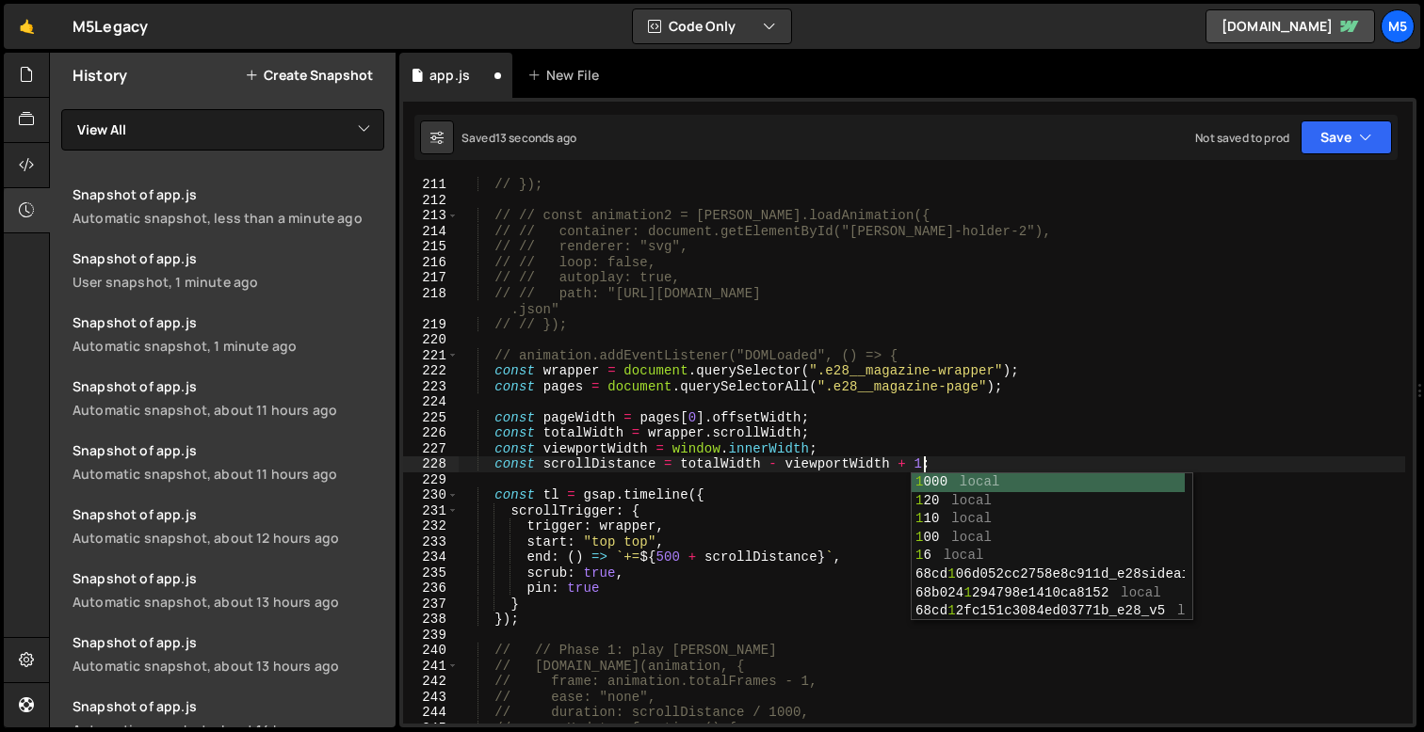
scroll to position [0, 32]
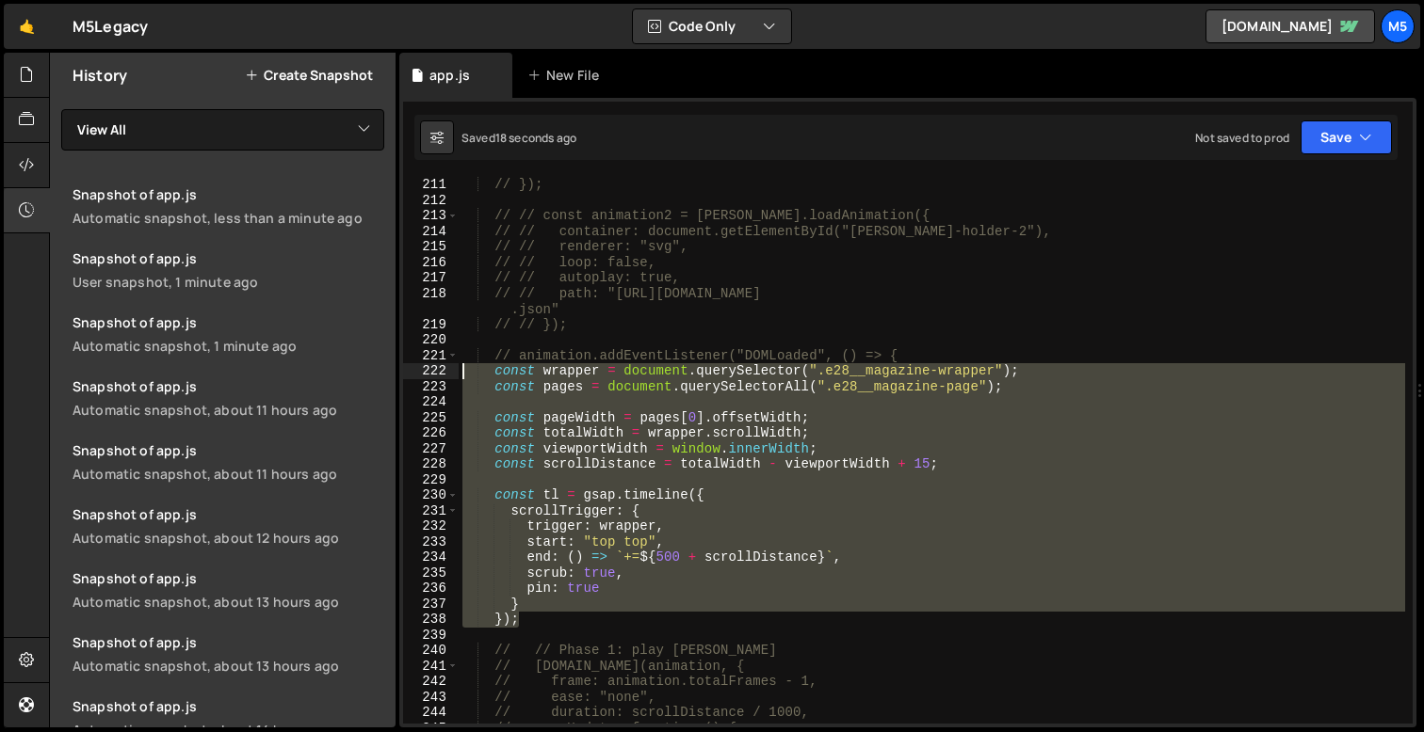
drag, startPoint x: 526, startPoint y: 622, endPoint x: 427, endPoint y: 374, distance: 267.5
click at [427, 374] on div "const scrollDistance = totalWidth - viewportWidth + 15; 211 212 213 214 215 216…" at bounding box center [907, 450] width 1009 height 547
click at [693, 516] on div "// }); // // const animation2 = [PERSON_NAME].loadAnimation({ // // container: …" at bounding box center [931, 466] width 946 height 578
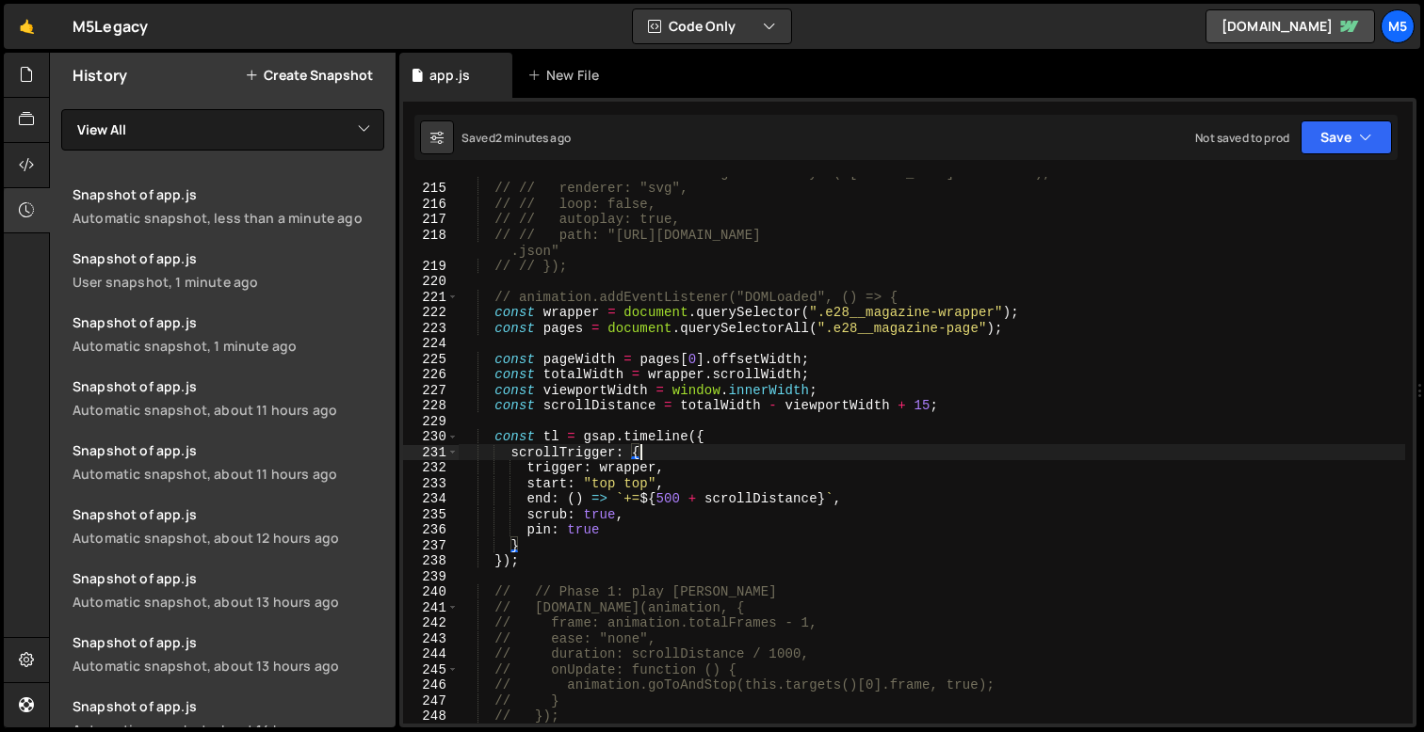
scroll to position [3319, 0]
click at [937, 413] on div "// // container: document.getElementById("[PERSON_NAME]-holder-2"), // // rende…" at bounding box center [931, 456] width 946 height 578
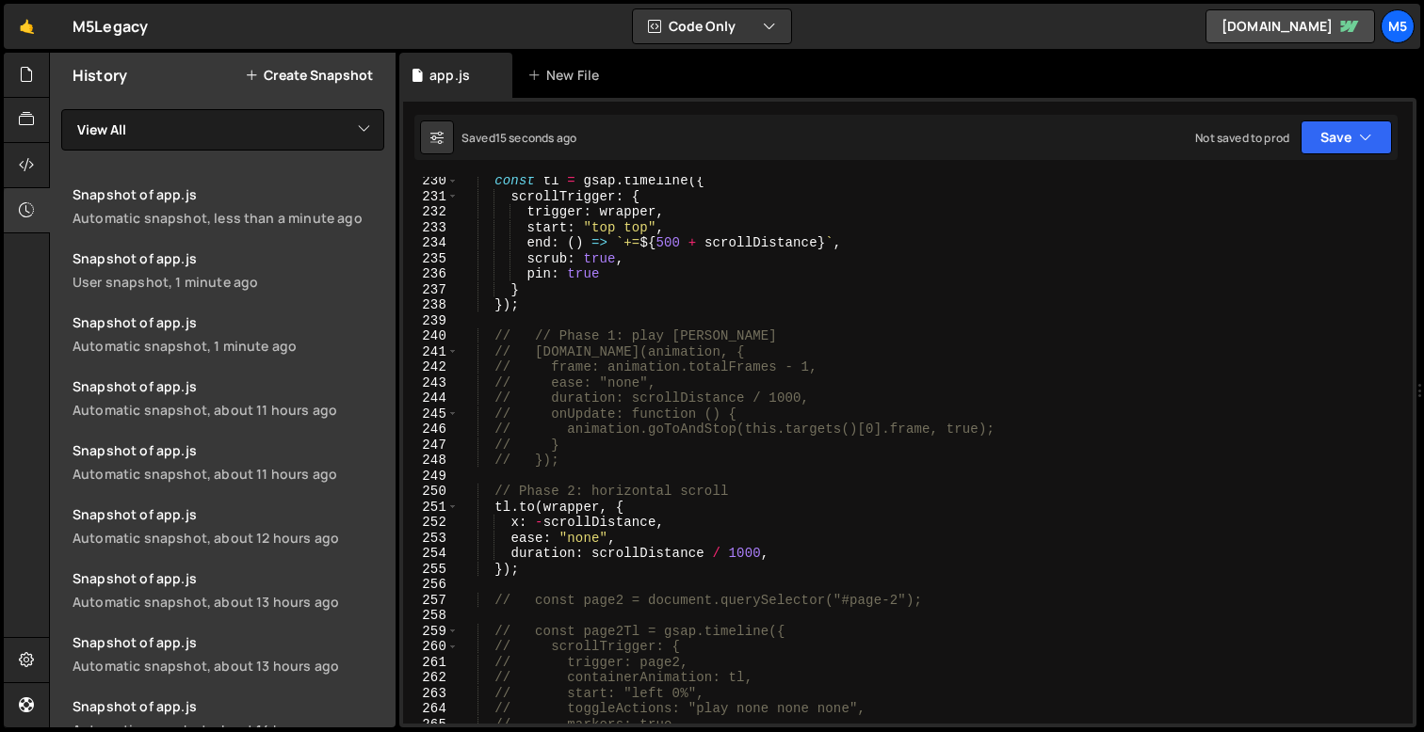
scroll to position [3565, 0]
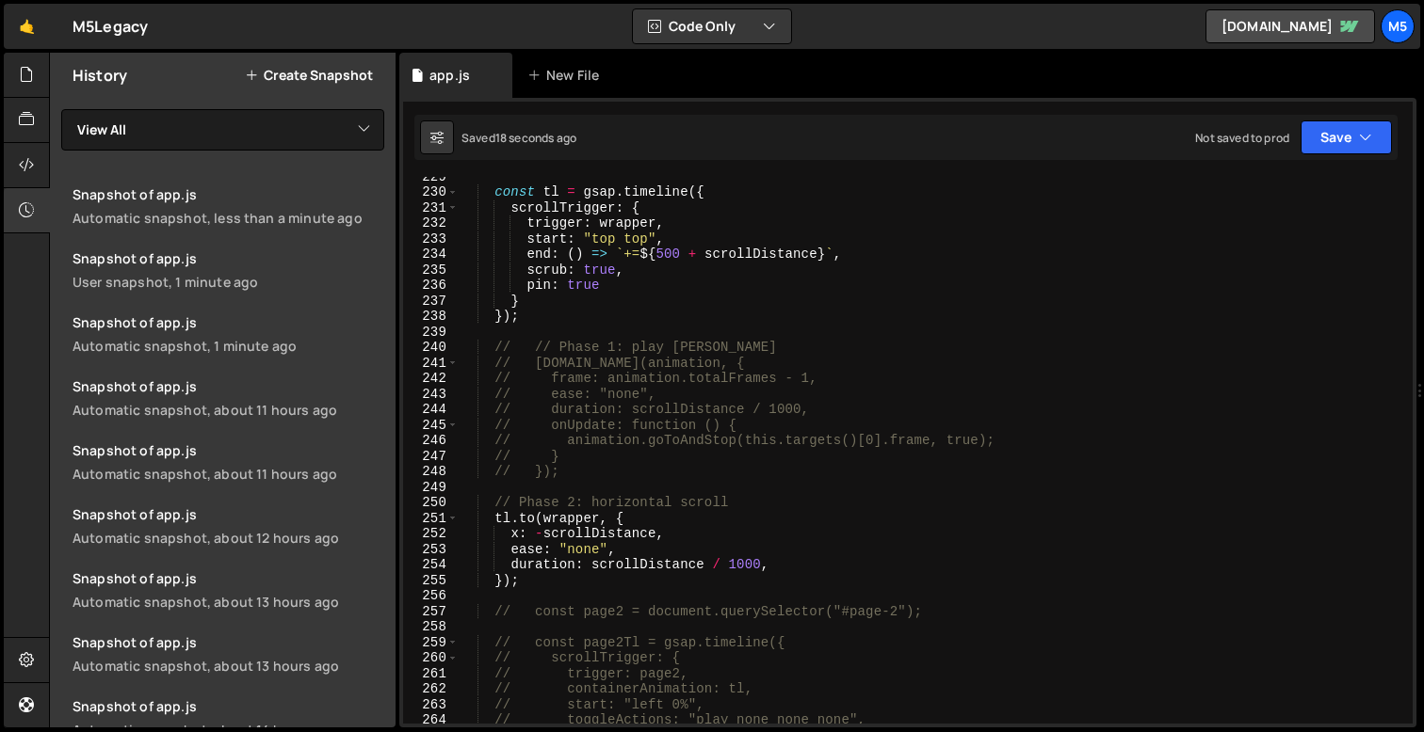
click at [764, 386] on div "const tl = gsap . timeline ({ scrollTrigger : { trigger : wrapper , start : "to…" at bounding box center [931, 458] width 946 height 578
click at [737, 432] on div "const tl = gsap . timeline ({ scrollTrigger : { trigger : wrapper , start : "to…" at bounding box center [931, 458] width 946 height 578
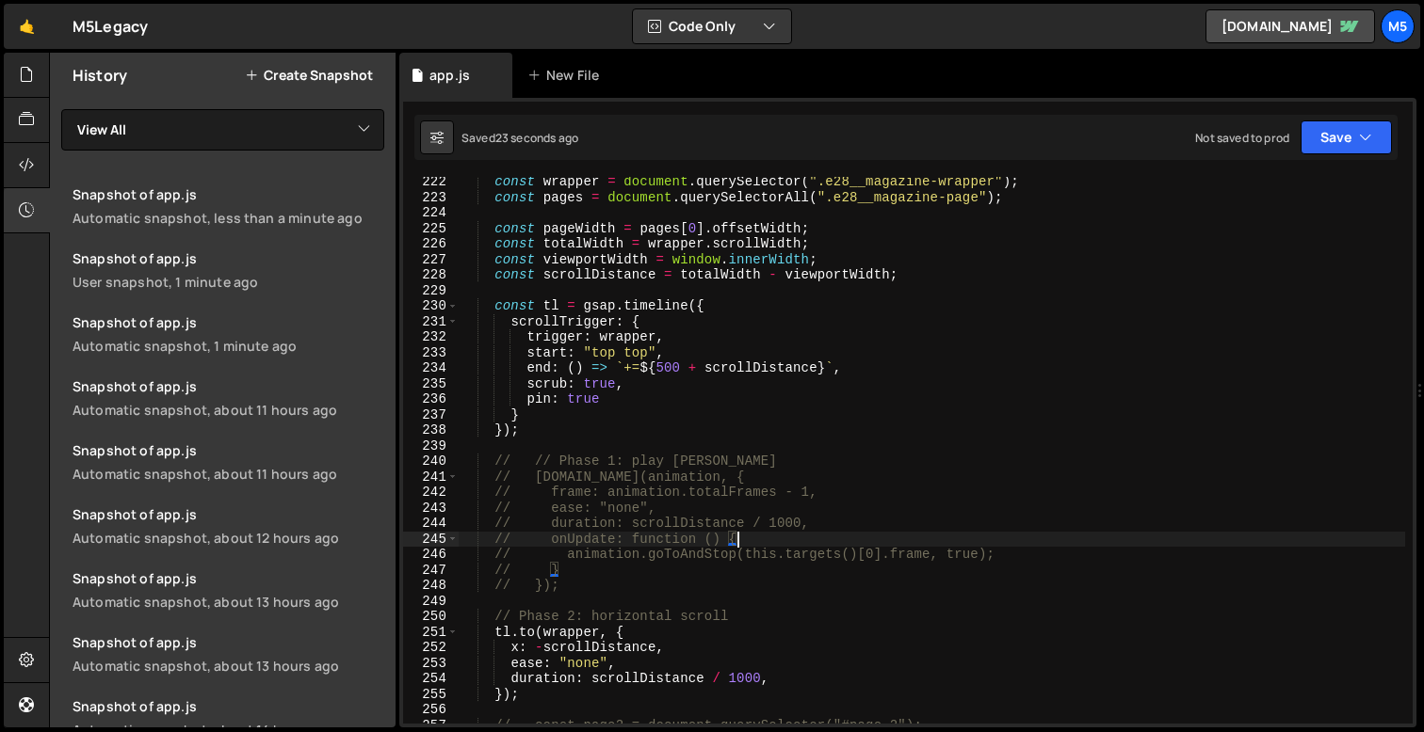
scroll to position [3410, 0]
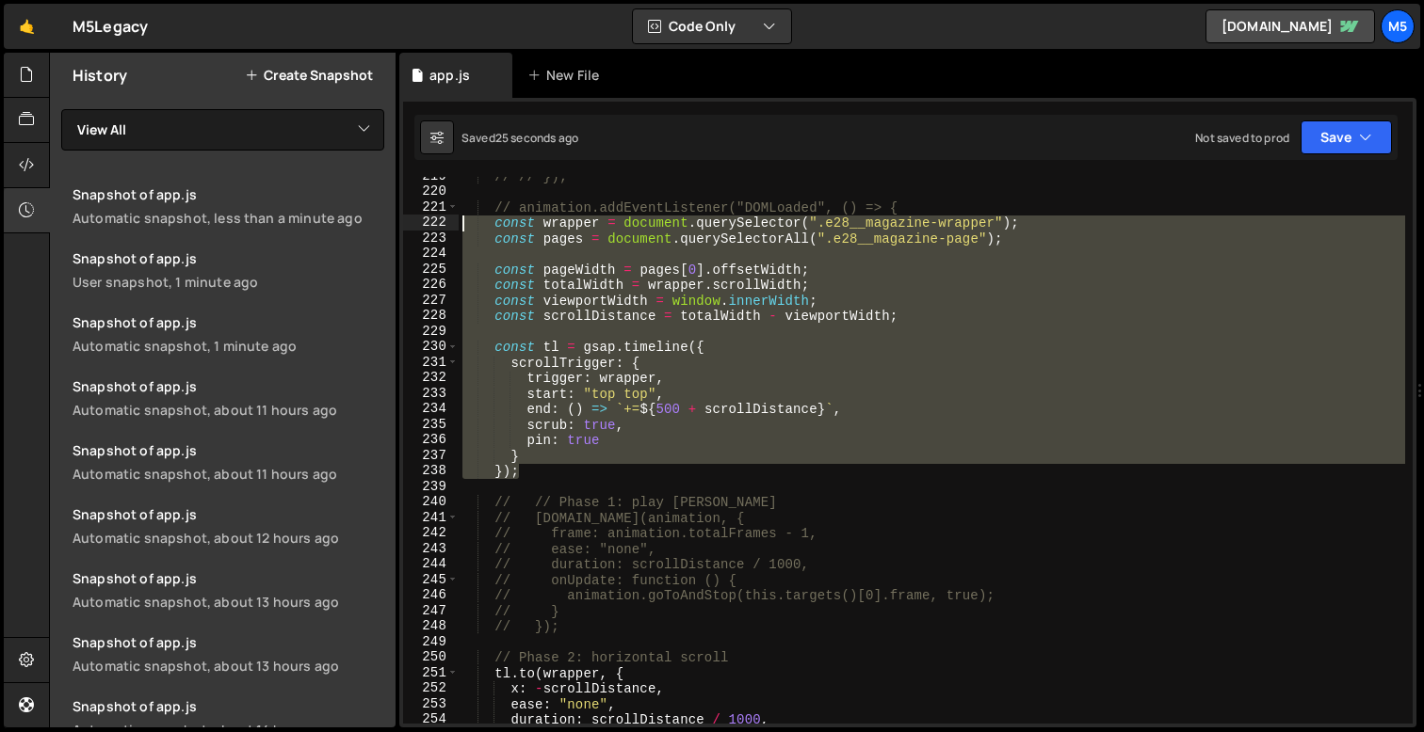
drag, startPoint x: 531, startPoint y: 472, endPoint x: 451, endPoint y: 228, distance: 256.6
click at [451, 228] on div "// onUpdate: function () { 219 220 221 222 223 224 225 226 227 228 229 230 231 …" at bounding box center [907, 450] width 1009 height 547
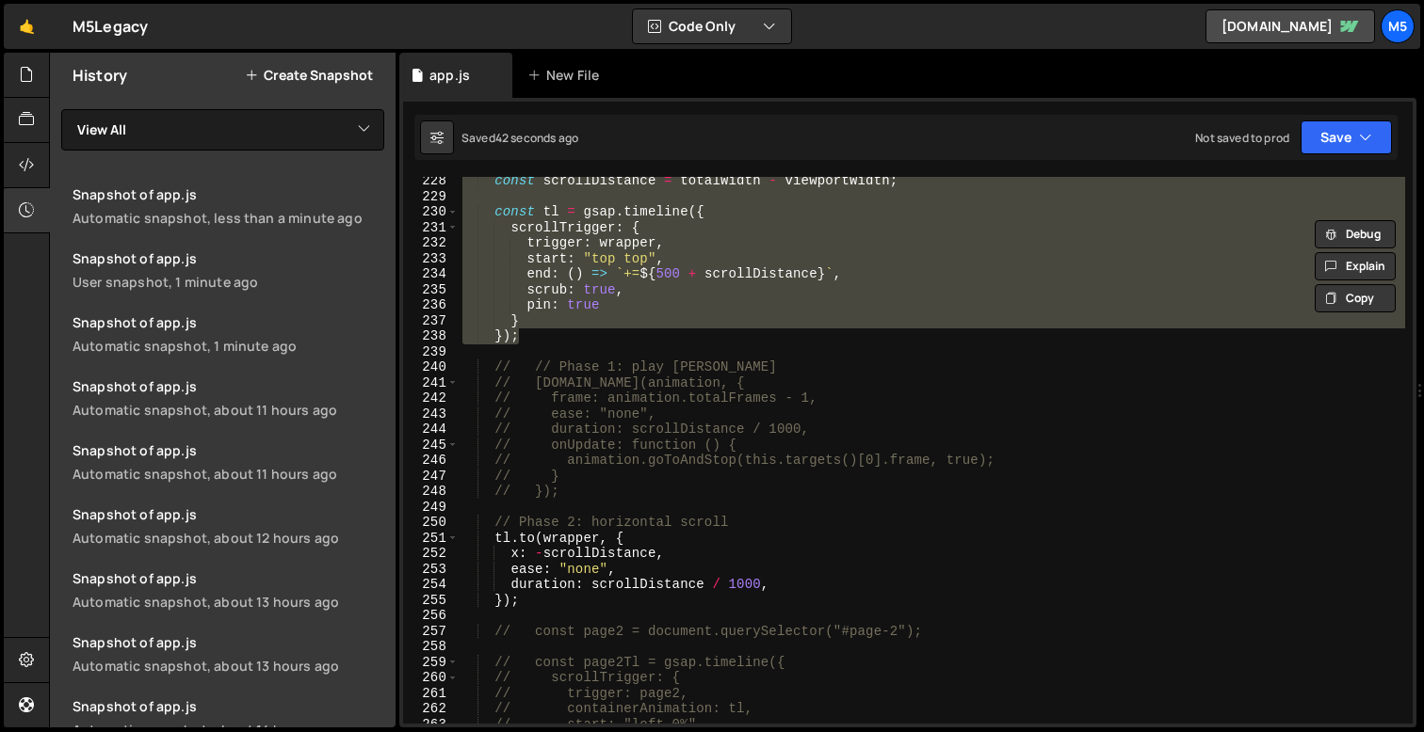
scroll to position [3545, 0]
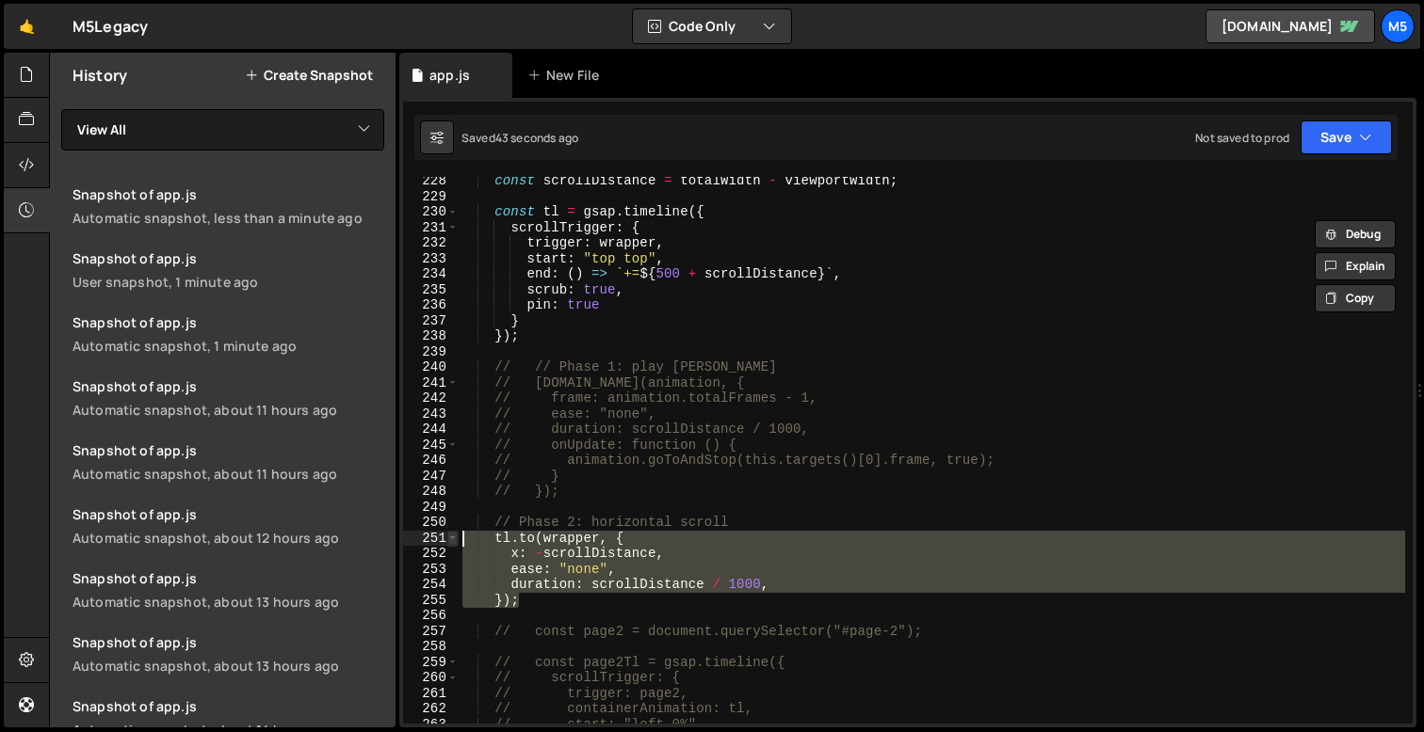
drag, startPoint x: 536, startPoint y: 599, endPoint x: 454, endPoint y: 534, distance: 104.5
click at [454, 534] on div "const wrapper = document.querySelector(".e28__magazine-wrapper"); const pages =…" at bounding box center [907, 450] width 1009 height 547
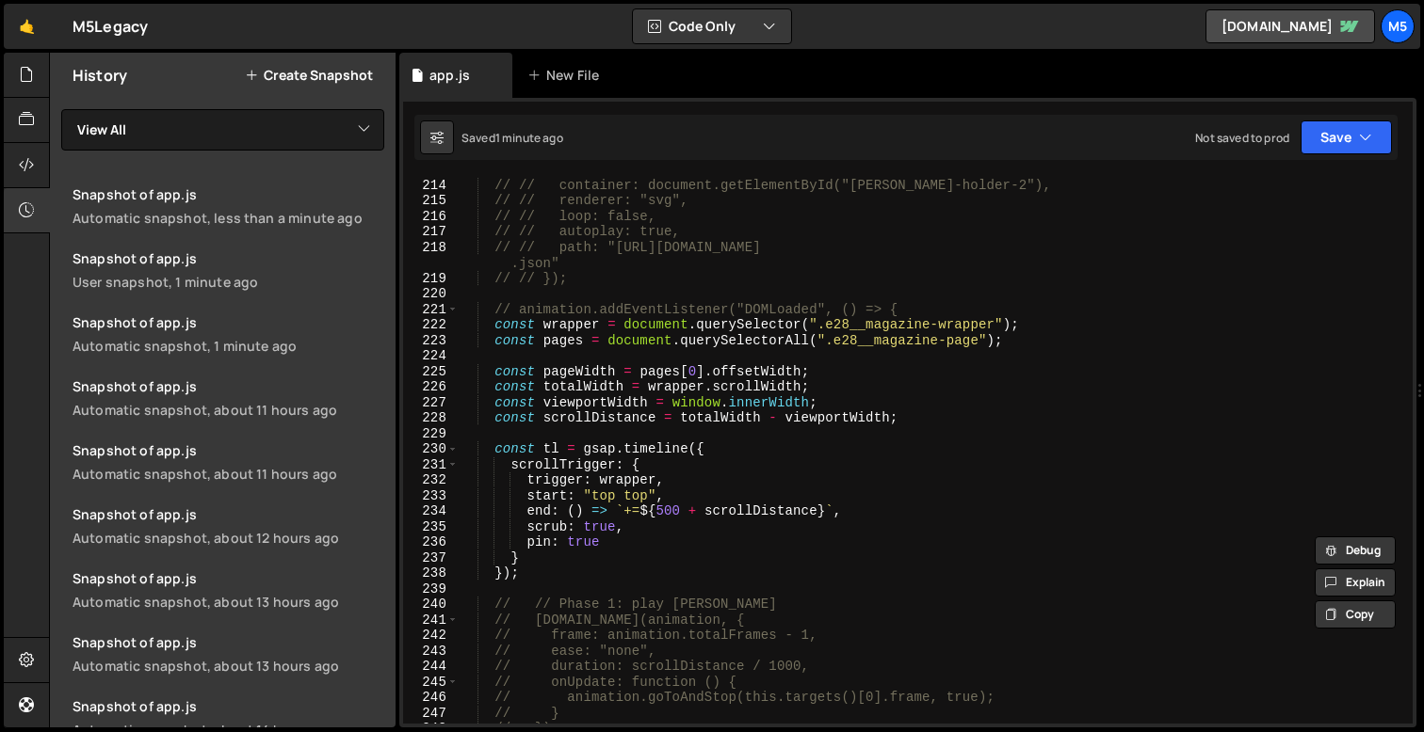
scroll to position [3291, 0]
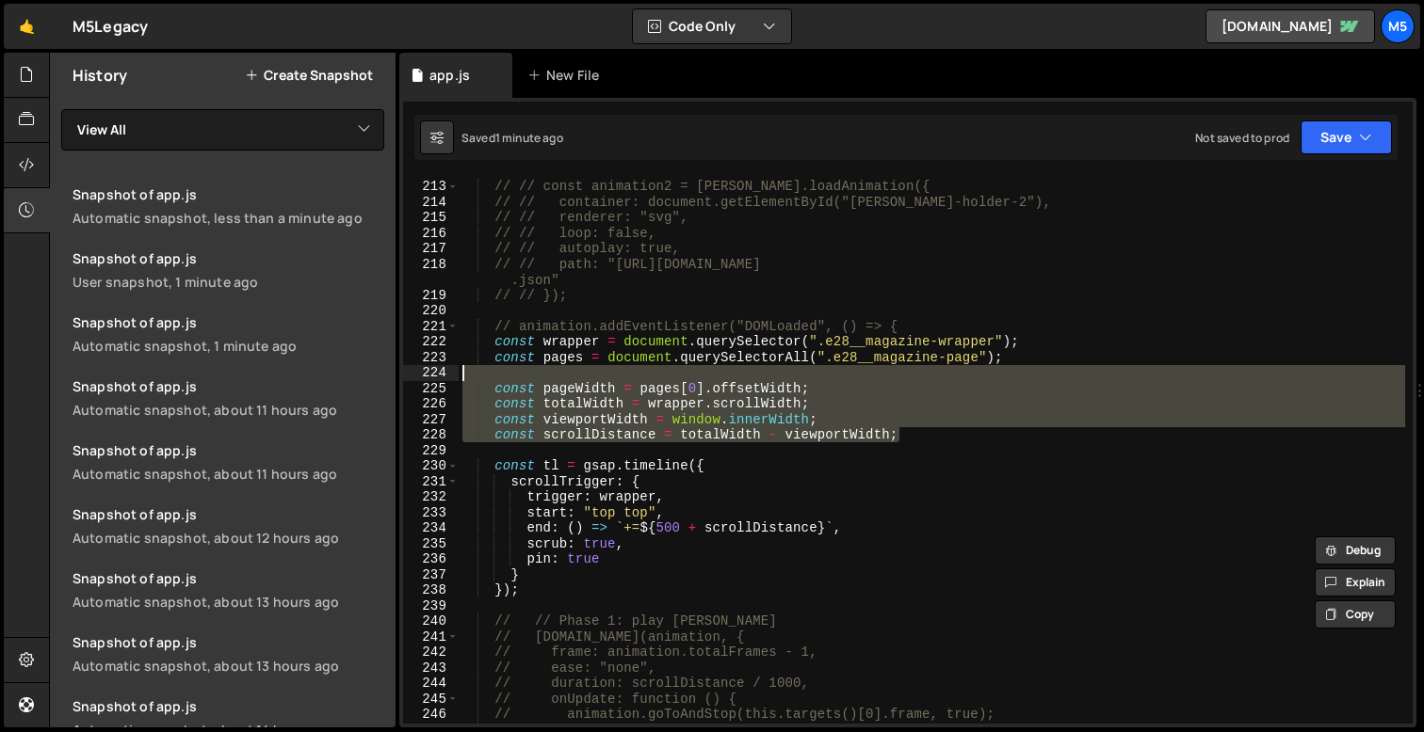
drag, startPoint x: 898, startPoint y: 442, endPoint x: 414, endPoint y: 380, distance: 487.8
click at [414, 380] on div "[DOMAIN_NAME](wrapper, { x: -scrollDistance, 212 213 214 215 216 217 218 219 22…" at bounding box center [907, 450] width 1009 height 547
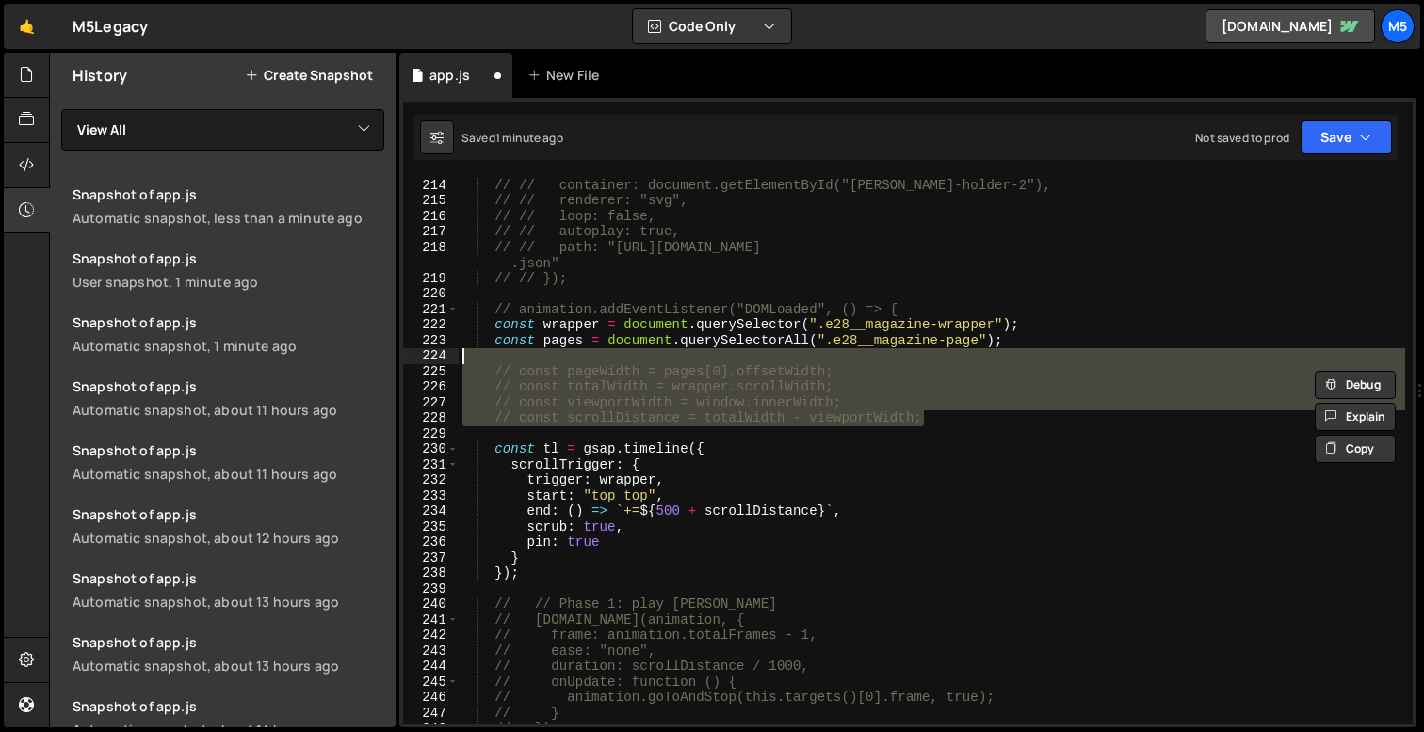
scroll to position [3329, 0]
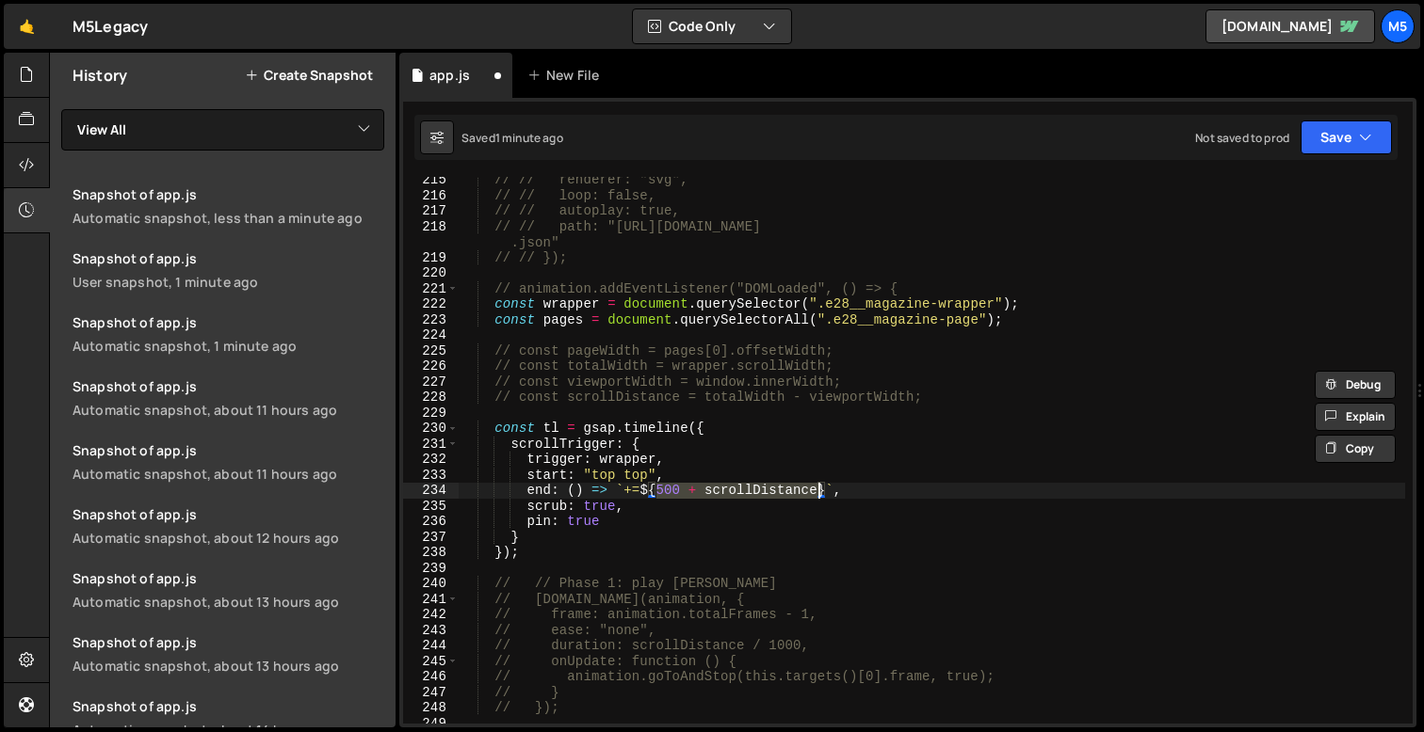
drag, startPoint x: 654, startPoint y: 491, endPoint x: 818, endPoint y: 492, distance: 163.8
click at [818, 492] on div "// // renderer: "svg", // // loop: false, // // autoplay: true, // // path: "[U…" at bounding box center [931, 461] width 946 height 578
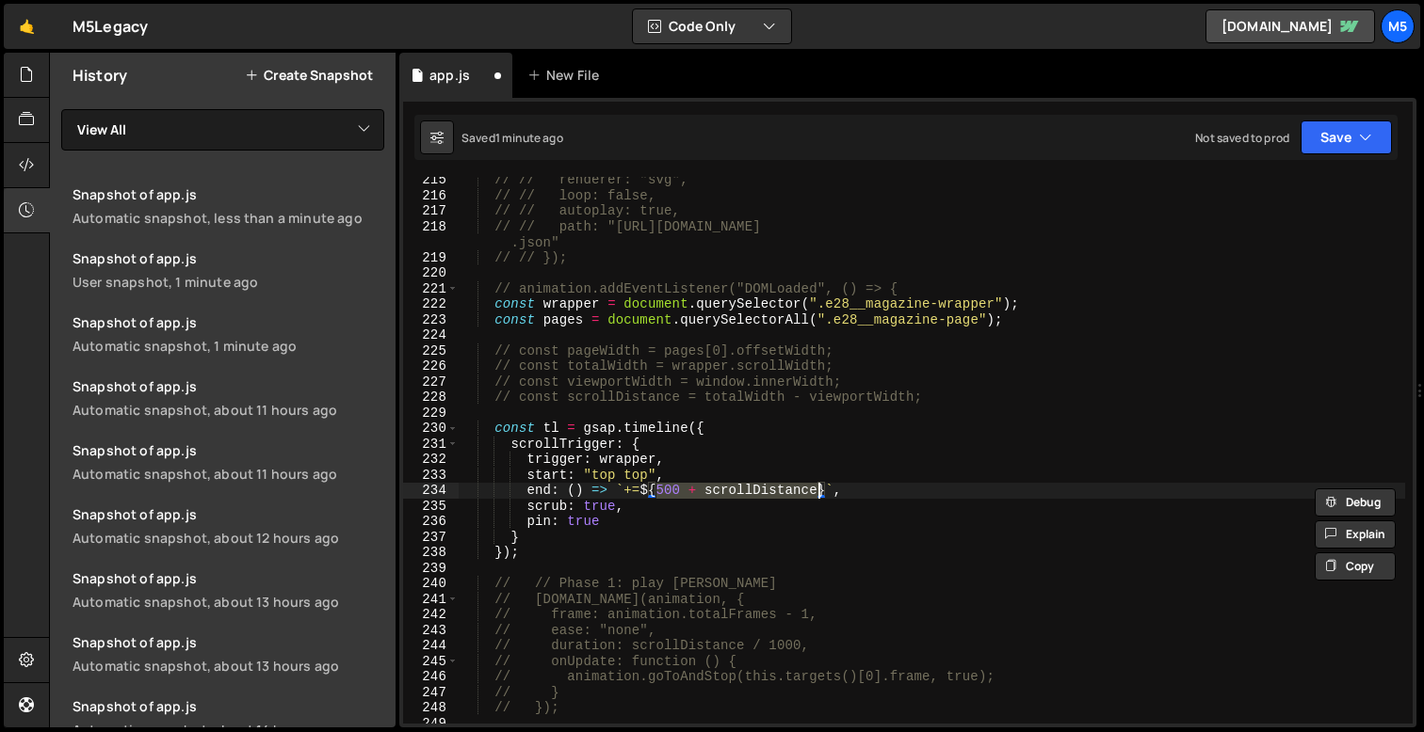
paste textarea "wrapper.scrollWidth - window.innerWidth + 500"
click at [861, 469] on div "// // renderer: "svg", // // loop: false, // // autoplay: true, // // path: "[U…" at bounding box center [931, 461] width 946 height 578
drag, startPoint x: 851, startPoint y: 494, endPoint x: 524, endPoint y: 491, distance: 326.7
click at [524, 491] on div "// // renderer: "svg", // // loop: false, // // autoplay: true, // // path: "[U…" at bounding box center [931, 461] width 946 height 578
paste textarea ""+=" + (wrapper.scrollWidth - window.innerWidth + 500)"
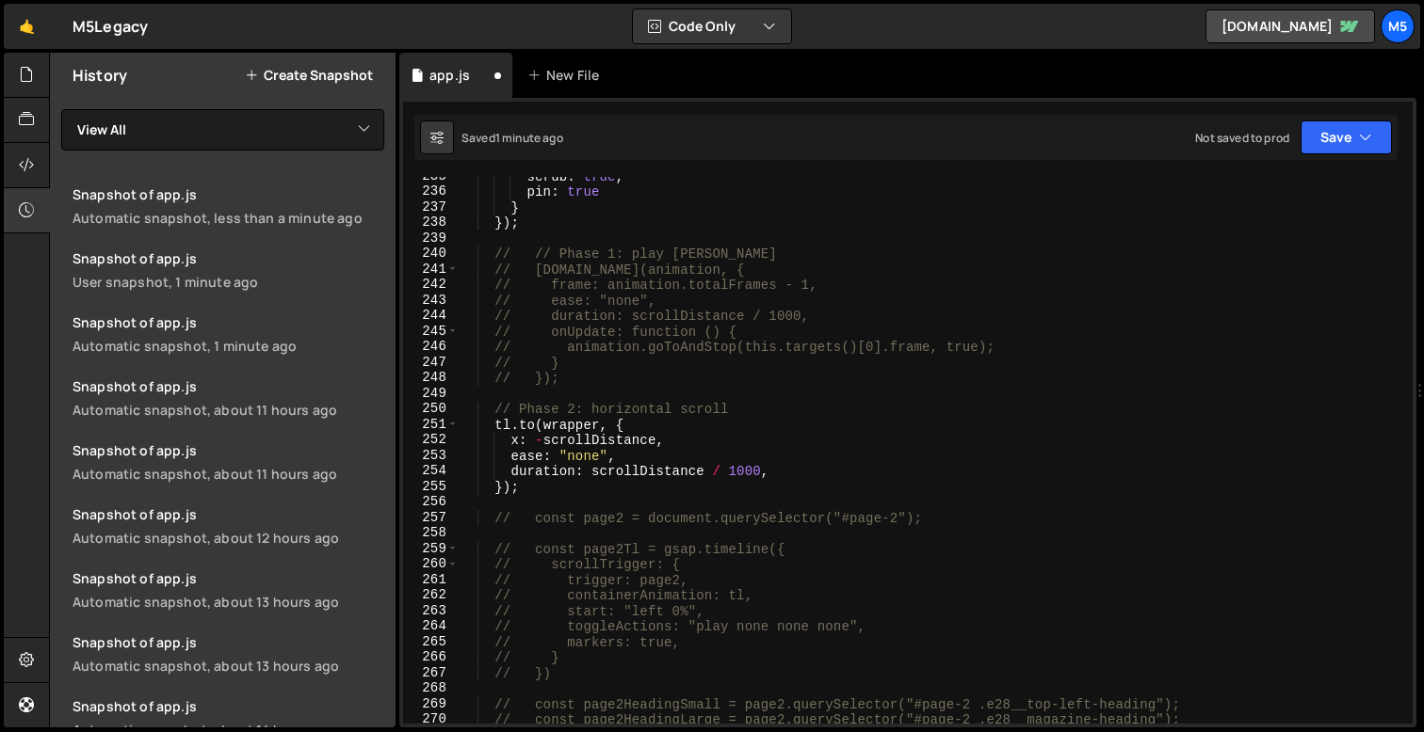
scroll to position [3709, 0]
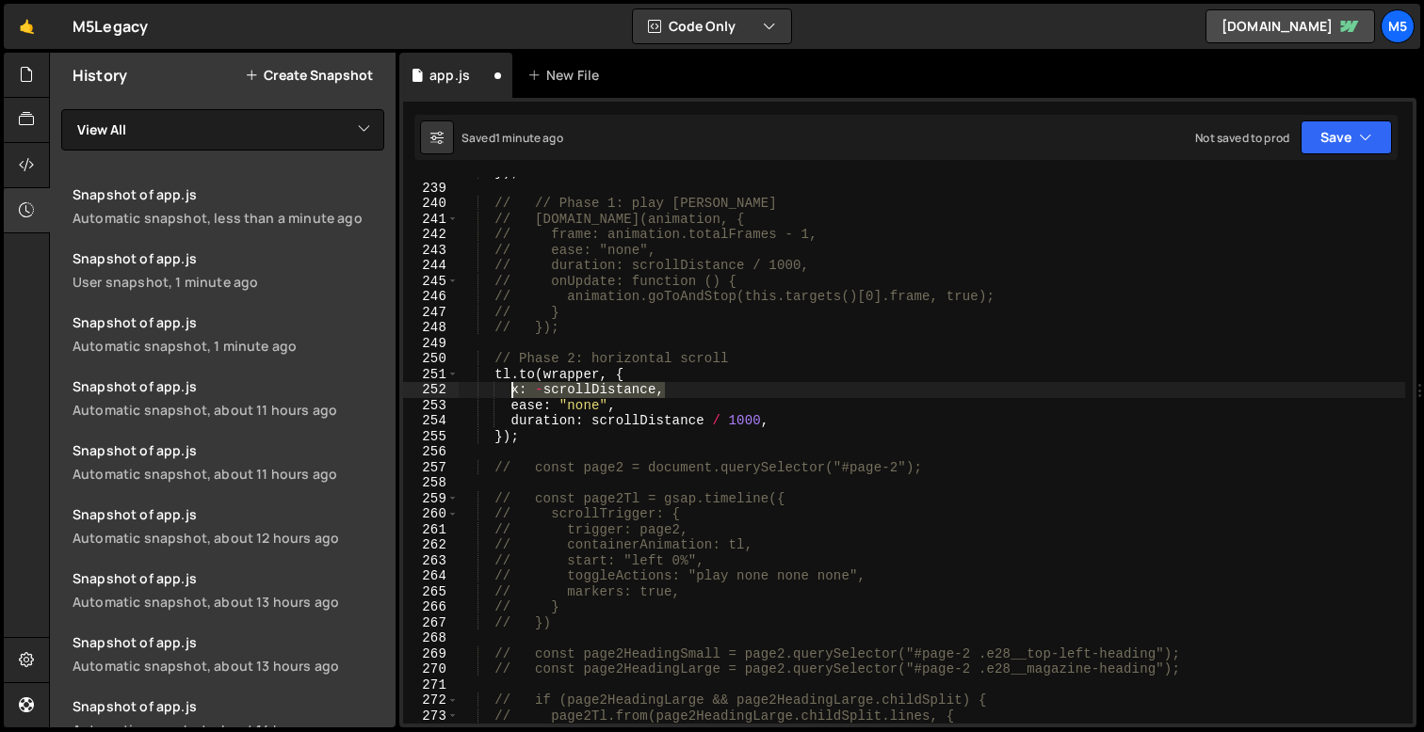
drag, startPoint x: 671, startPoint y: 395, endPoint x: 509, endPoint y: 397, distance: 161.9
click at [508, 397] on div "}) ; // // Phase 1: play [PERSON_NAME] // [DOMAIN_NAME](animation, { // frame: …" at bounding box center [931, 454] width 946 height 578
paste textarea "() => -(wrapper.scrollWidth - window.innerWidth)"
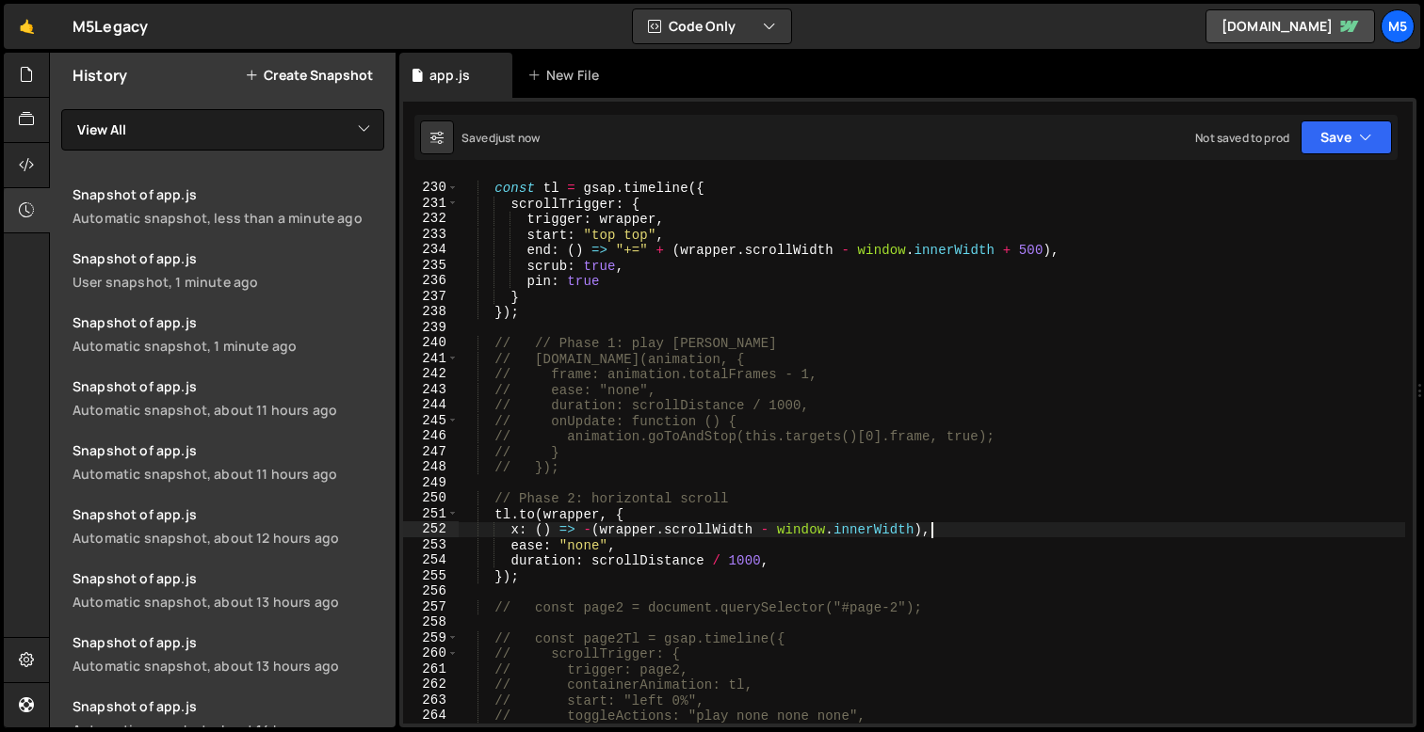
scroll to position [3537, 0]
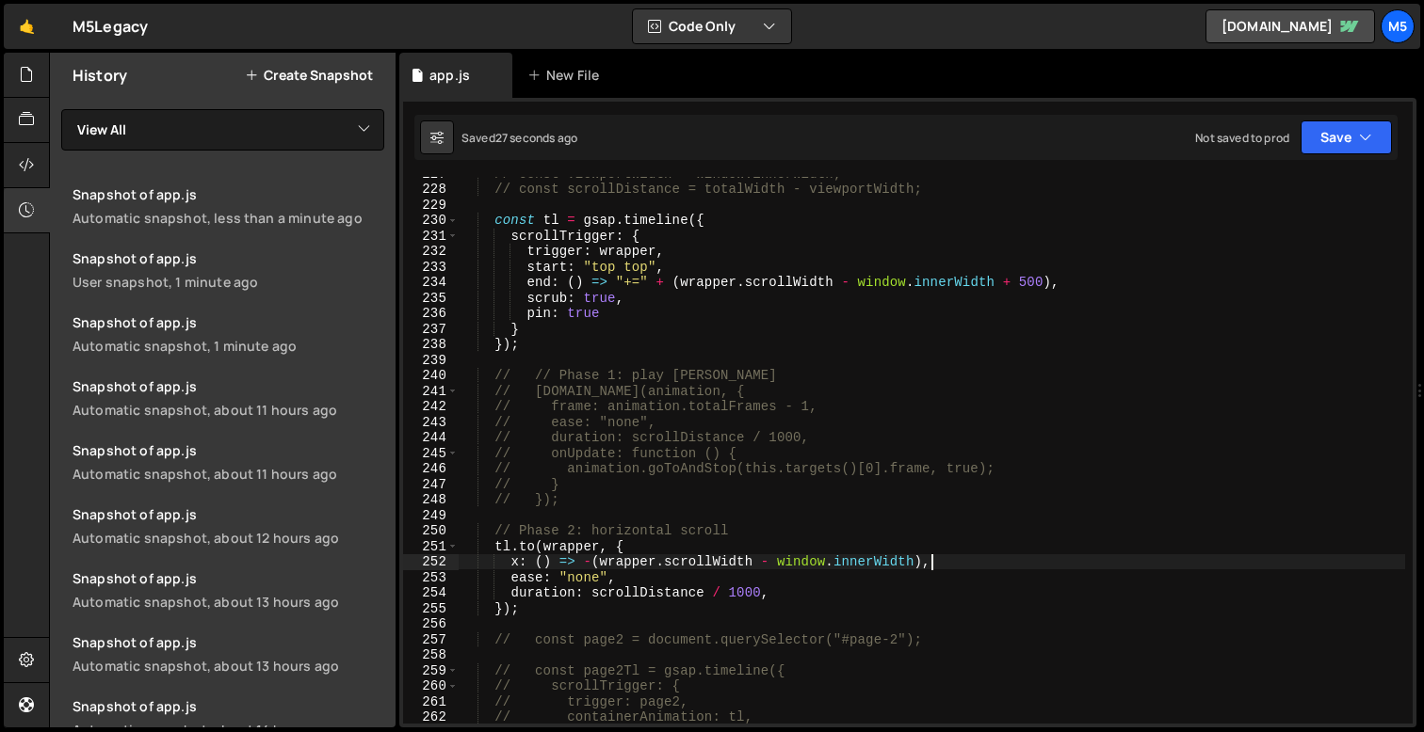
click at [924, 565] on div "// const viewportWidth = window.innerWidth; // const scrollDistance = totalWidt…" at bounding box center [931, 455] width 946 height 578
drag, startPoint x: 915, startPoint y: 561, endPoint x: 598, endPoint y: 564, distance: 317.3
click at [597, 564] on div "// const viewportWidth = window.innerWidth; // const scrollDistance = totalWidt…" at bounding box center [931, 455] width 946 height 578
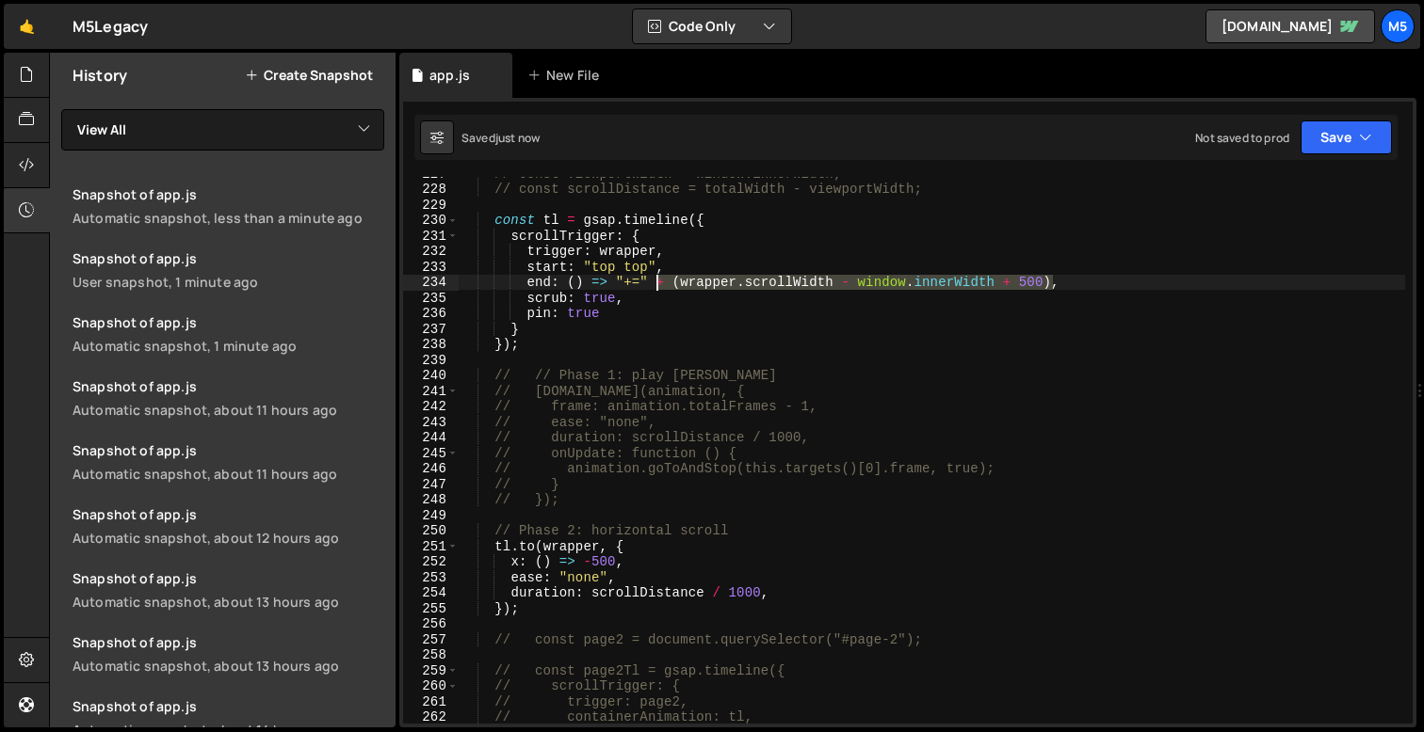
drag, startPoint x: 1053, startPoint y: 284, endPoint x: 656, endPoint y: 280, distance: 396.4
click at [656, 280] on div "// const viewportWidth = window.innerWidth; // const scrollDistance = totalWidt…" at bounding box center [931, 455] width 946 height 578
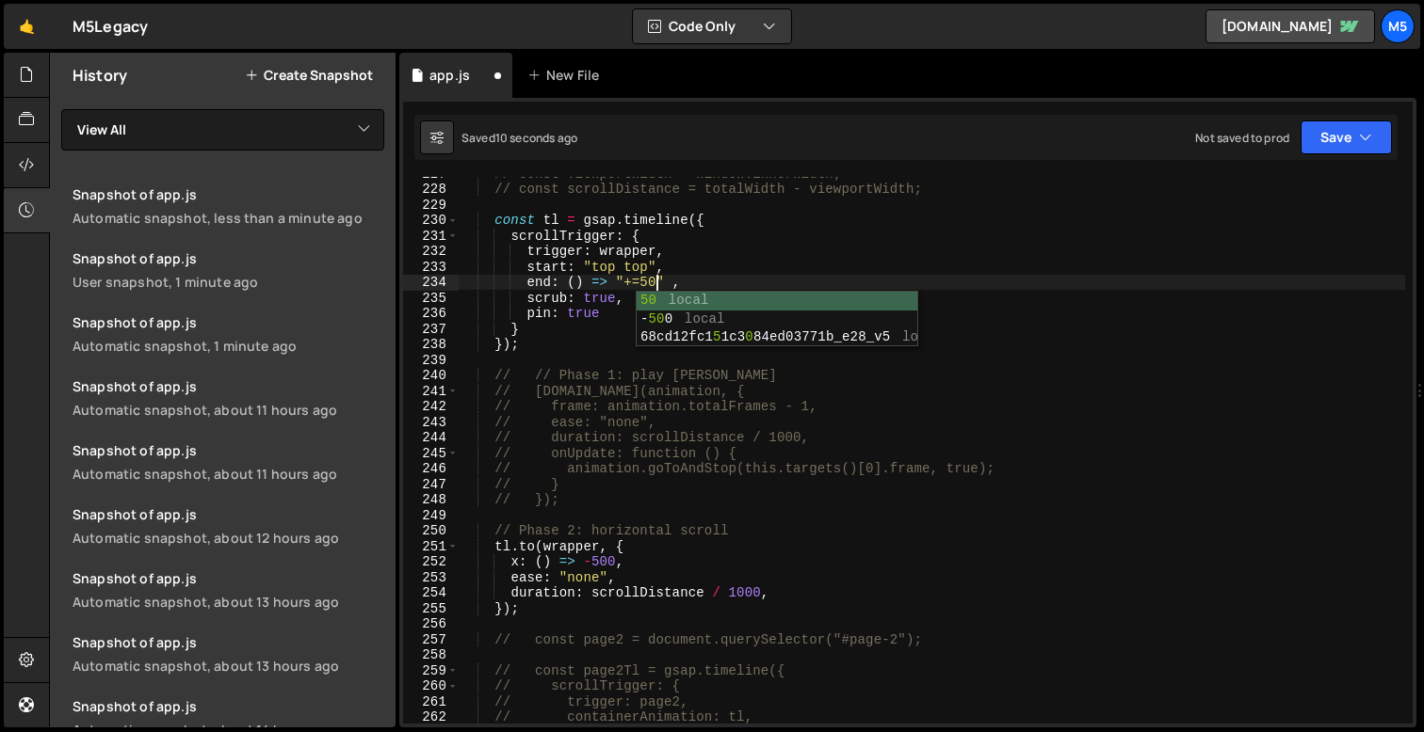
scroll to position [0, 13]
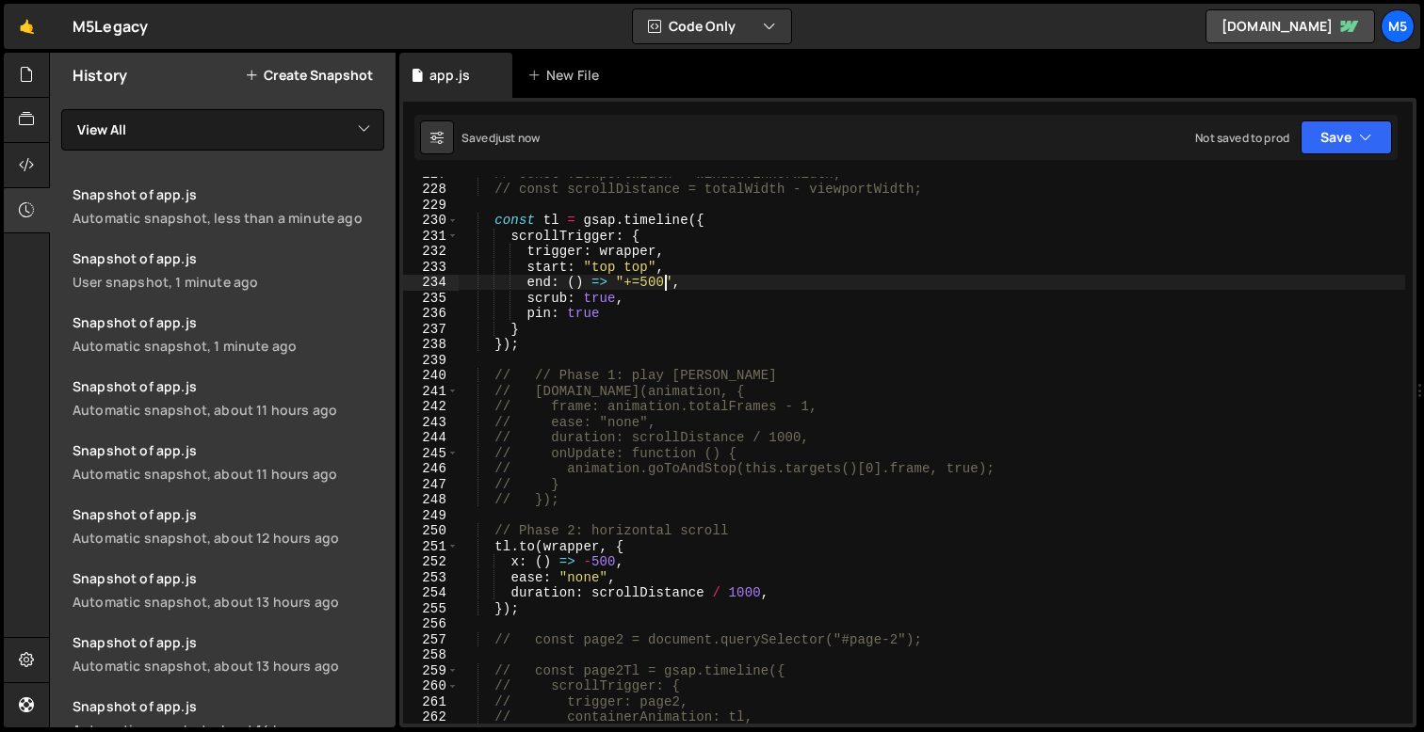
click at [743, 336] on div "// const viewportWidth = window.innerWidth; // const scrollDistance = totalWidt…" at bounding box center [931, 455] width 946 height 578
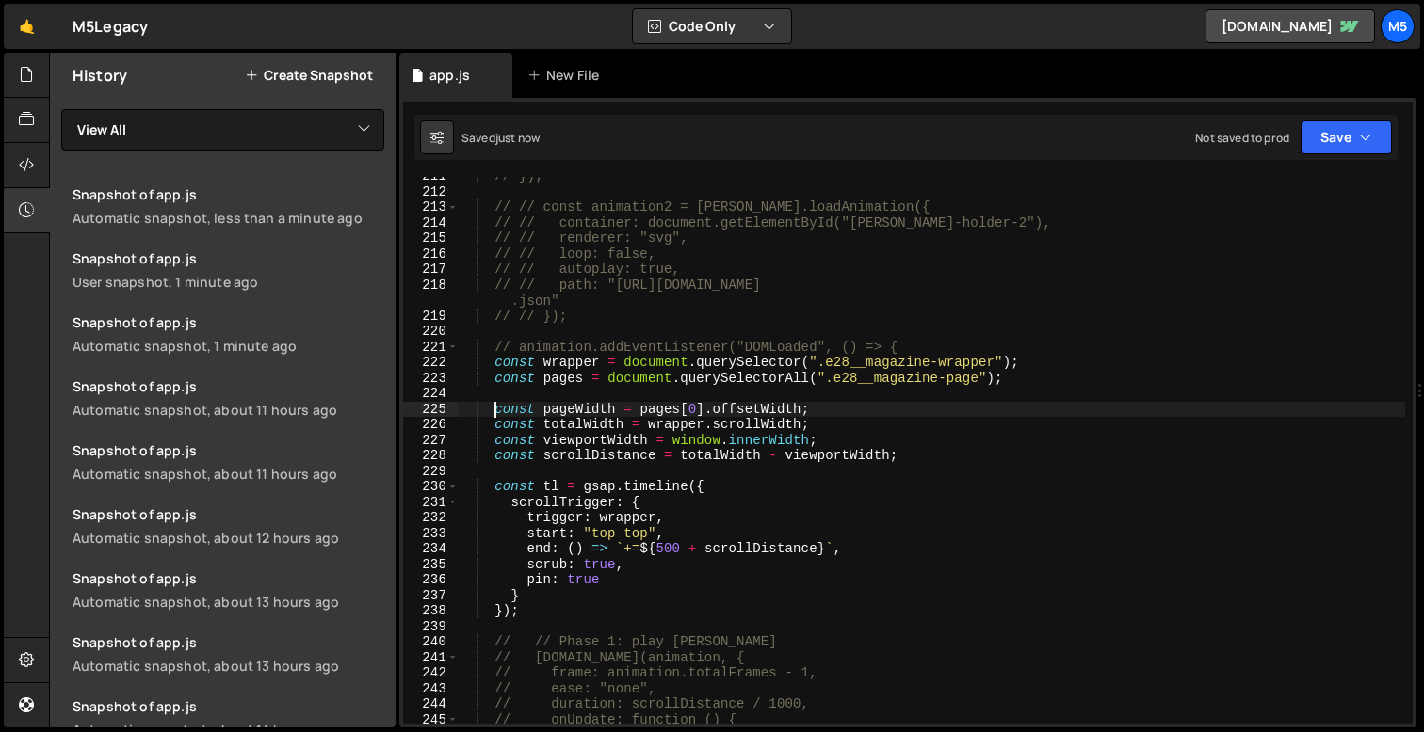
scroll to position [3274, 0]
click at [919, 429] on div "// }); // // const animation2 = [PERSON_NAME].loadAnimation({ // // container: …" at bounding box center [931, 454] width 946 height 578
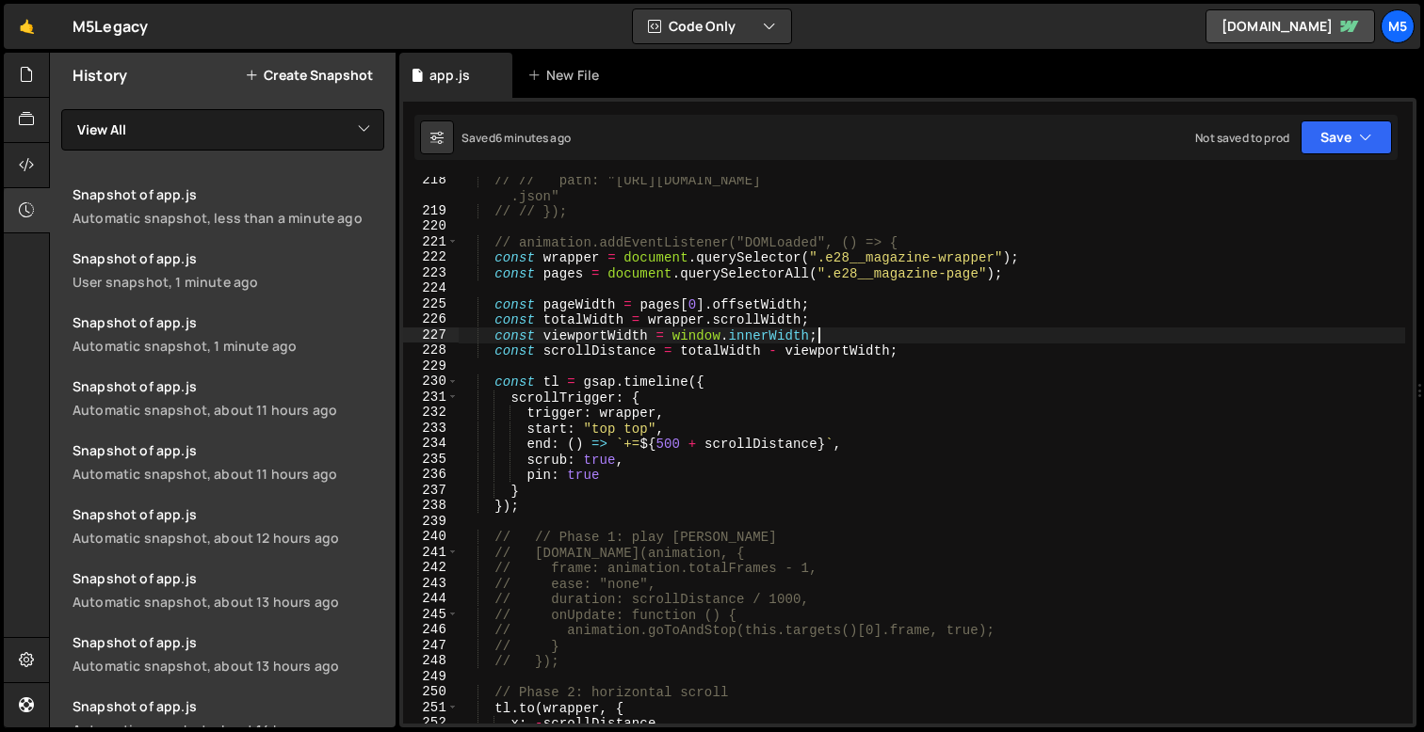
scroll to position [3364, 0]
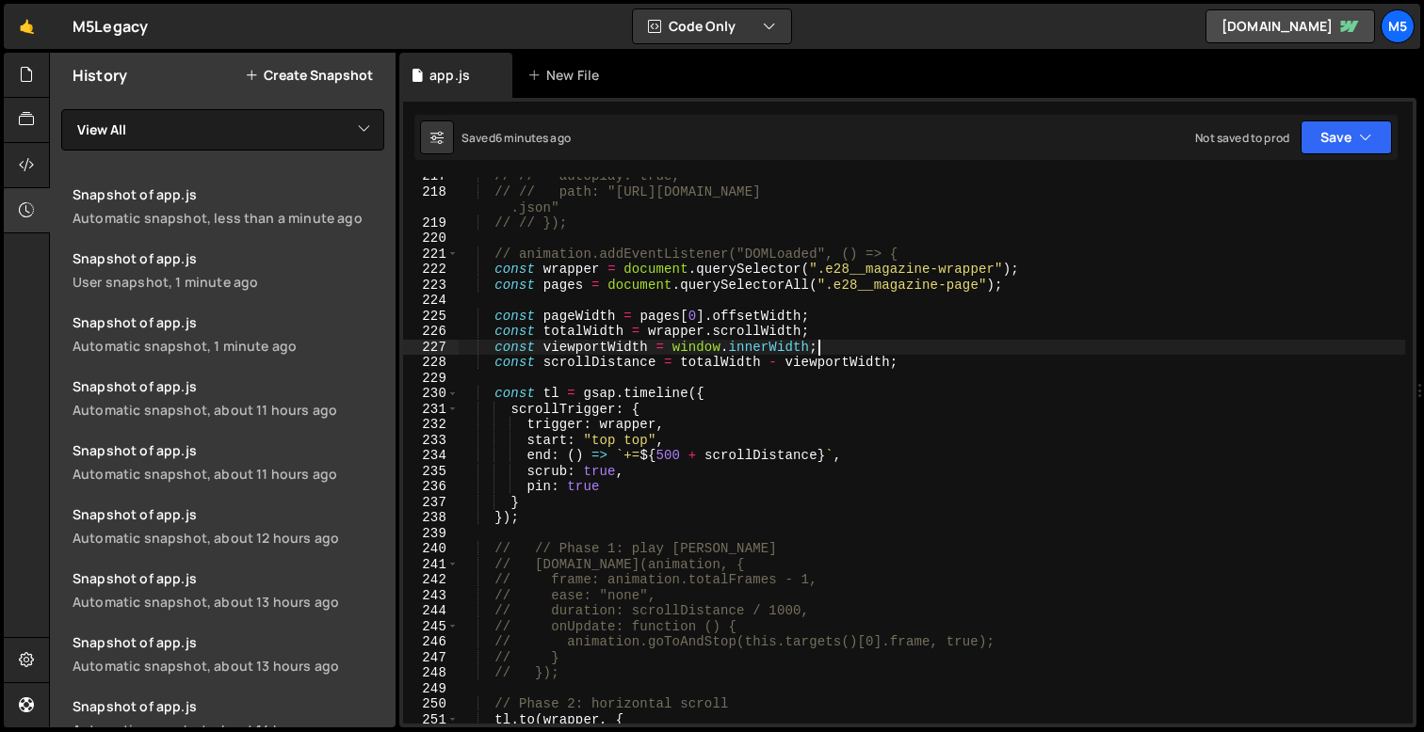
click at [925, 439] on div "// // autoplay: true, // // path: "[URL][DOMAIN_NAME] .json" // // }); // anima…" at bounding box center [931, 458] width 946 height 578
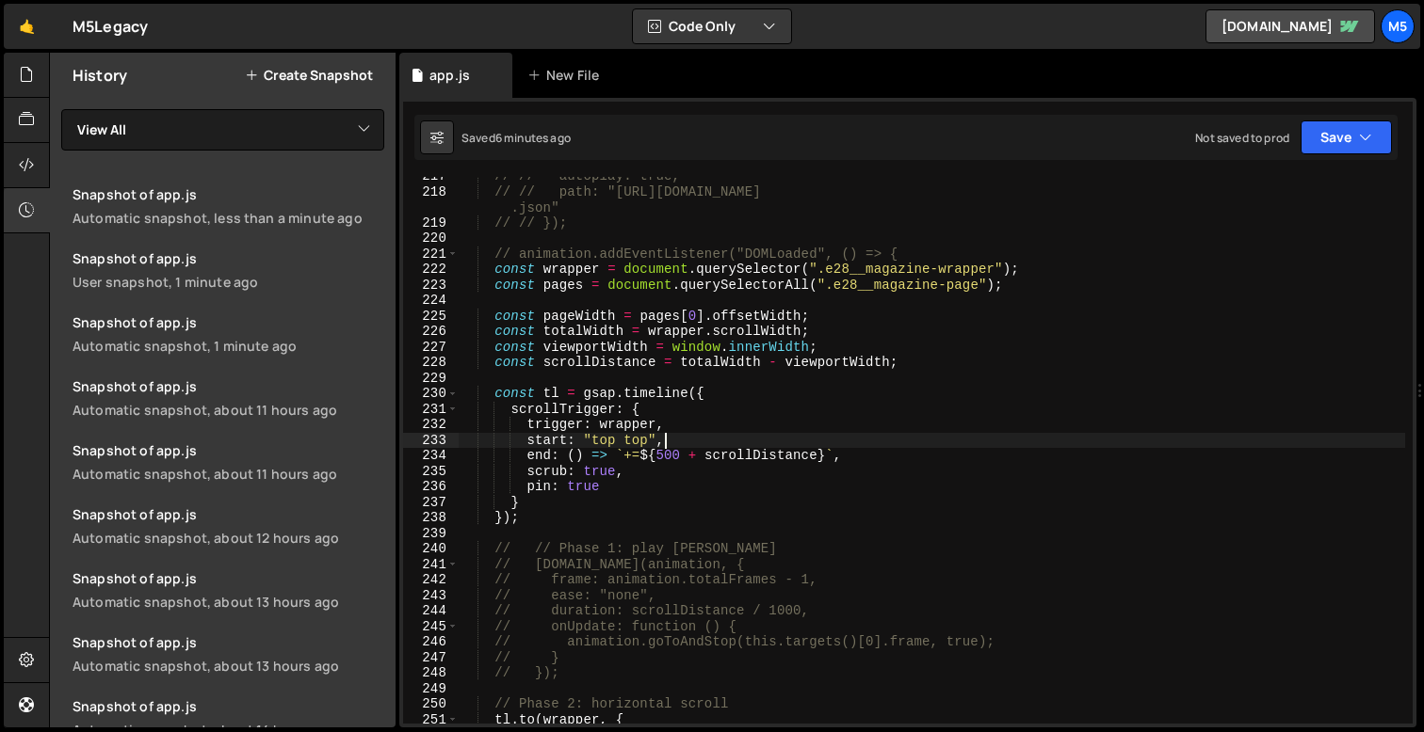
click at [794, 349] on div "// // autoplay: true, // // path: "[URL][DOMAIN_NAME] .json" // // }); // anima…" at bounding box center [931, 458] width 946 height 578
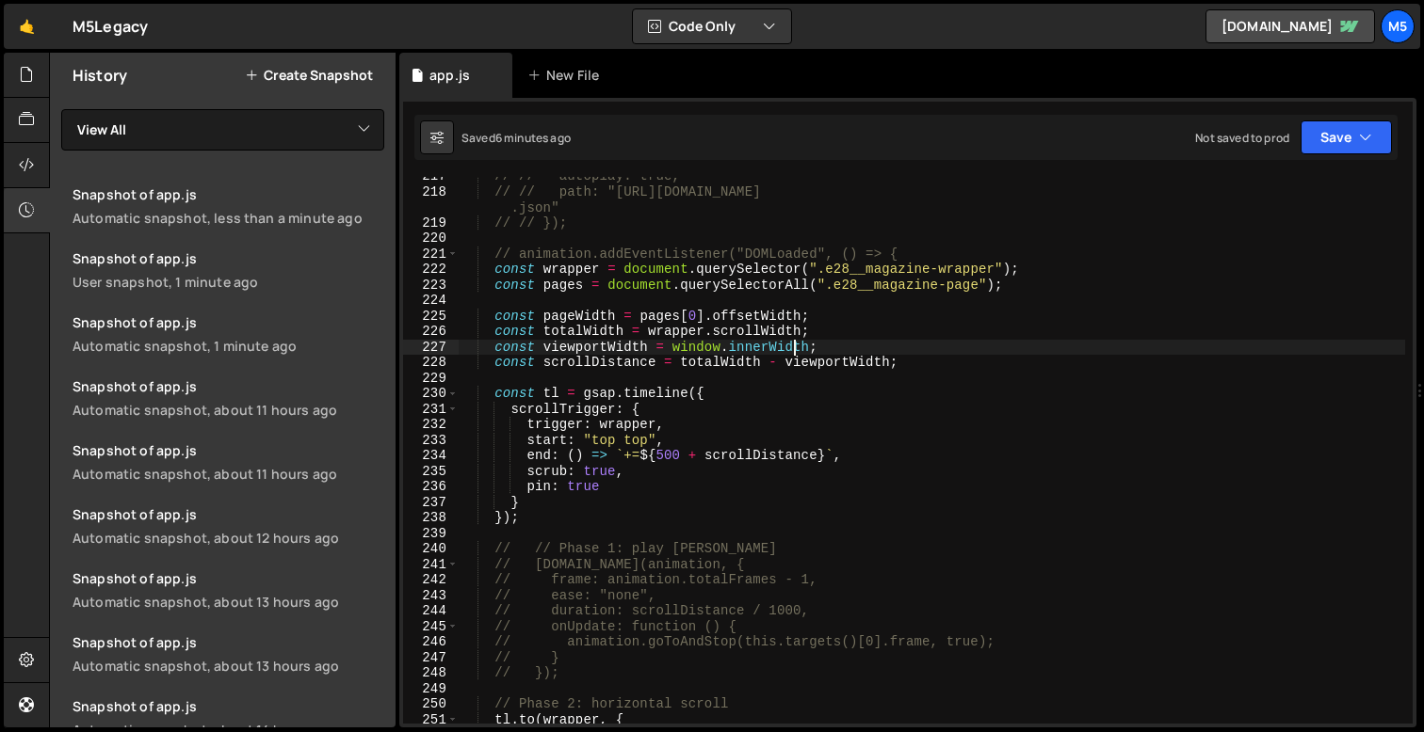
click at [812, 347] on div "// // autoplay: true, // // path: "[URL][DOMAIN_NAME] .json" // // }); // anima…" at bounding box center [931, 458] width 946 height 578
click at [701, 345] on div "// // autoplay: true, // // path: "[URL][DOMAIN_NAME] .json" // // }); // anima…" at bounding box center [931, 458] width 946 height 578
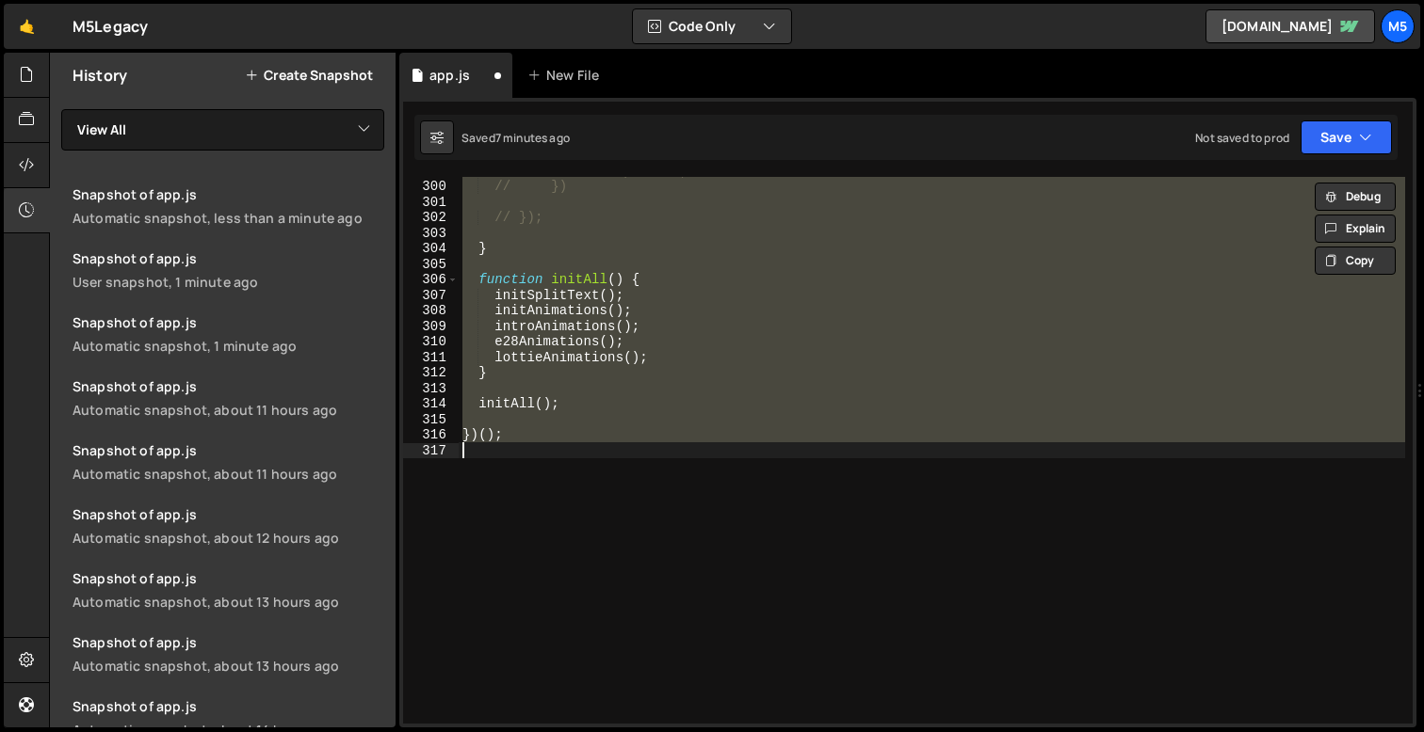
scroll to position [3268, 0]
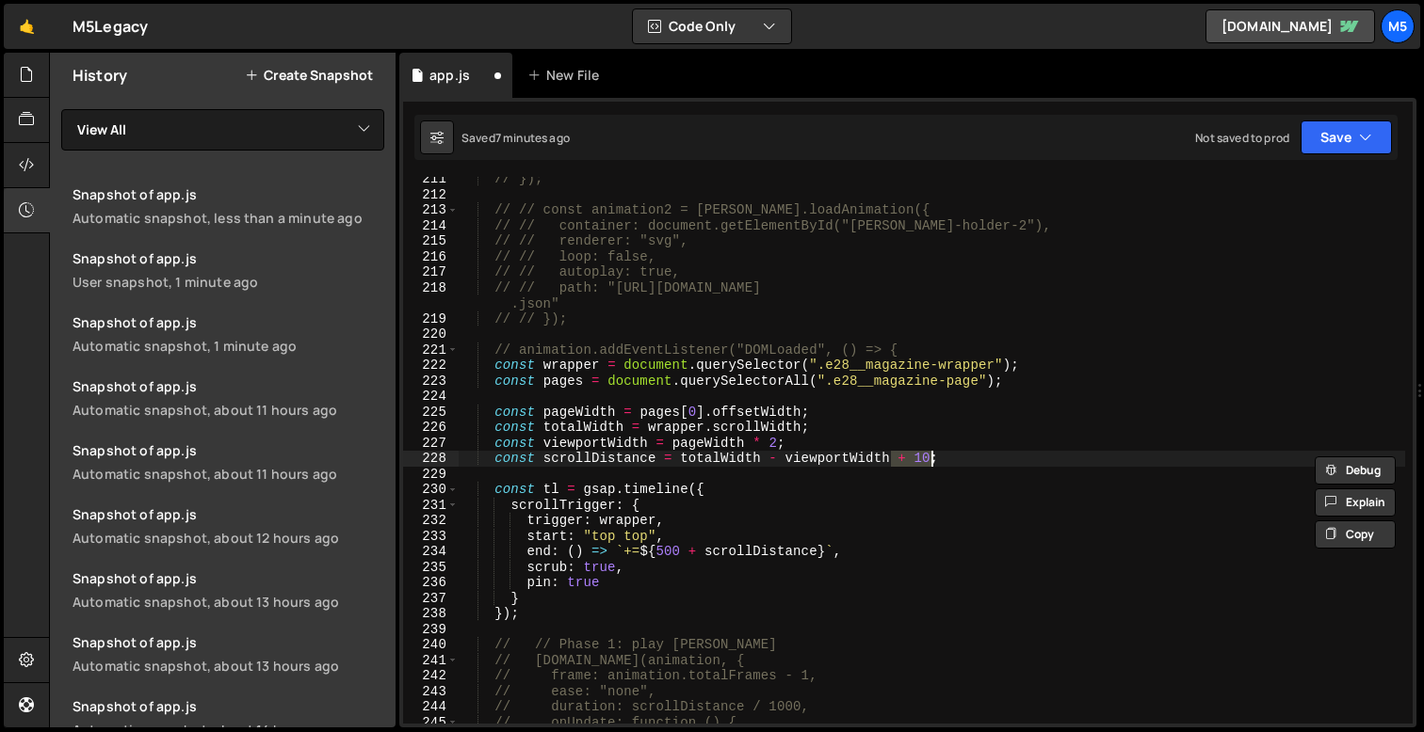
type textarea "const scrollDistance = totalWidth - viewportWidth;"
click at [797, 467] on div "// }); // // const animation2 = [PERSON_NAME].loadAnimation({ // // container: …" at bounding box center [931, 460] width 946 height 578
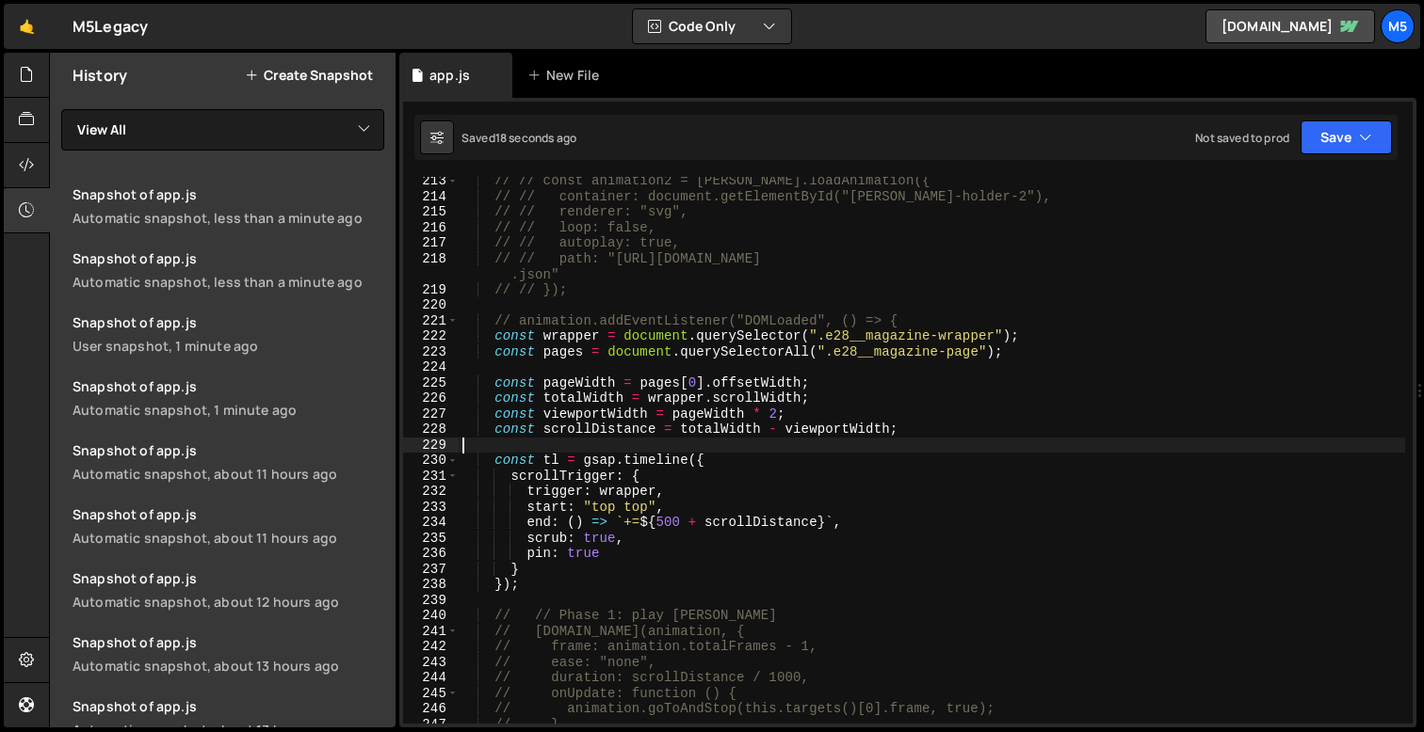
scroll to position [3320, 0]
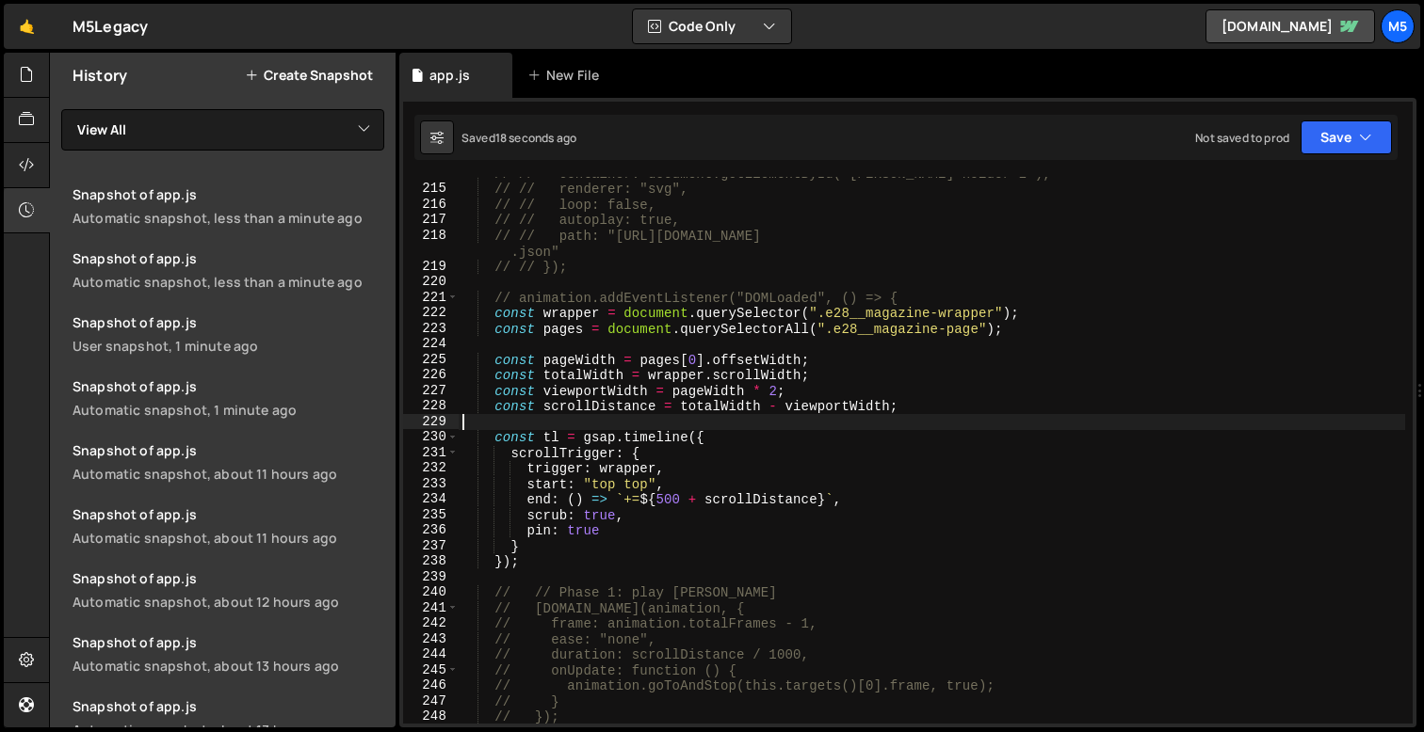
click at [910, 510] on div "// // container: document.getElementById("[PERSON_NAME]-holder-2"), // // rende…" at bounding box center [931, 455] width 946 height 578
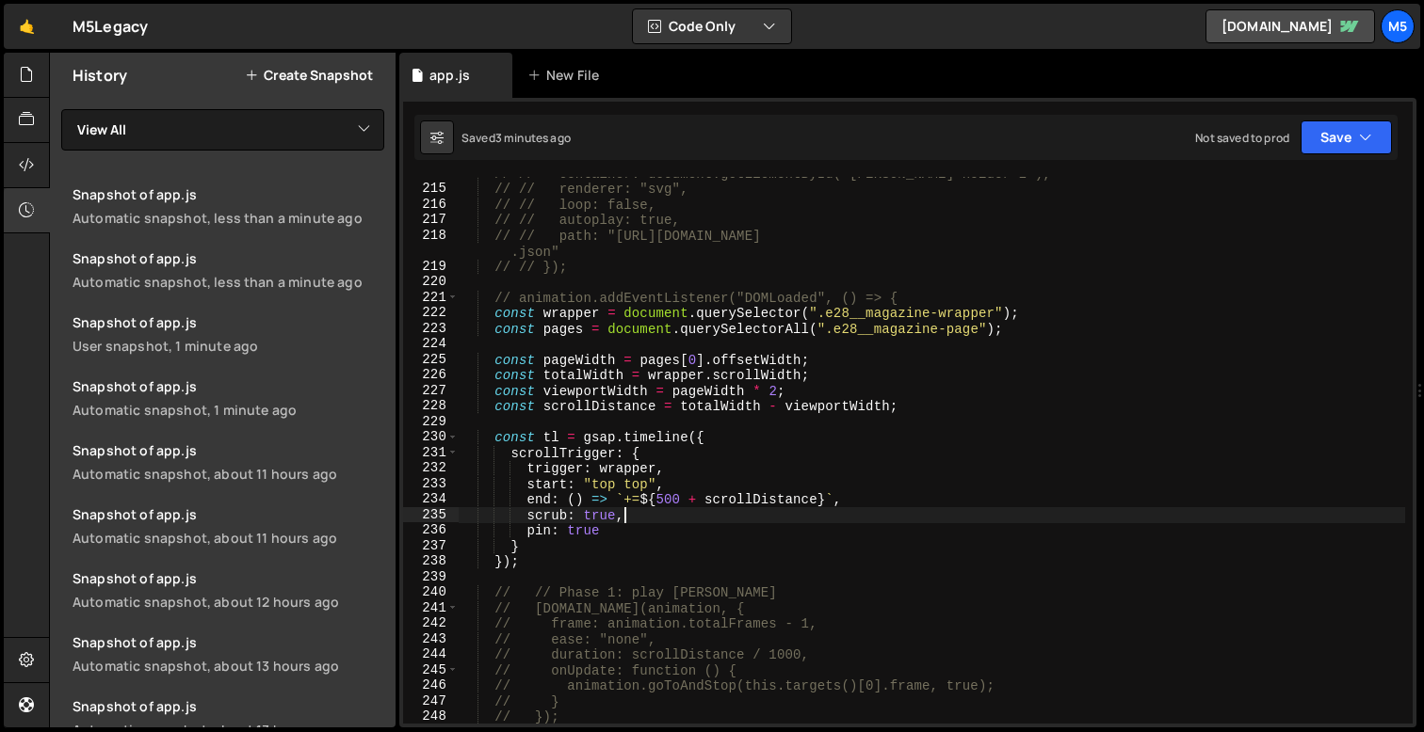
click at [743, 449] on div "// // container: document.getElementById("[PERSON_NAME]-holder-2"), // // rende…" at bounding box center [931, 455] width 946 height 578
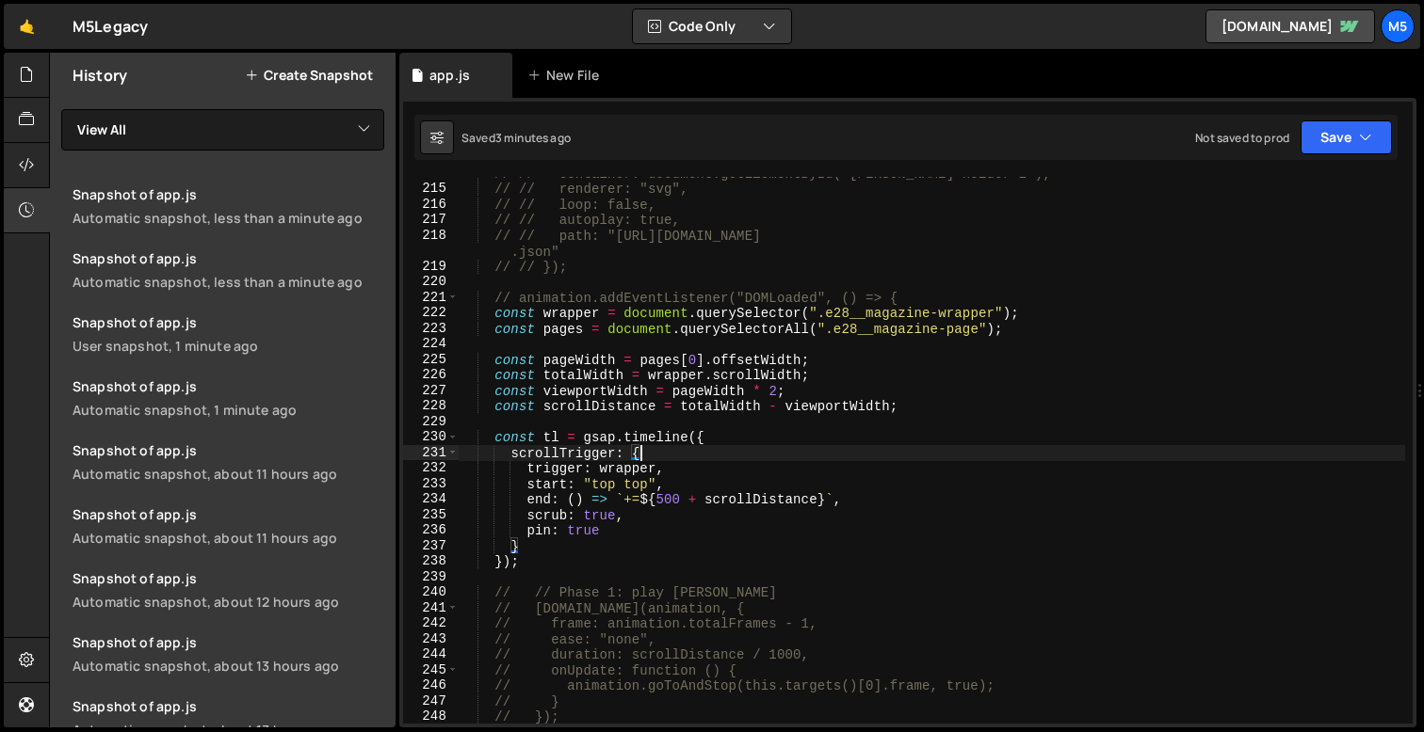
click at [923, 468] on div "// // container: document.getElementById("[PERSON_NAME]-holder-2"), // // rende…" at bounding box center [931, 455] width 946 height 578
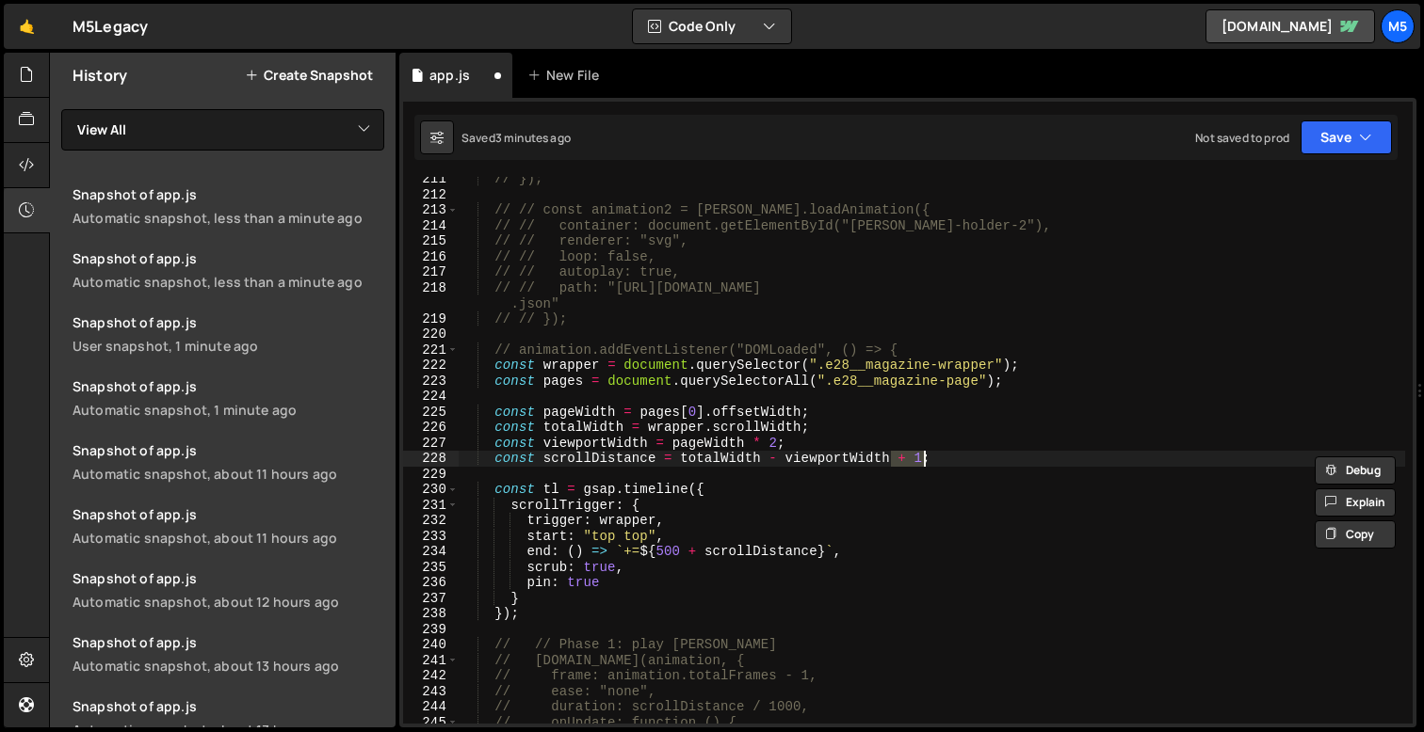
scroll to position [3268, 0]
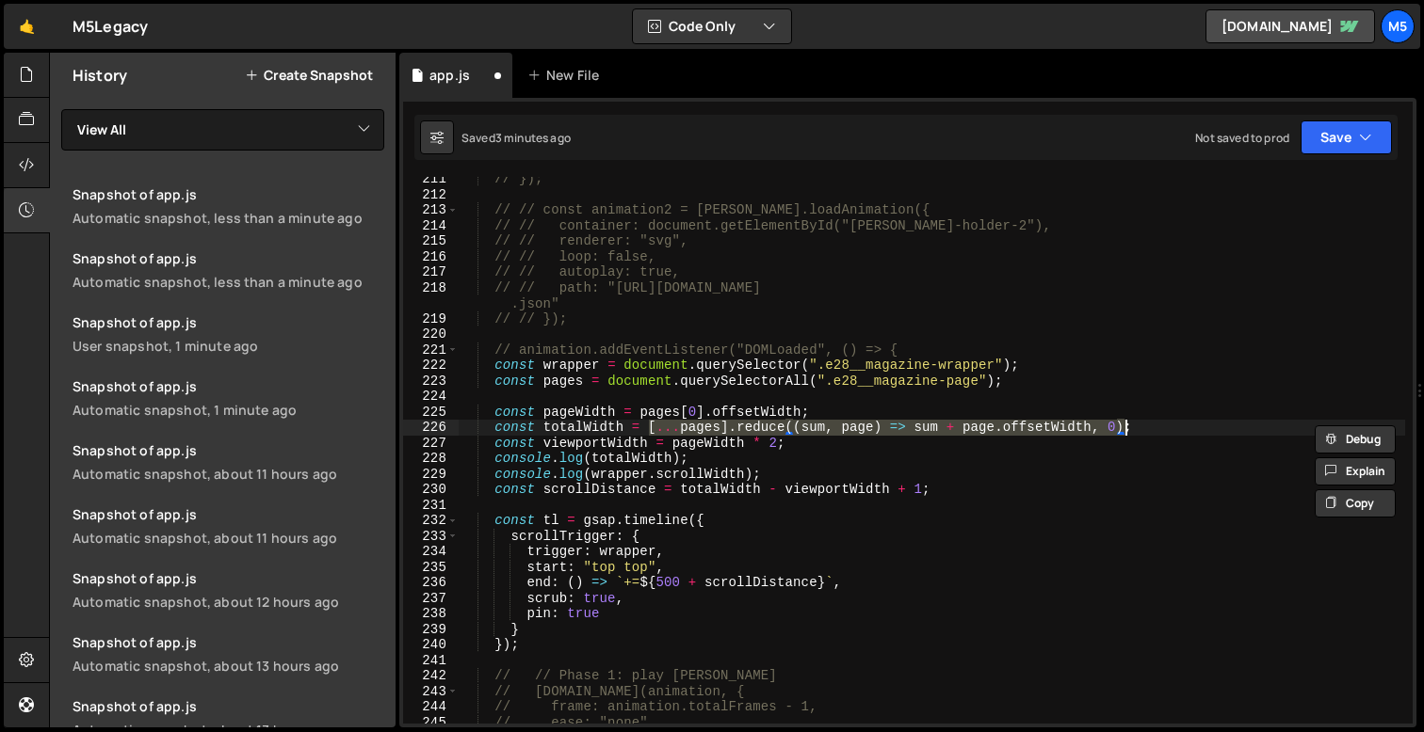
click at [963, 468] on div "// }); // // const animation2 = [PERSON_NAME].loadAnimation({ // // container: …" at bounding box center [931, 460] width 946 height 578
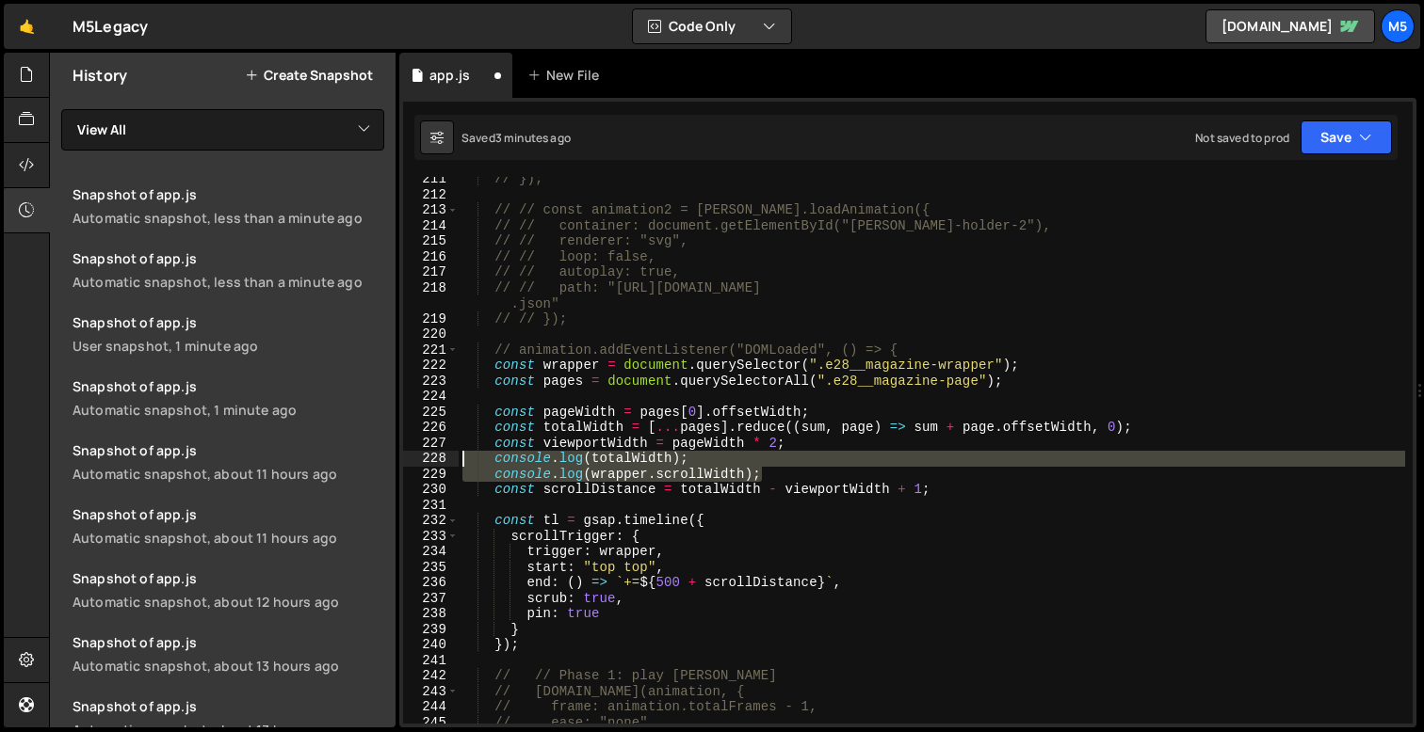
drag, startPoint x: 776, startPoint y: 473, endPoint x: 437, endPoint y: 458, distance: 339.2
click at [437, 458] on div "console.log(wrapper.scrollWidth); 211 212 213 214 215 216 217 218 219 220 221 2…" at bounding box center [907, 450] width 1009 height 547
type textarea "console.log(totalWidth); console.log(wrapper.scrollWidth);"
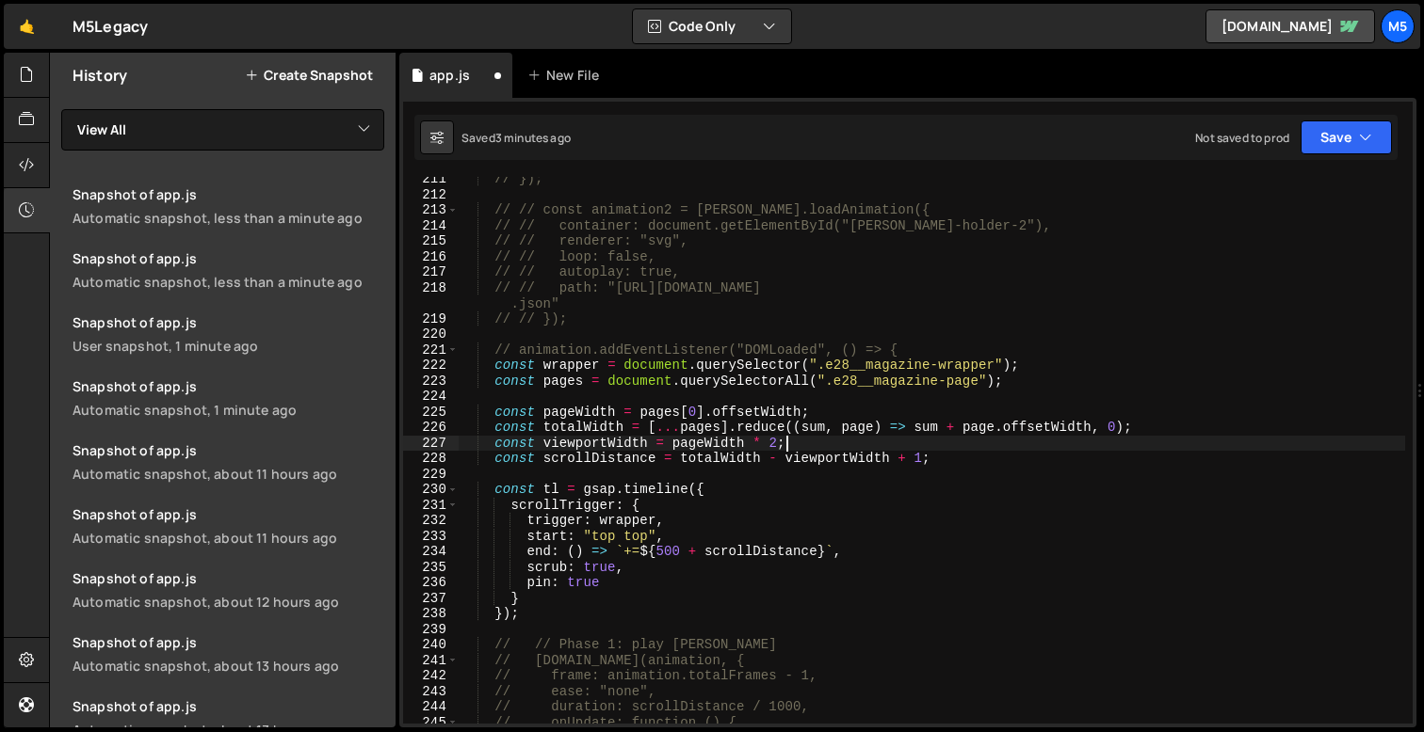
click at [927, 455] on div "// }); // // const animation2 = [PERSON_NAME].loadAnimation({ // // container: …" at bounding box center [931, 460] width 946 height 578
type textarea "const scrollDistance = totalWidth - viewportWidth;"
click at [944, 467] on div "// }); // // const animation2 = [PERSON_NAME].loadAnimation({ // // container: …" at bounding box center [931, 460] width 946 height 578
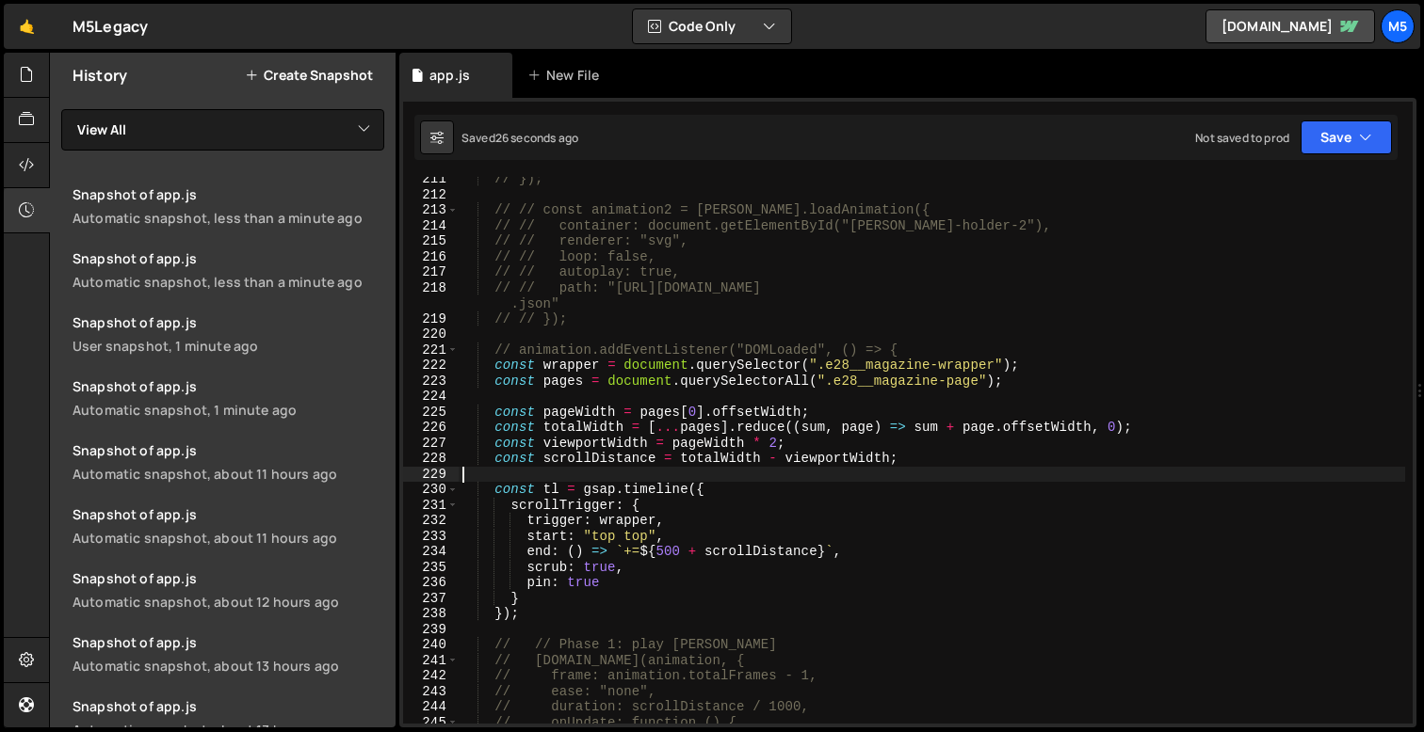
click at [1054, 431] on div "// }); // // const animation2 = [PERSON_NAME].loadAnimation({ // // container: …" at bounding box center [931, 460] width 946 height 578
type textarea "const totalWidth = [...pages].reduce((sum, page) => sum + page.offsetWidth, 0);"
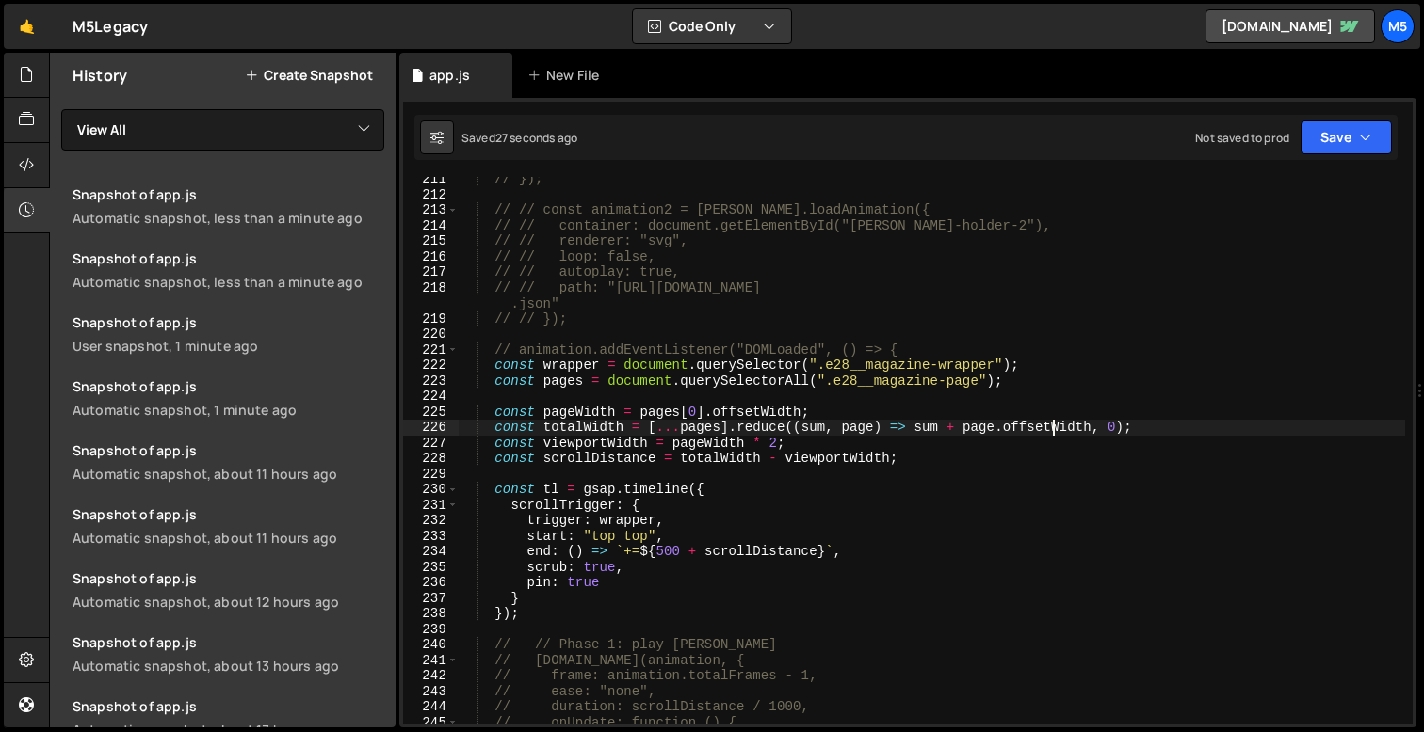
click at [1127, 424] on div "// }); // // const animation2 = [PERSON_NAME].loadAnimation({ // // container: …" at bounding box center [931, 460] width 946 height 578
drag, startPoint x: 1126, startPoint y: 427, endPoint x: 651, endPoint y: 434, distance: 475.5
click at [651, 434] on div "// }); // // const animation2 = [PERSON_NAME].loadAnimation({ // // container: …" at bounding box center [931, 460] width 946 height 578
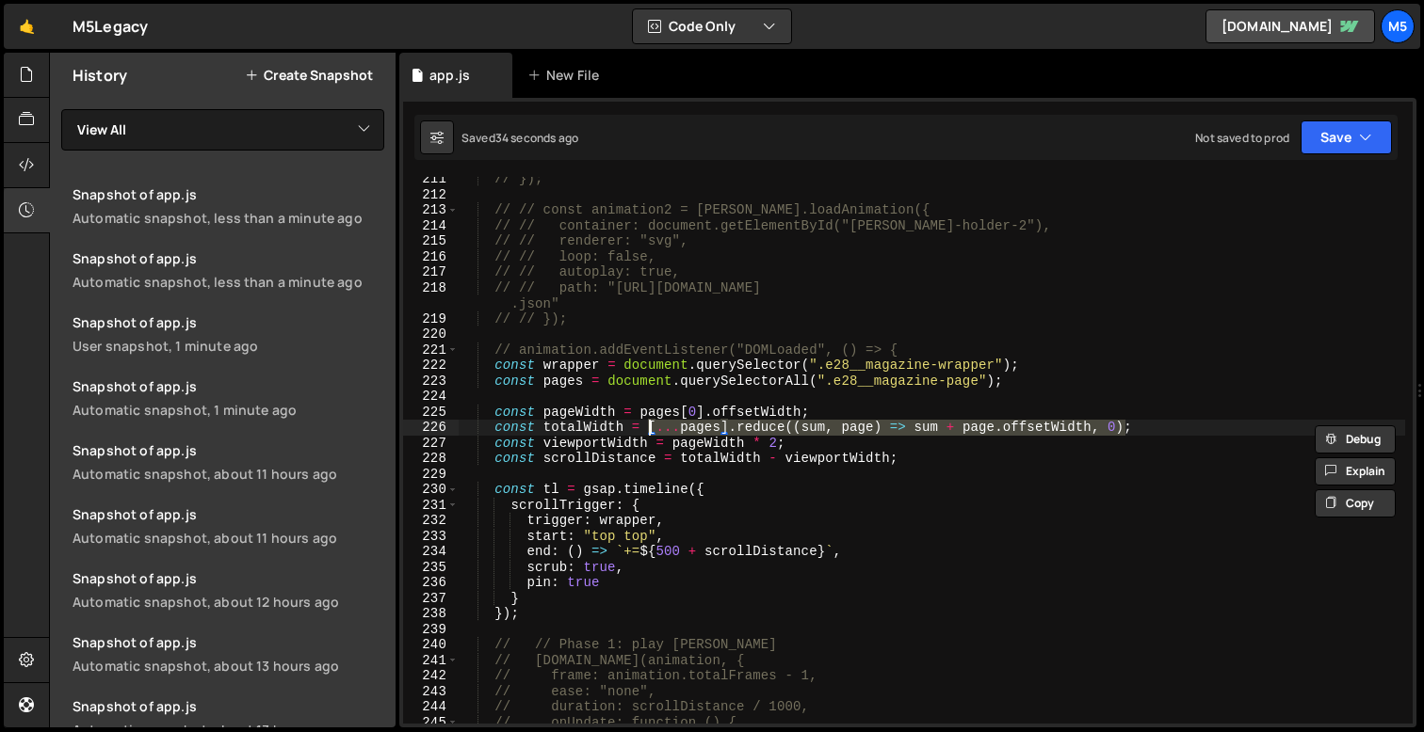
click at [896, 480] on div "// }); // // const animation2 = [PERSON_NAME].loadAnimation({ // // container: …" at bounding box center [931, 460] width 946 height 578
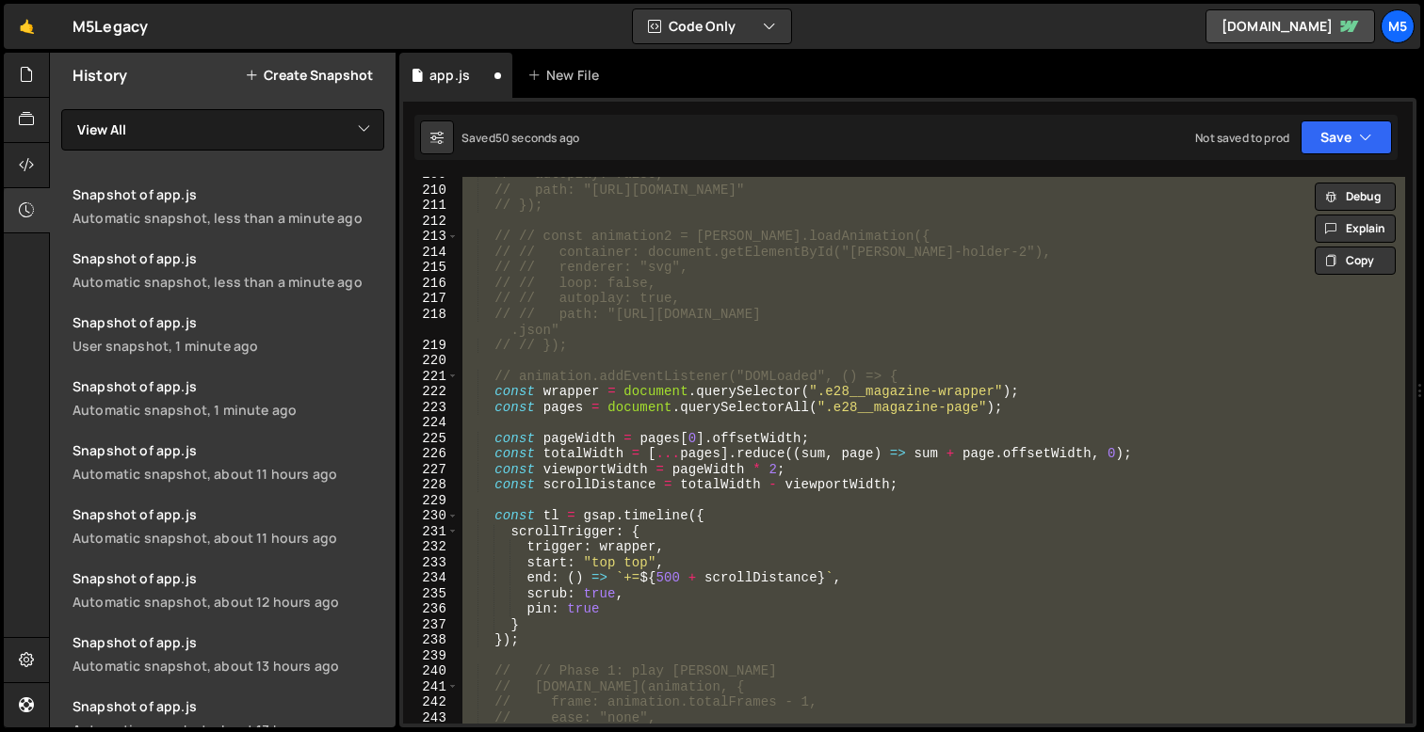
scroll to position [3241, 0]
click at [957, 487] on div "// autoplay: false, // path: "[URL][DOMAIN_NAME]" // }); // // const animation2…" at bounding box center [931, 457] width 946 height 578
type textarea "const scrollDistance = totalWidth - viewportWidth;"
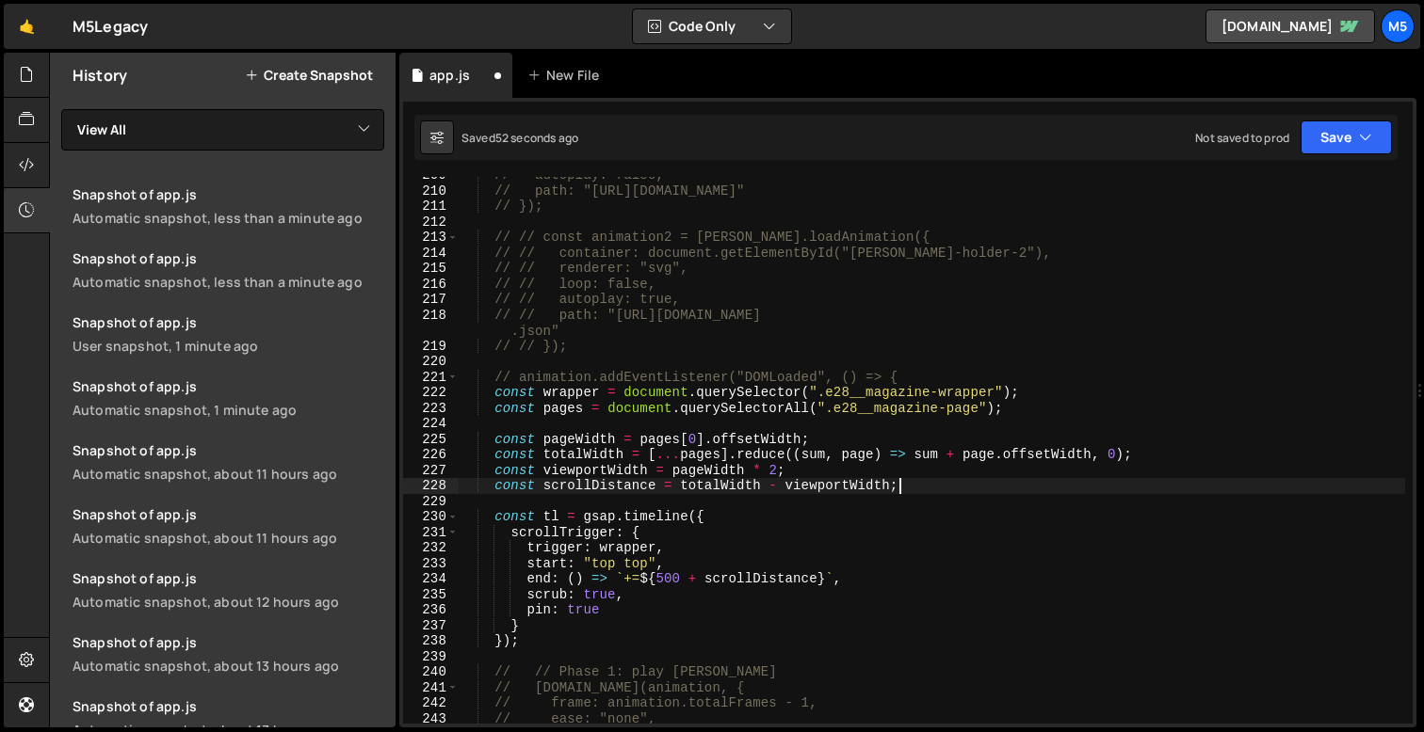
click at [1001, 503] on div "// autoplay: false, // path: "[URL][DOMAIN_NAME]" // }); // // const animation2…" at bounding box center [931, 457] width 946 height 578
click at [1123, 457] on div "// autoplay: false, // path: "[URL][DOMAIN_NAME]" // }); // // const animation2…" at bounding box center [931, 457] width 946 height 578
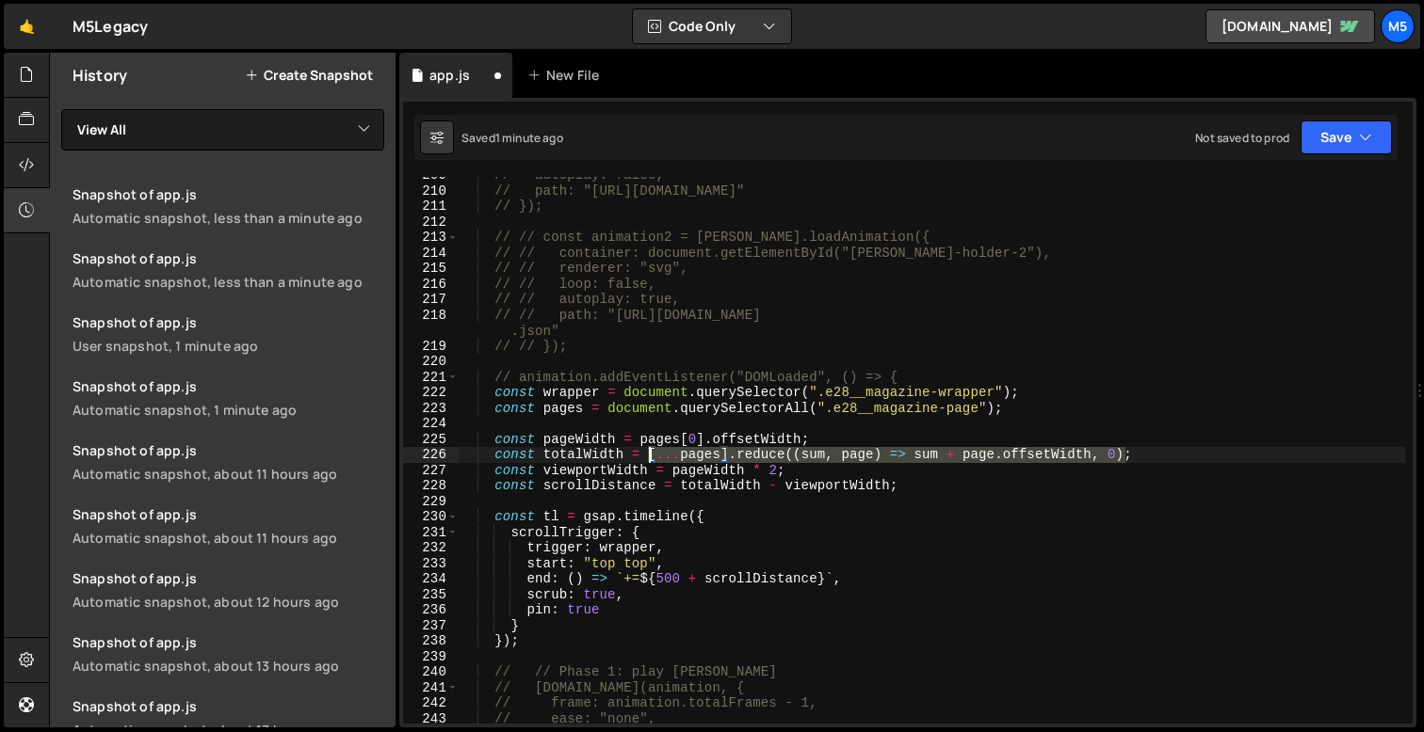
drag, startPoint x: 1125, startPoint y: 459, endPoint x: 647, endPoint y: 459, distance: 478.3
click at [647, 459] on div "// autoplay: false, // path: "[URL][DOMAIN_NAME]" // }); // // const animation2…" at bounding box center [931, 457] width 946 height 578
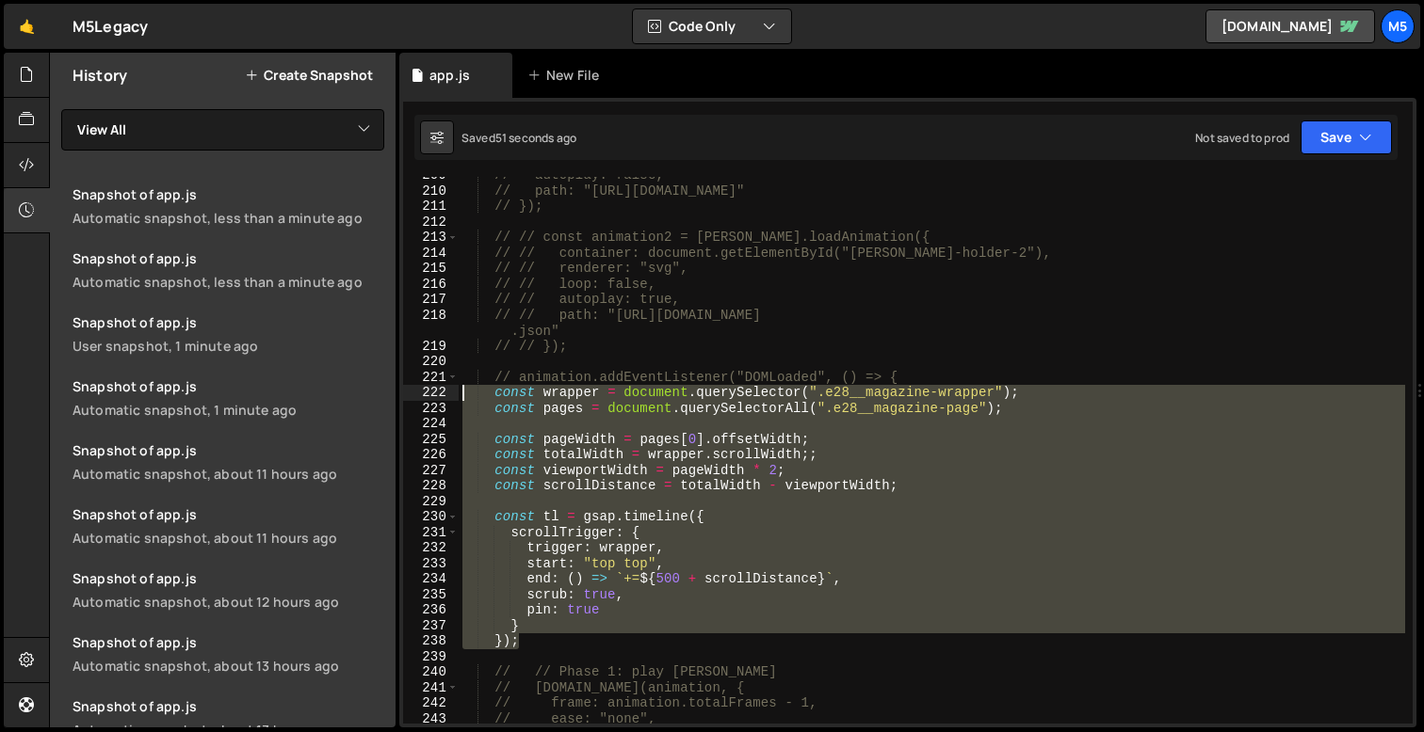
drag, startPoint x: 536, startPoint y: 639, endPoint x: 440, endPoint y: 404, distance: 254.2
click at [440, 403] on div "const totalWidth = wrapper.scrollWidth;; 209 210 211 212 213 214 215 216 217 21…" at bounding box center [907, 450] width 1009 height 547
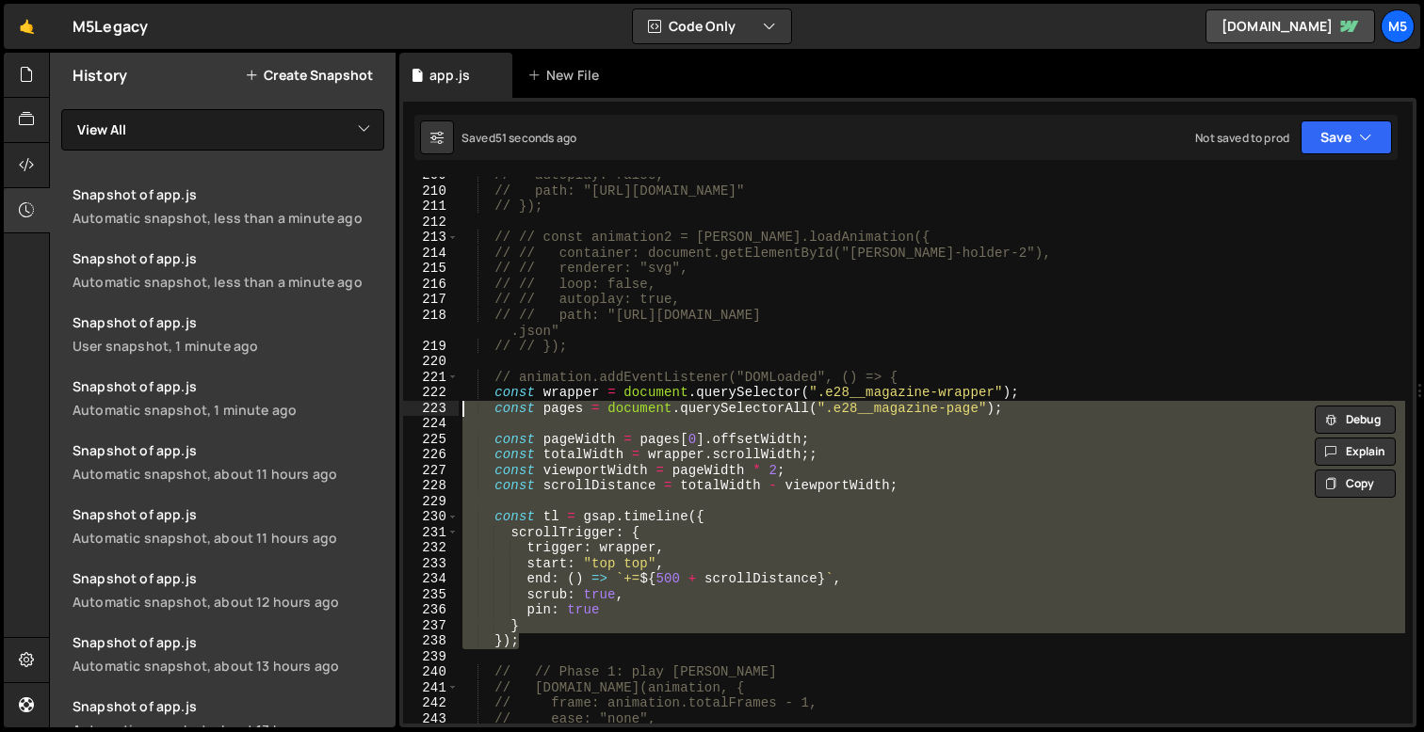
click at [836, 480] on div "// autoplay: false, // path: "[URL][DOMAIN_NAME]" // }); // // const animation2…" at bounding box center [931, 457] width 946 height 578
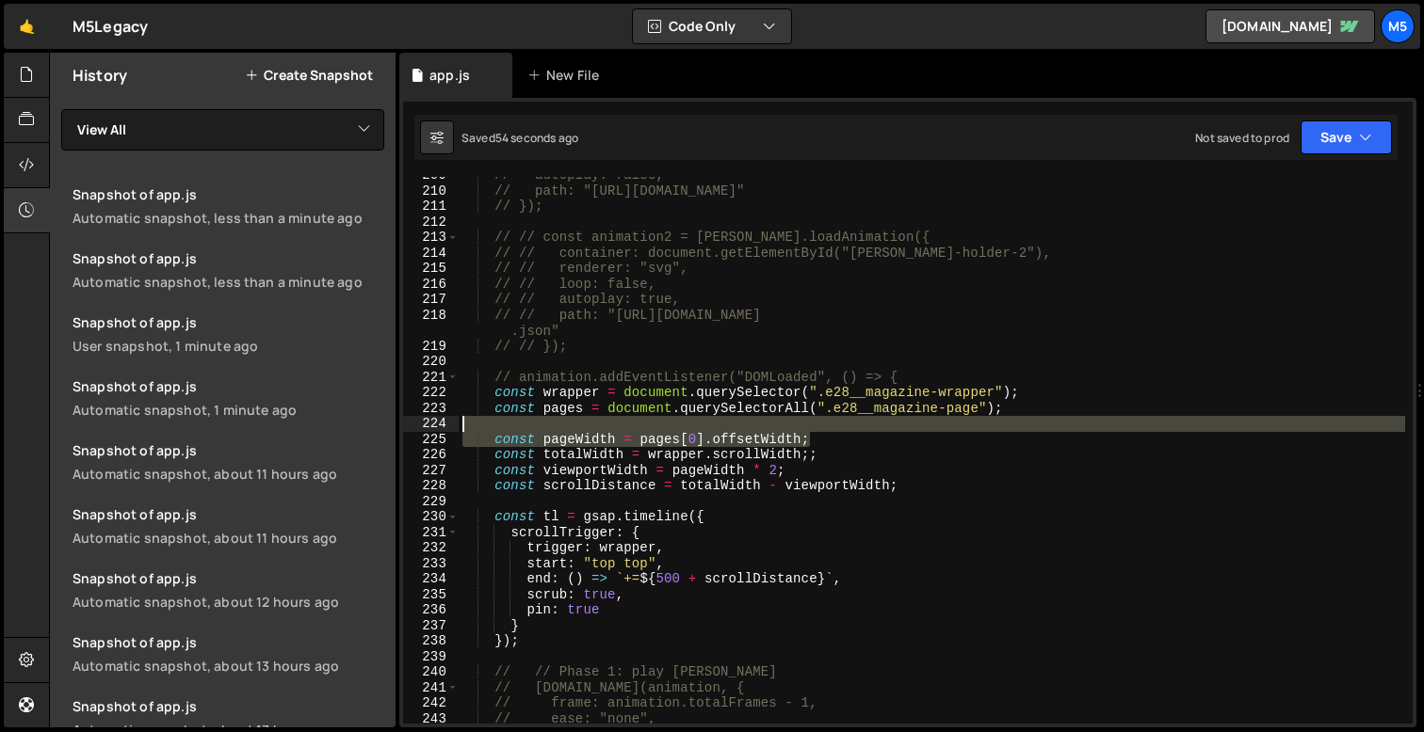
drag, startPoint x: 785, startPoint y: 440, endPoint x: 467, endPoint y: 431, distance: 318.3
click at [466, 431] on div "// autoplay: false, // path: "[URL][DOMAIN_NAME]" // }); // // const animation2…" at bounding box center [931, 457] width 946 height 578
click at [904, 458] on div "// autoplay: false, // path: "[URL][DOMAIN_NAME]" // }); // // const animation2…" at bounding box center [931, 457] width 946 height 578
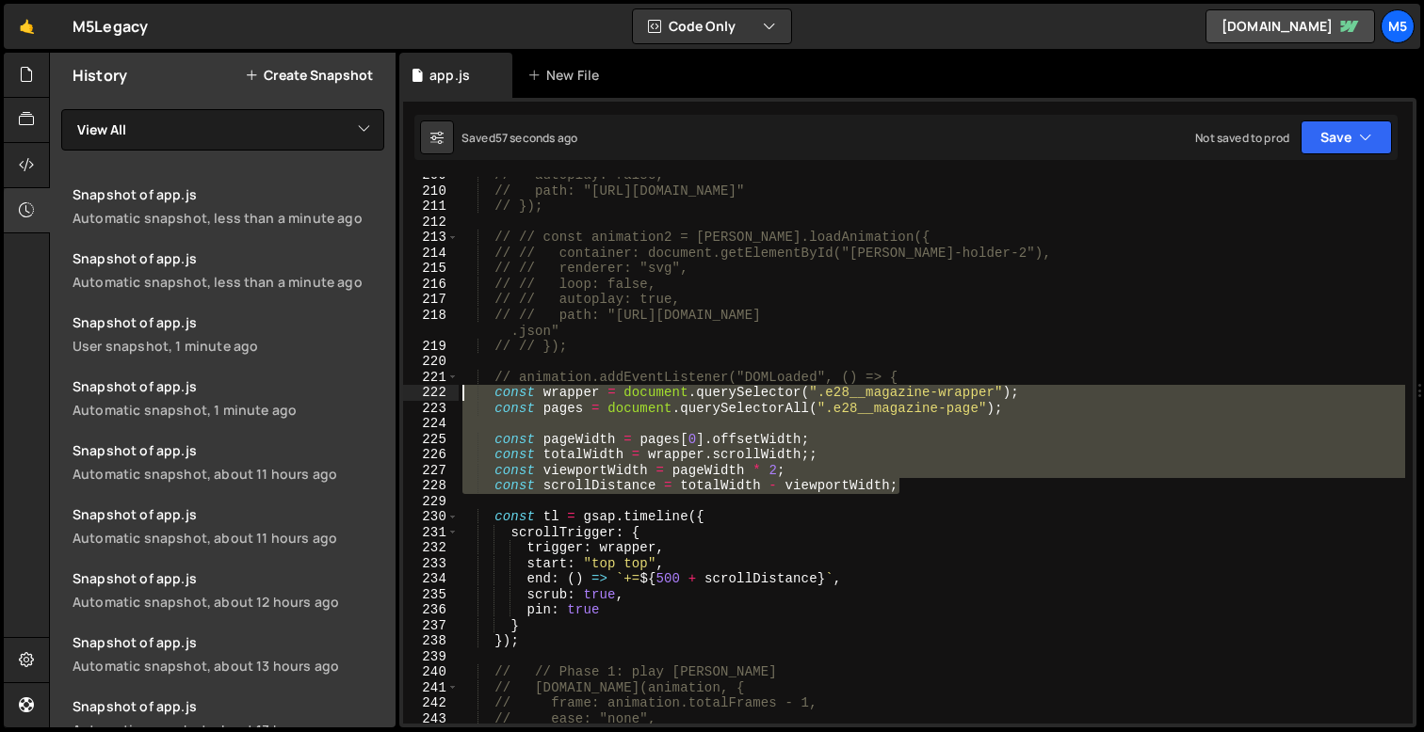
drag, startPoint x: 899, startPoint y: 486, endPoint x: 403, endPoint y: 388, distance: 505.7
click at [403, 388] on div "const totalWidth = wrapper.scrollWidth;; 209 210 211 212 213 214 215 216 217 21…" at bounding box center [907, 450] width 1009 height 547
click at [825, 517] on div "// autoplay: false, // path: "[URL][DOMAIN_NAME]" // }); // // const animation2…" at bounding box center [931, 457] width 946 height 578
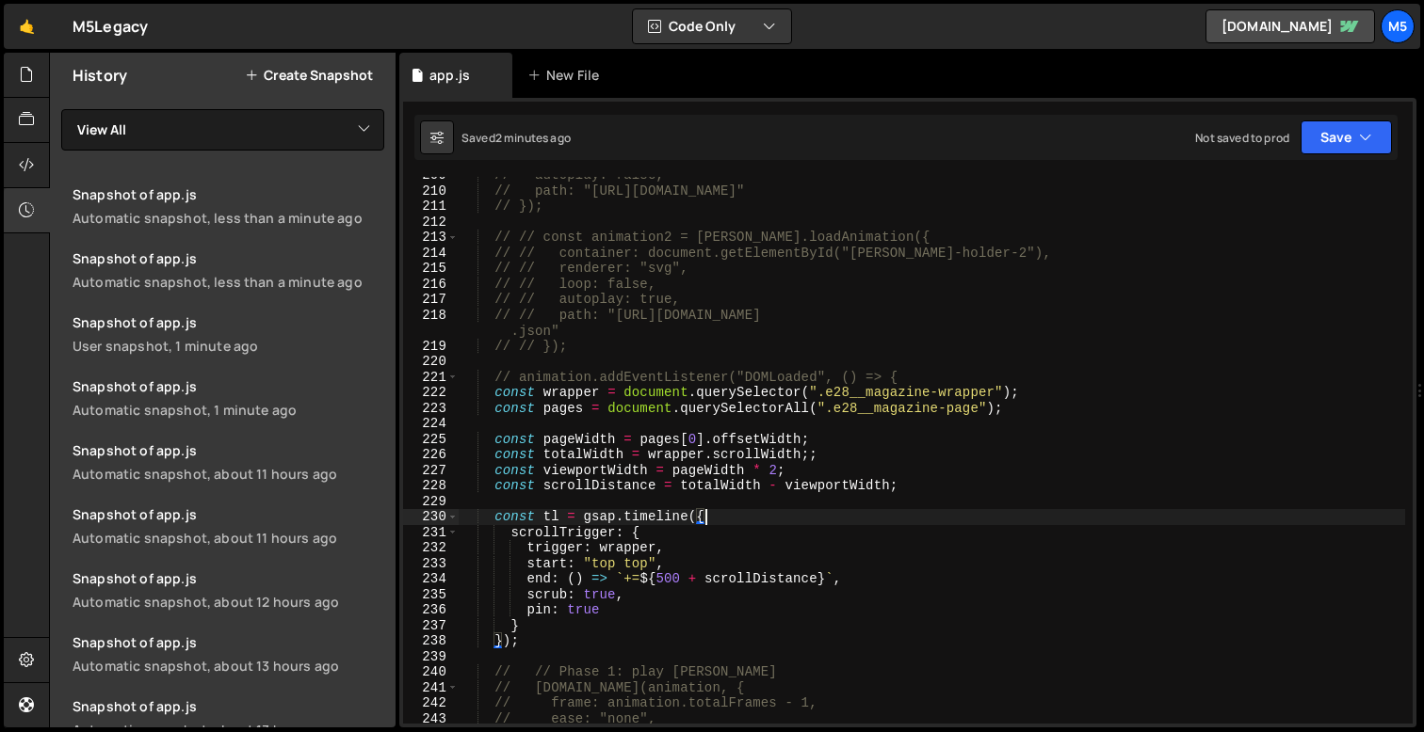
click at [841, 461] on div "// autoplay: false, // path: "[URL][DOMAIN_NAME]" // }); // // const animation2…" at bounding box center [931, 457] width 946 height 578
type textarea "const totalWidth = wrapper.scrollWidth;;"
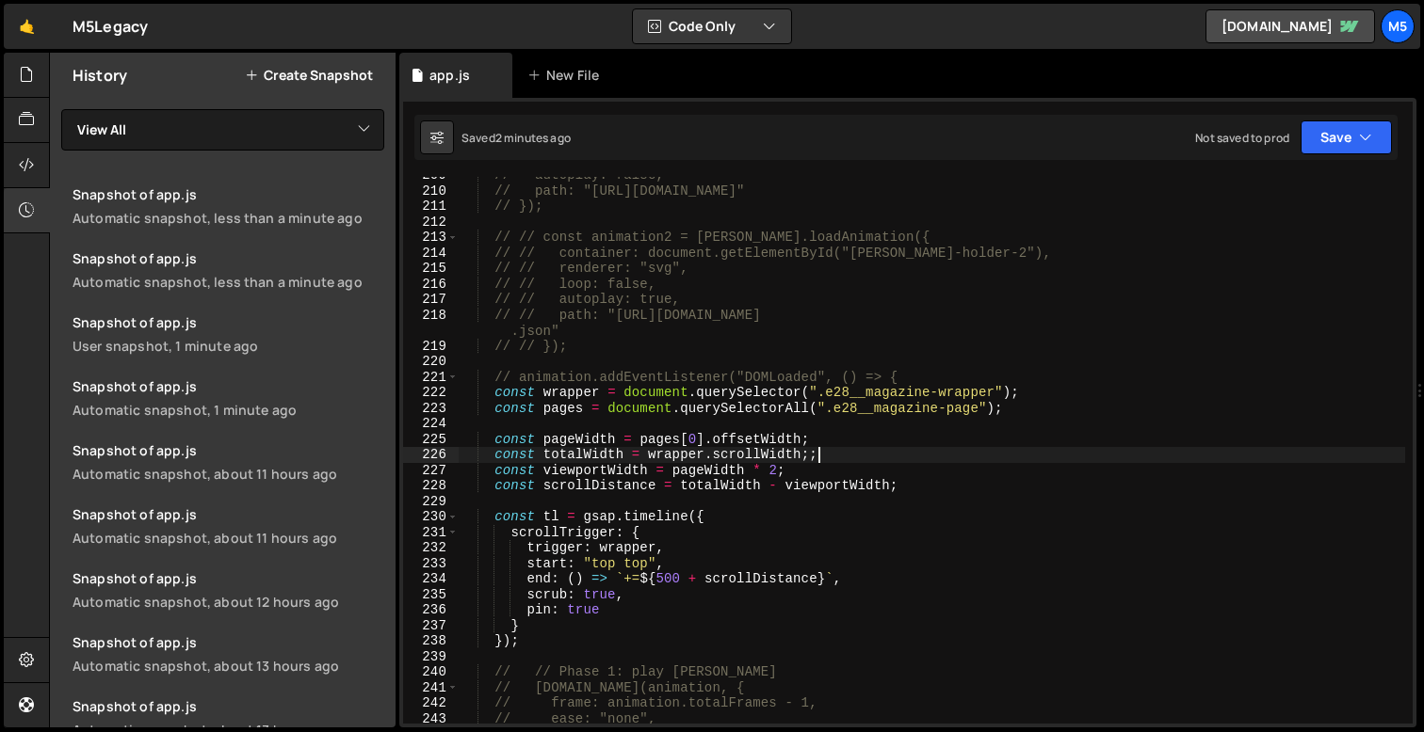
scroll to position [0, 1]
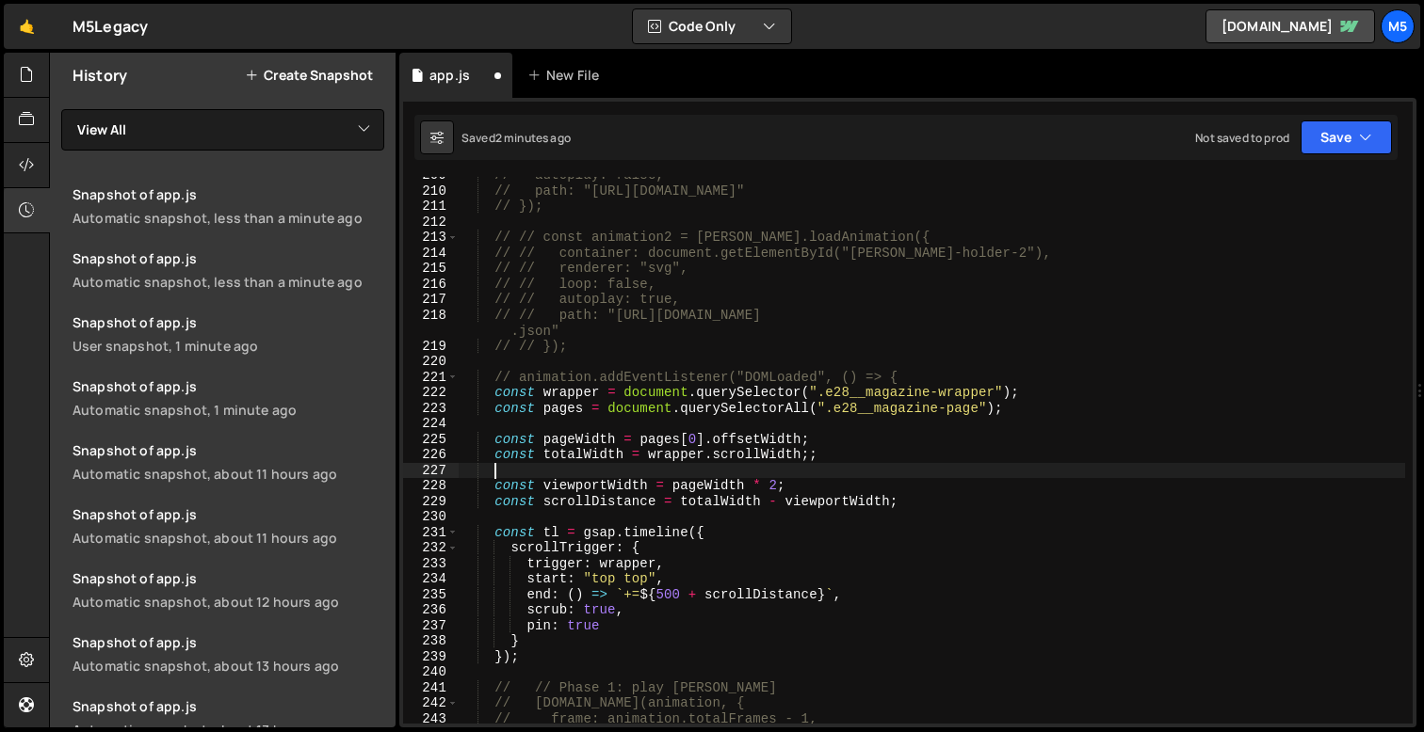
paste textarea "const isDesktop = window.innerWidth >= 992;"
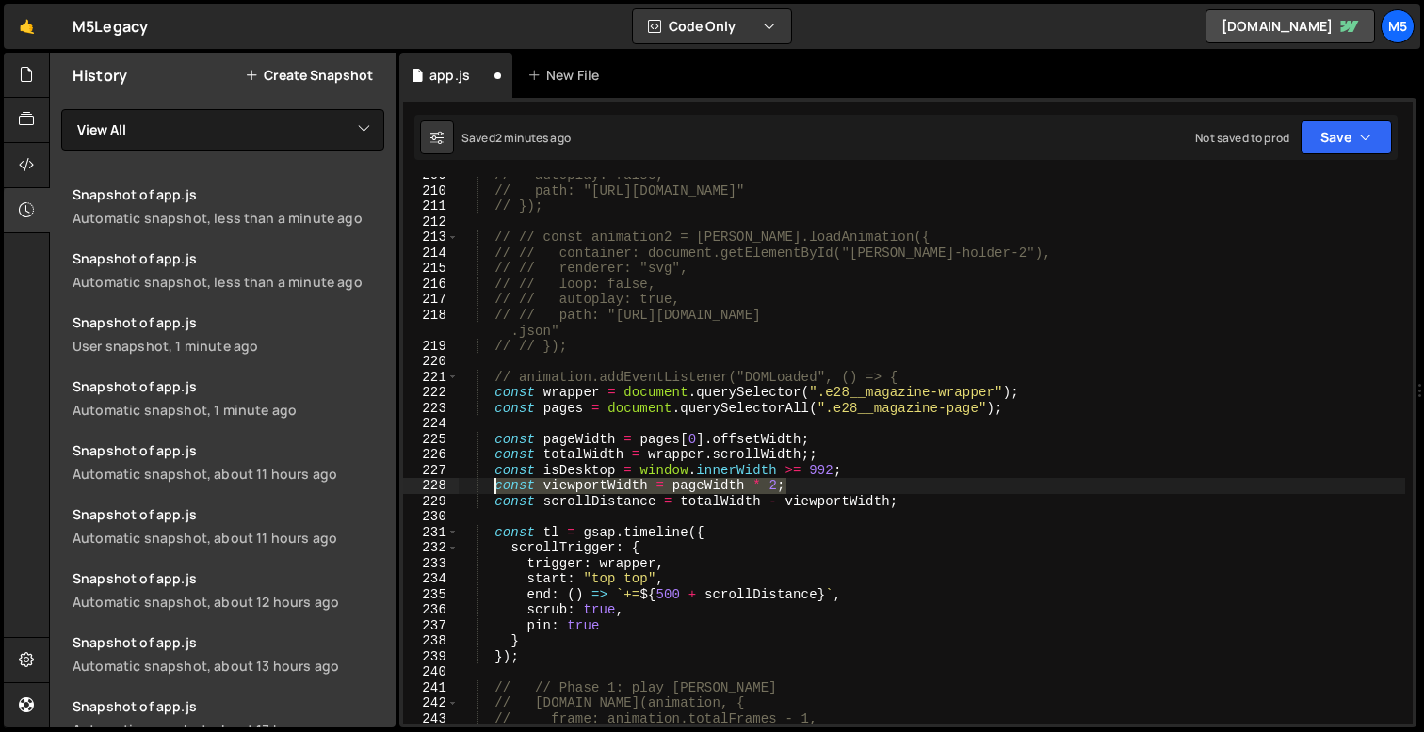
drag, startPoint x: 810, startPoint y: 491, endPoint x: 494, endPoint y: 491, distance: 315.4
click at [494, 491] on div "// autoplay: false, // path: "[URL][DOMAIN_NAME]" // }); // // const animation2…" at bounding box center [931, 457] width 946 height 578
paste textarea "isDesktop ? pageWidth * 2 : pageWidth"
click at [827, 467] on div "// autoplay: false, // path: "[URL][DOMAIN_NAME]" // }); // // const animation2…" at bounding box center [931, 457] width 946 height 578
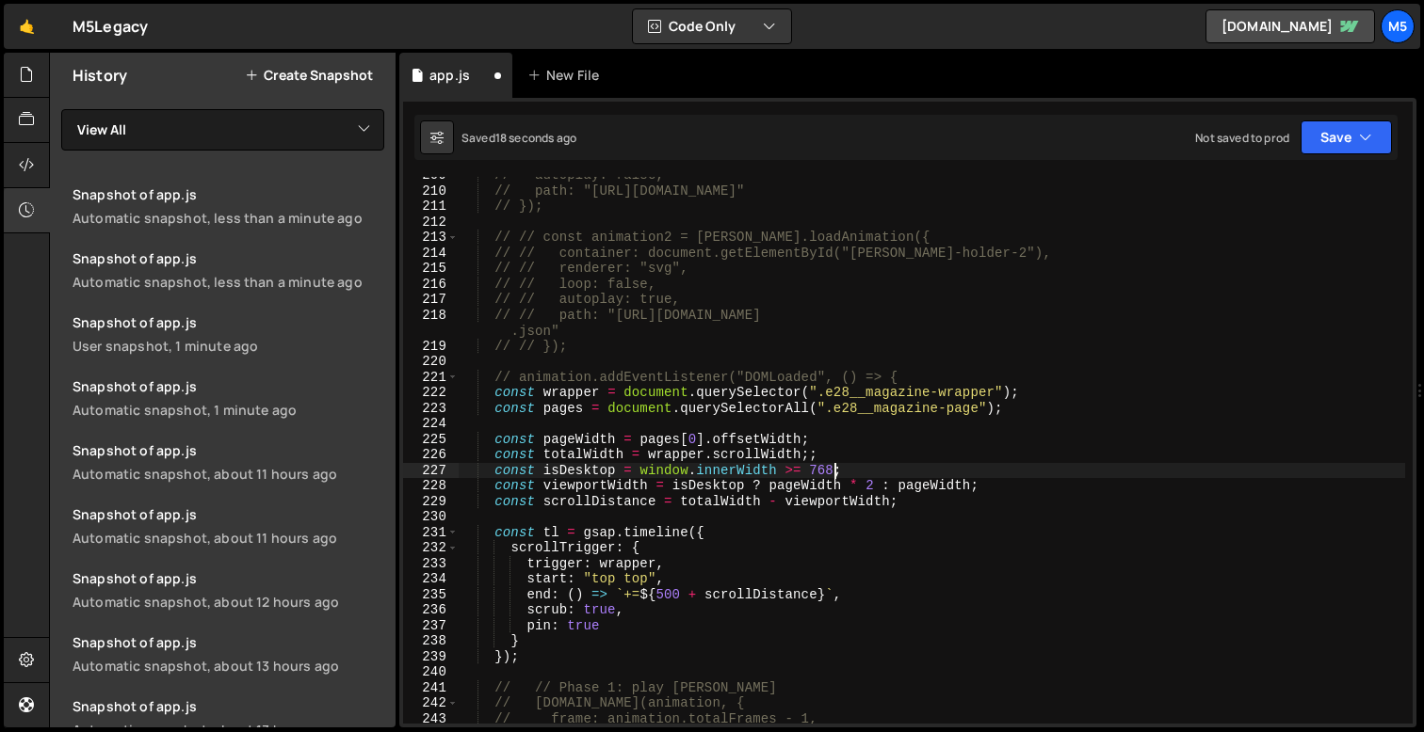
scroll to position [0, 25]
type textarea "const isDesktop = window.innerWidth >= 768;"
